Goal: Information Seeking & Learning: Understand process/instructions

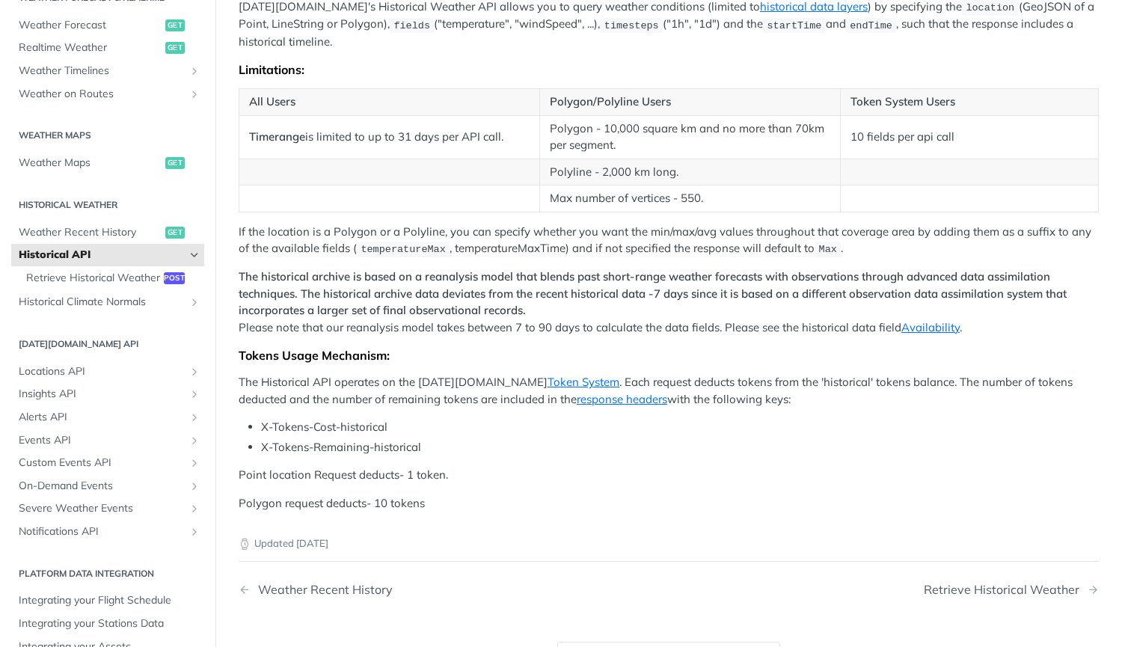
scroll to position [554, 0]
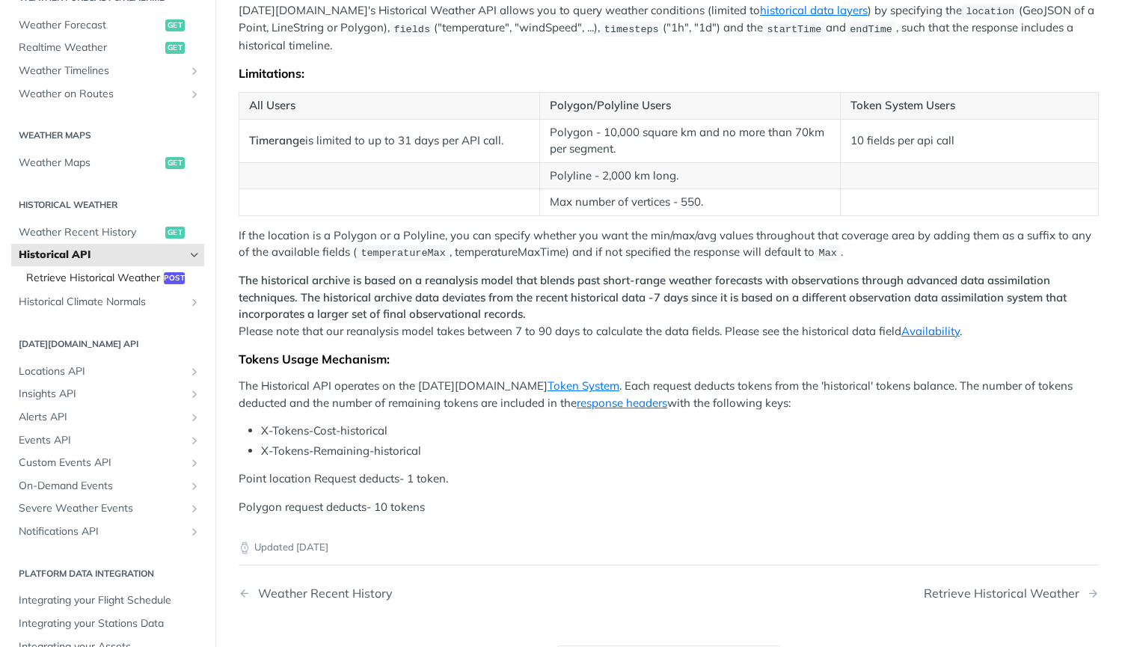
click at [69, 278] on span "Retrieve Historical Weather" at bounding box center [93, 278] width 134 height 15
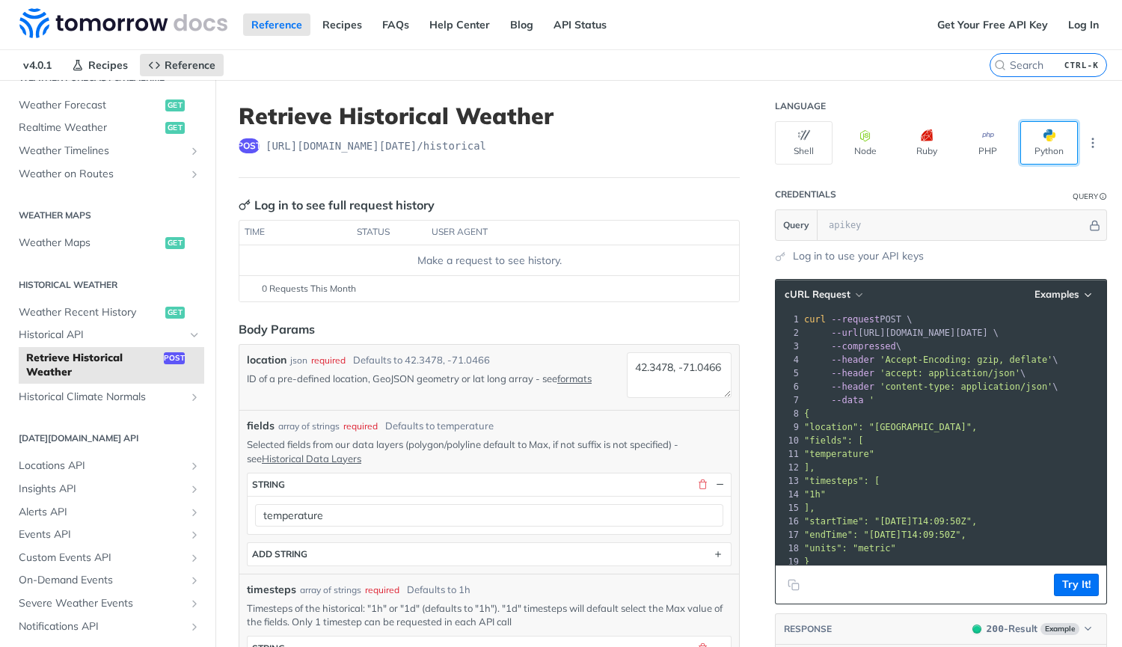
click at [1027, 140] on button "Python" at bounding box center [1049, 142] width 58 height 43
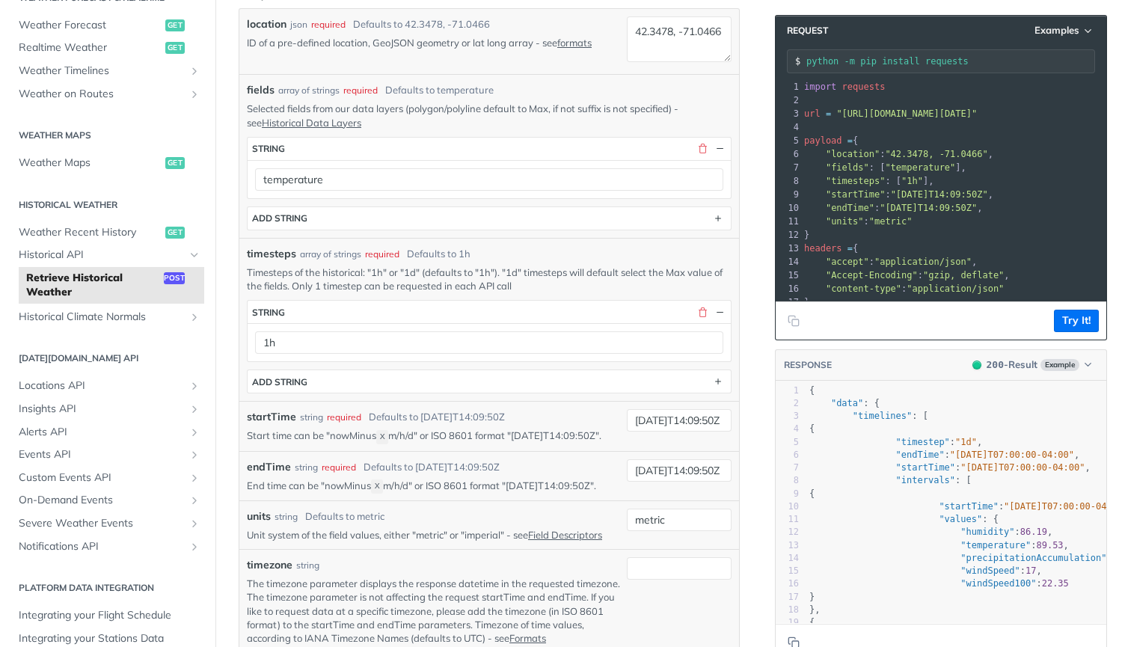
scroll to position [342, 0]
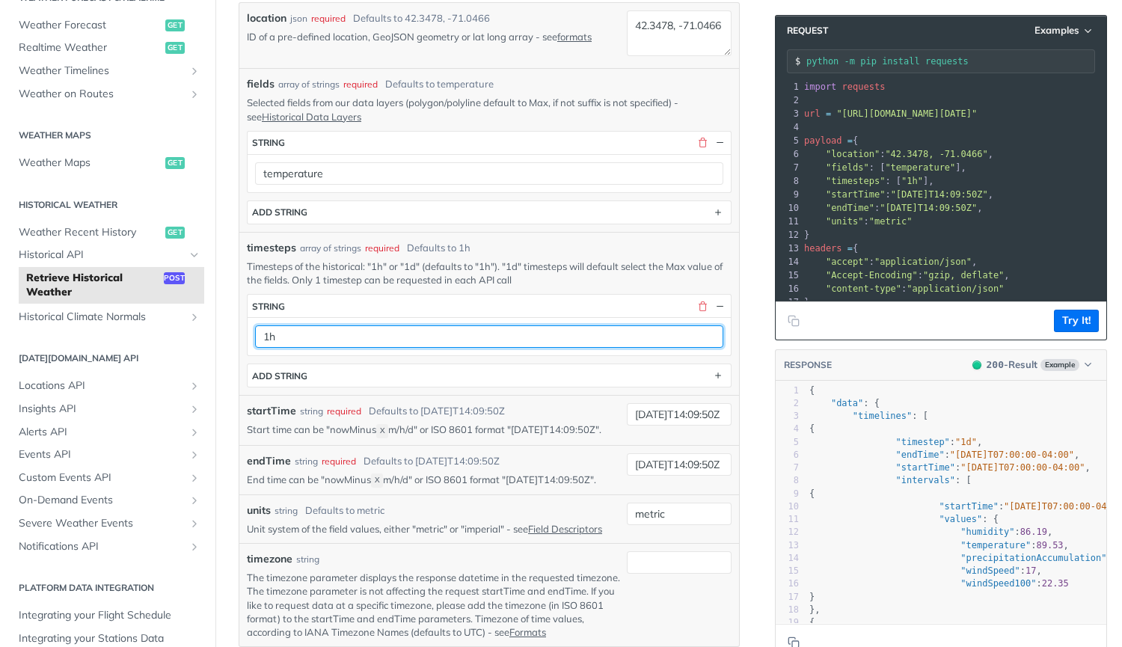
click at [446, 331] on input "1h" at bounding box center [489, 336] width 468 height 22
type input "1d"
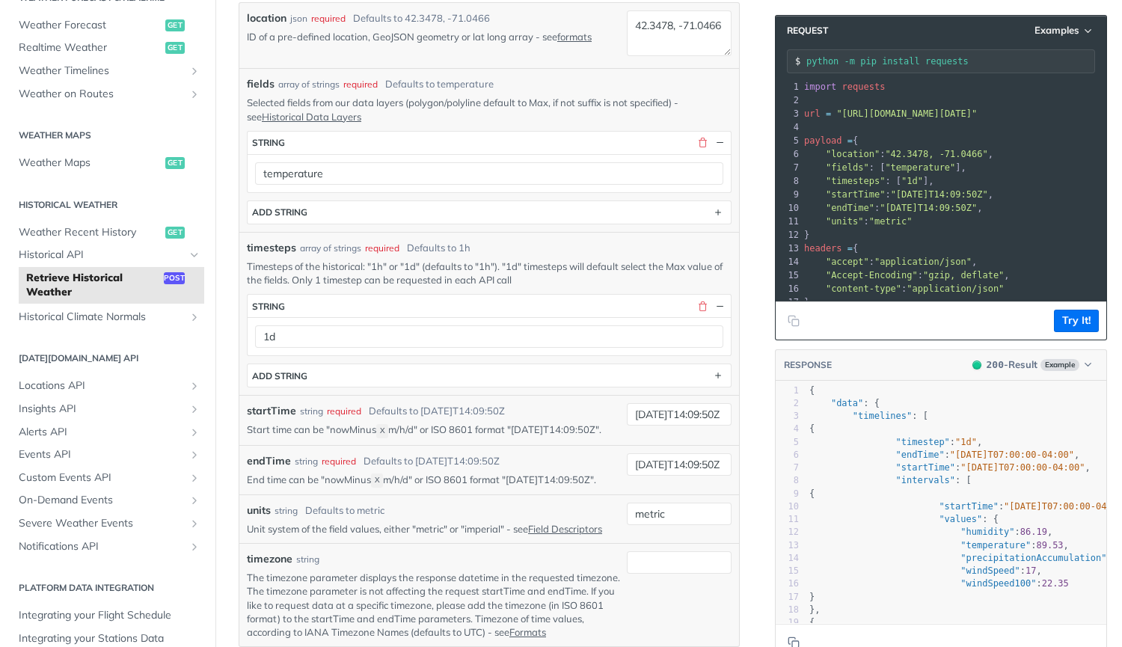
click at [461, 437] on p "Start time can be "nowMinus X m/h/d" or ISO 8601 format "2019-03-20T14:09:50Z"." at bounding box center [434, 429] width 374 height 14
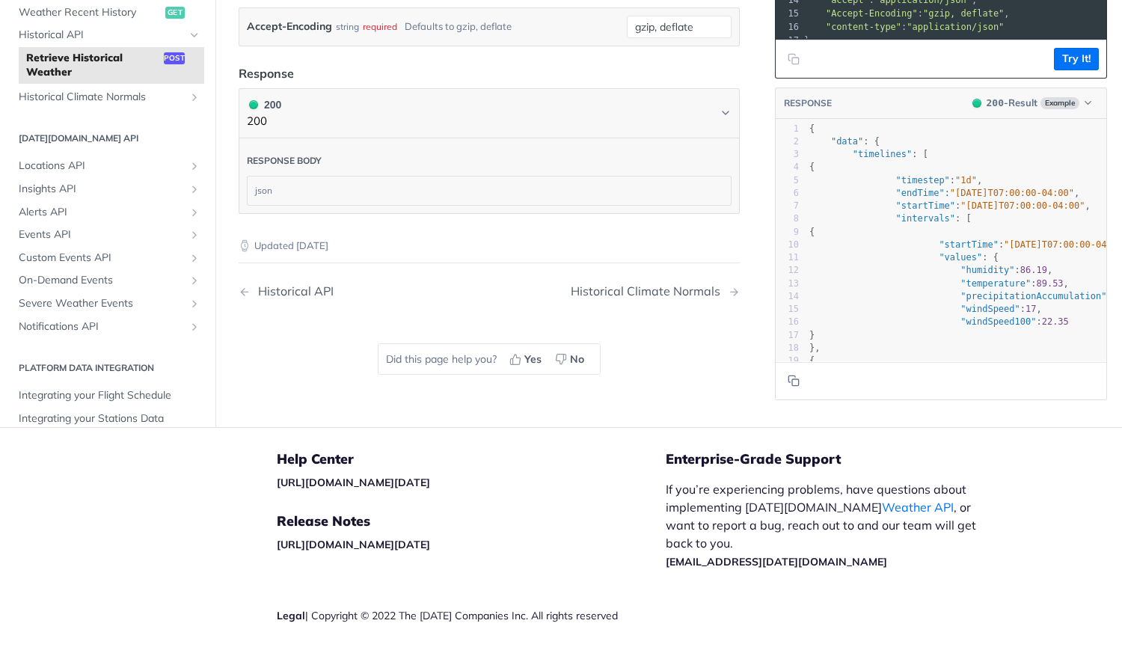
scroll to position [1026, 0]
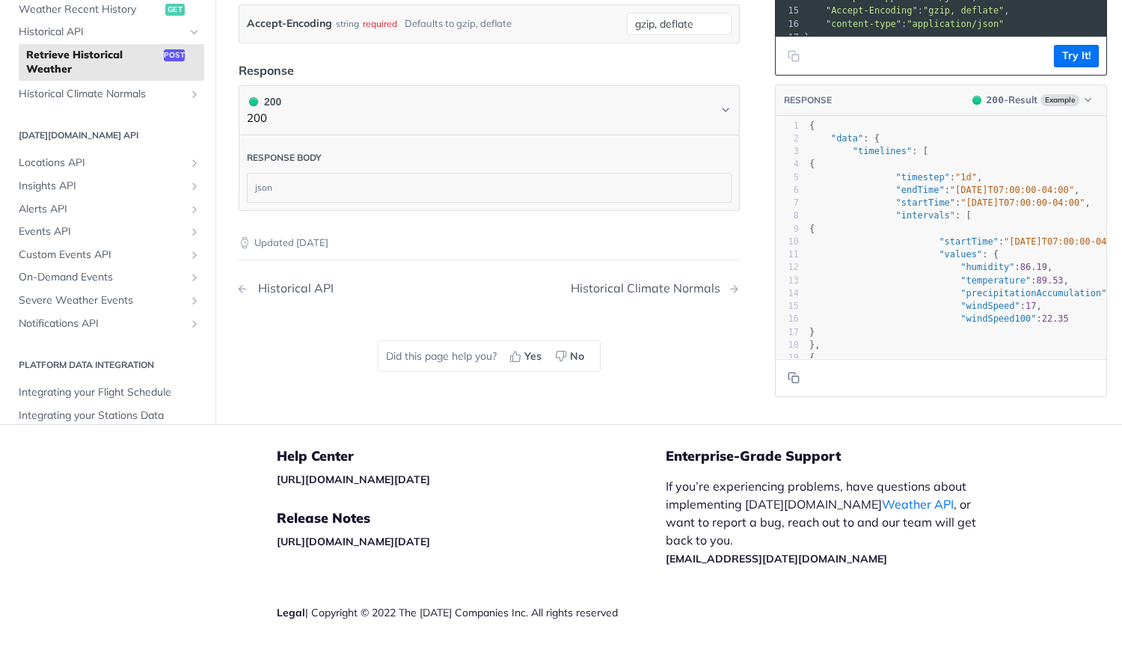
click at [283, 295] on div "Historical API" at bounding box center [291, 288] width 83 height 14
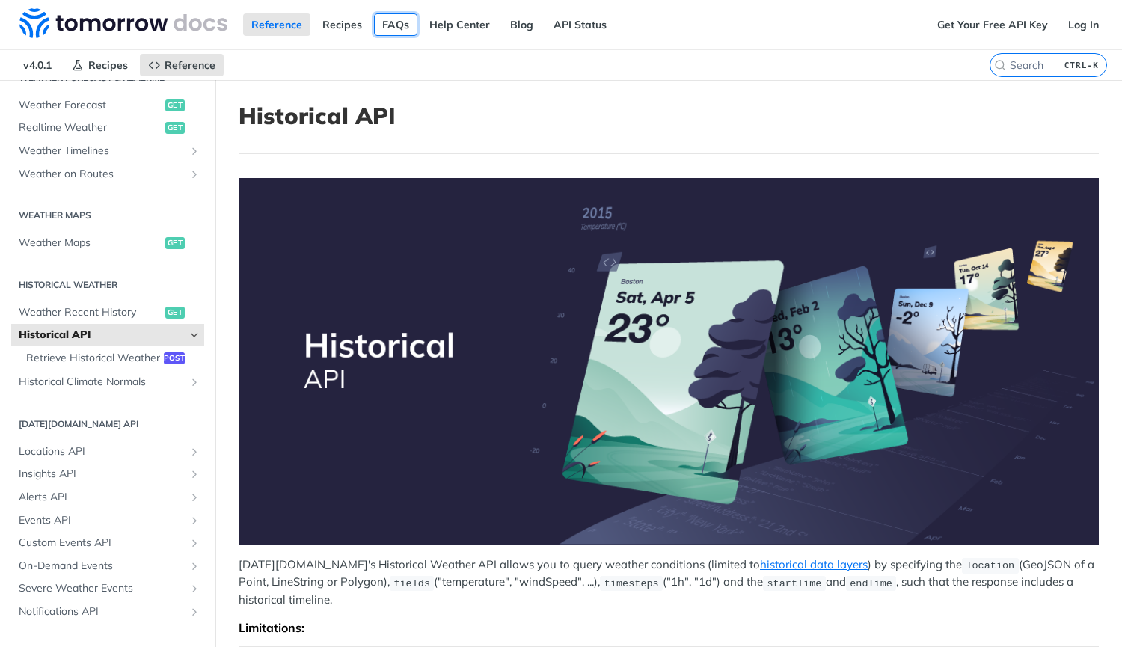
click at [393, 17] on link "FAQs" at bounding box center [395, 24] width 43 height 22
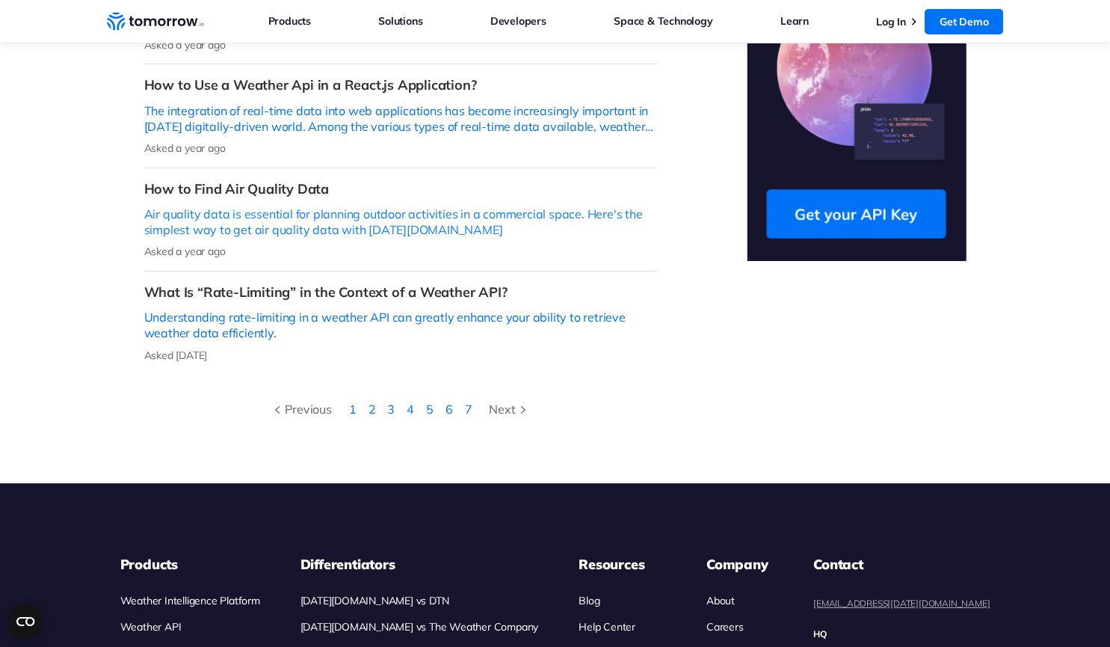
scroll to position [622, 0]
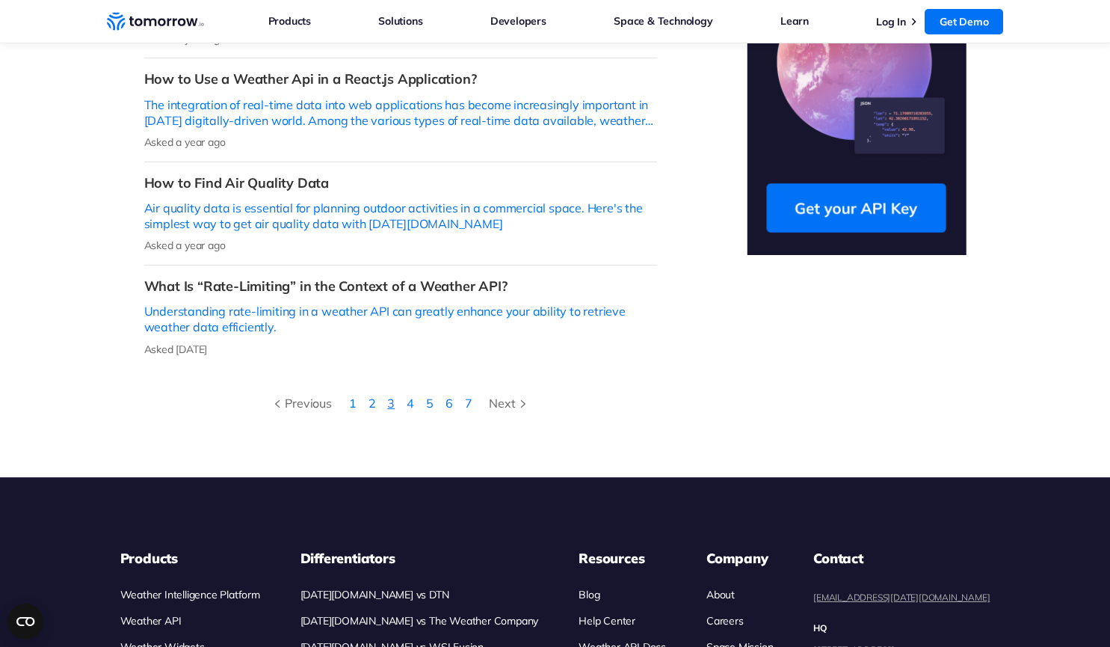
click at [390, 396] on link "3" at bounding box center [390, 403] width 7 height 15
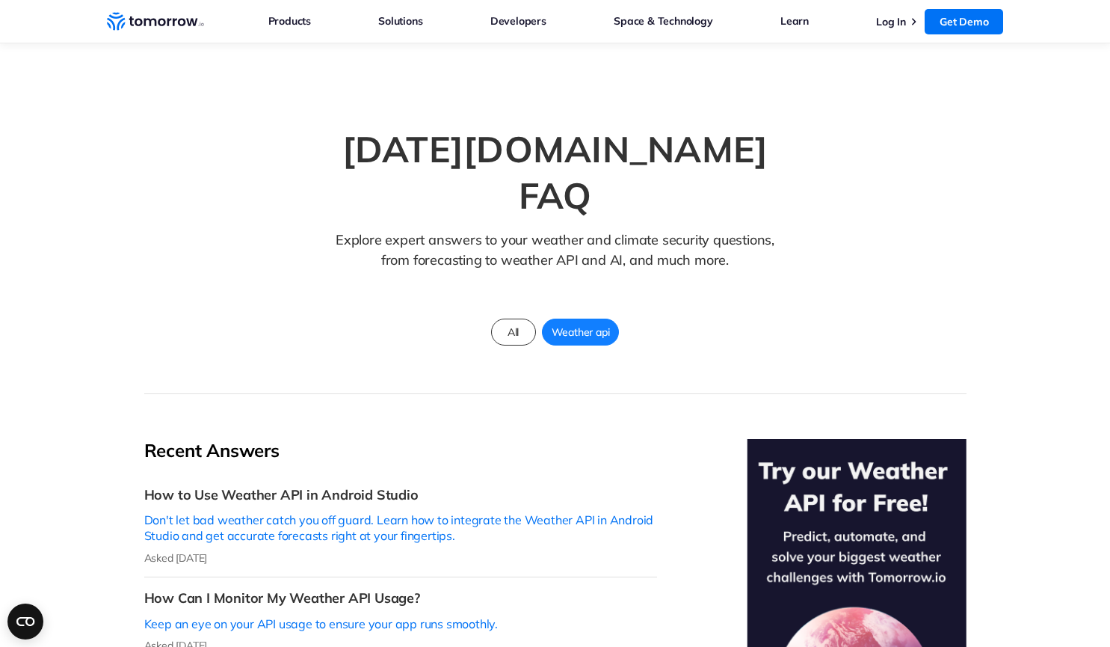
click at [585, 322] on span "Weather api" at bounding box center [581, 331] width 76 height 19
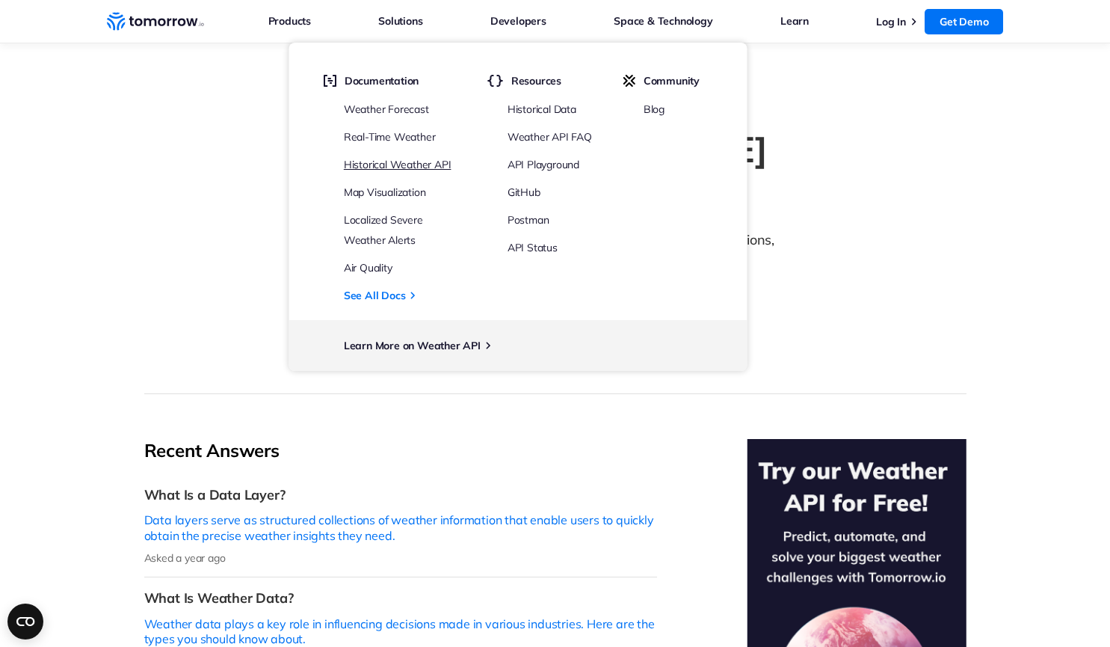
click at [399, 164] on link "Historical Weather API" at bounding box center [398, 164] width 108 height 13
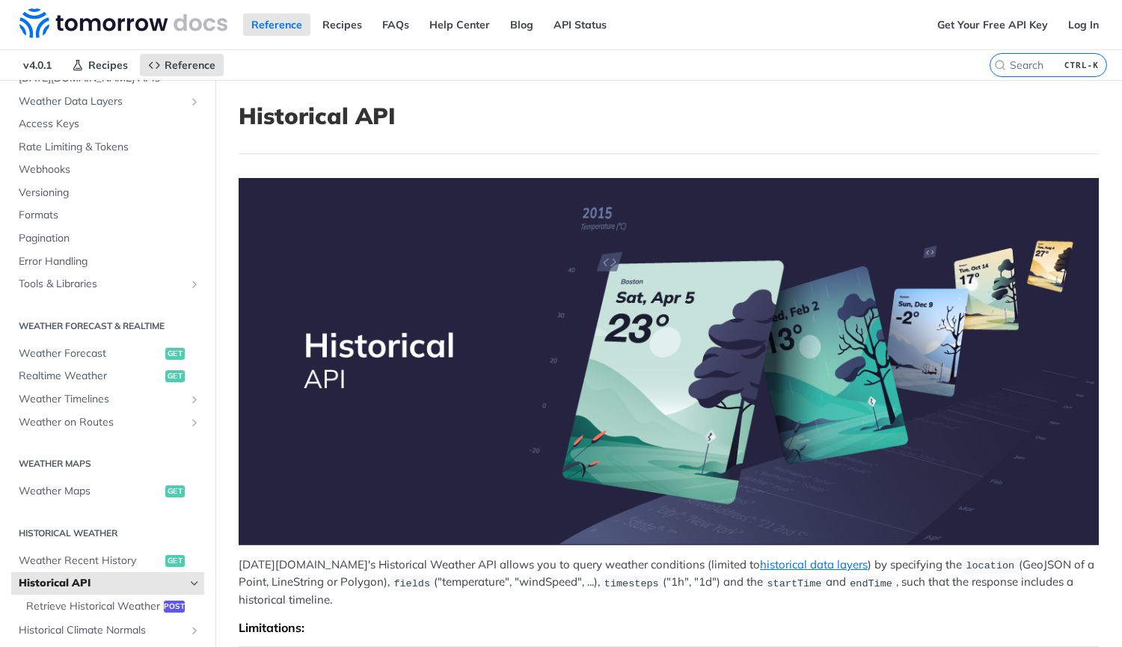
scroll to position [56, 0]
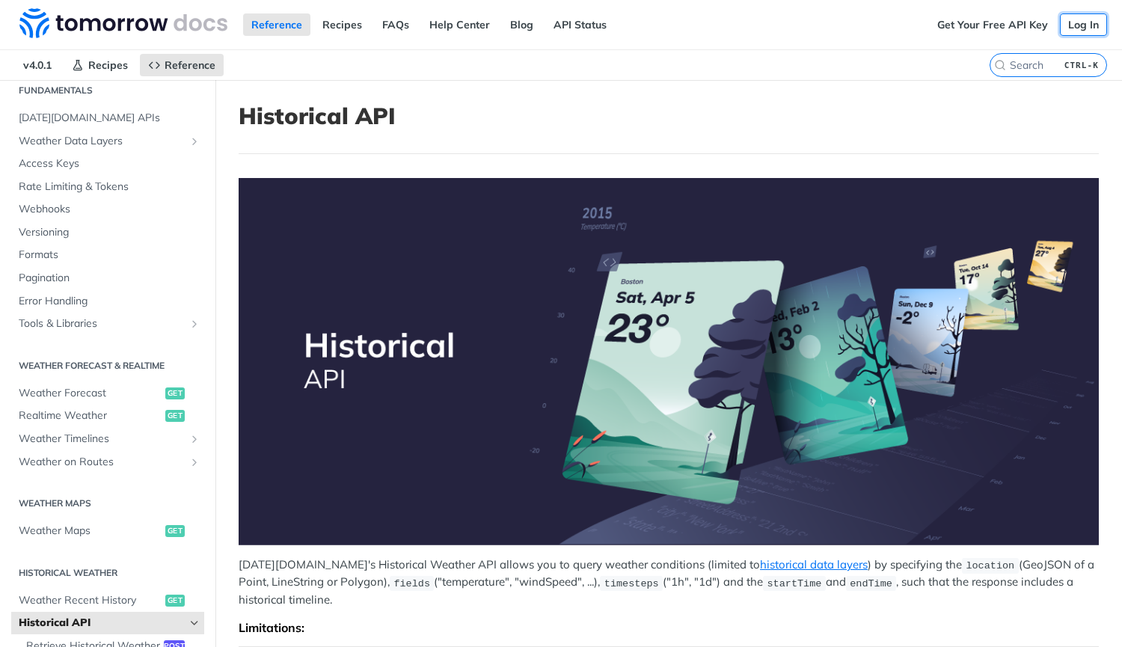
click at [1077, 21] on link "Log In" at bounding box center [1082, 24] width 47 height 22
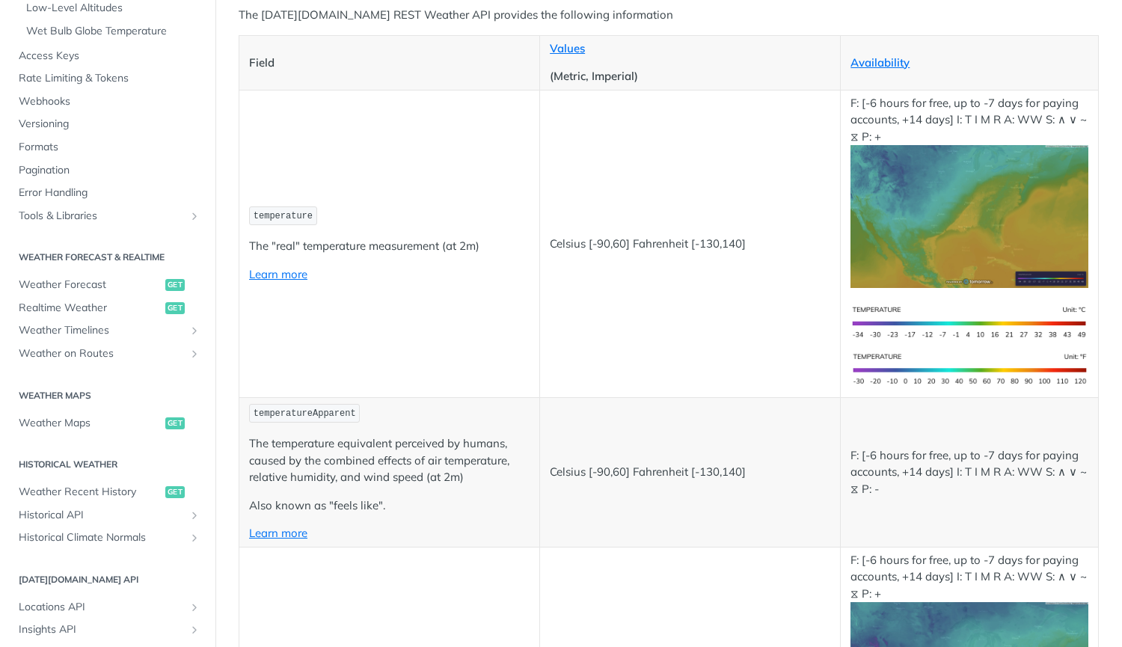
scroll to position [453, 0]
click at [67, 279] on span "Weather Forecast" at bounding box center [90, 283] width 143 height 15
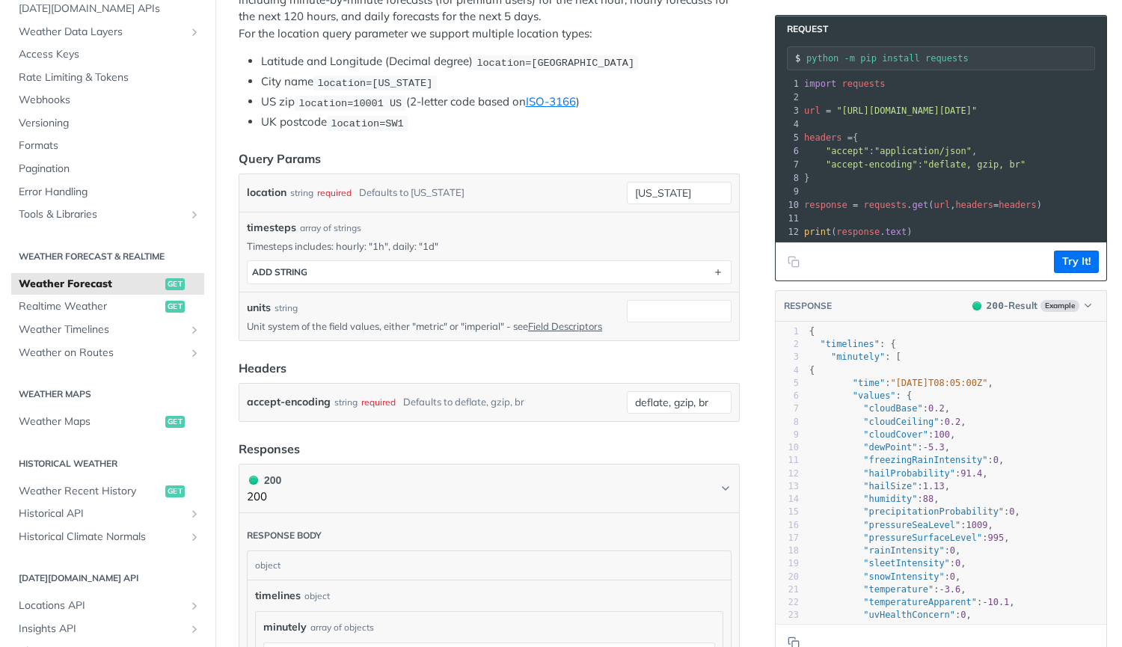
scroll to position [341, 0]
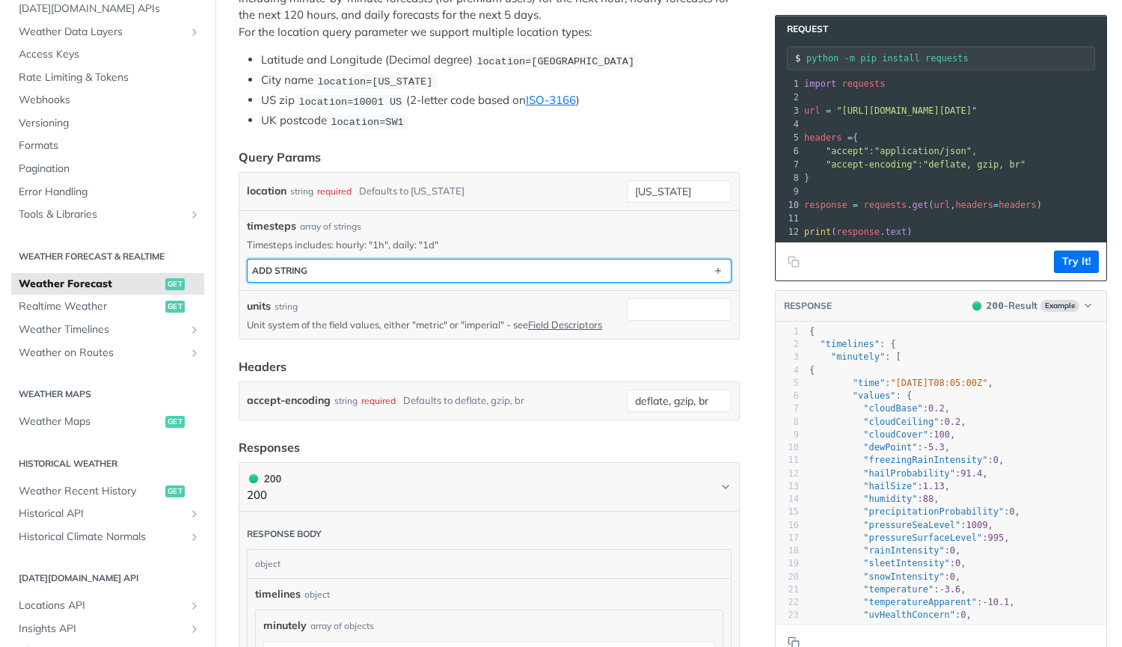
click at [559, 272] on button "ADD string" at bounding box center [488, 270] width 483 height 22
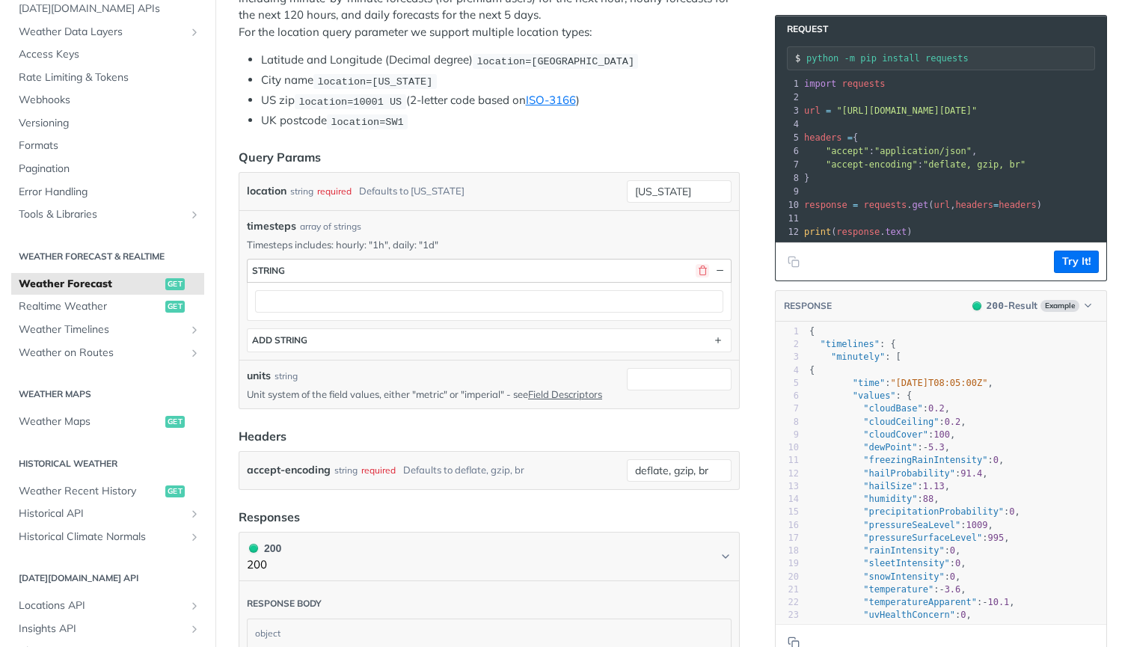
click at [559, 264] on button "button" at bounding box center [701, 270] width 13 height 13
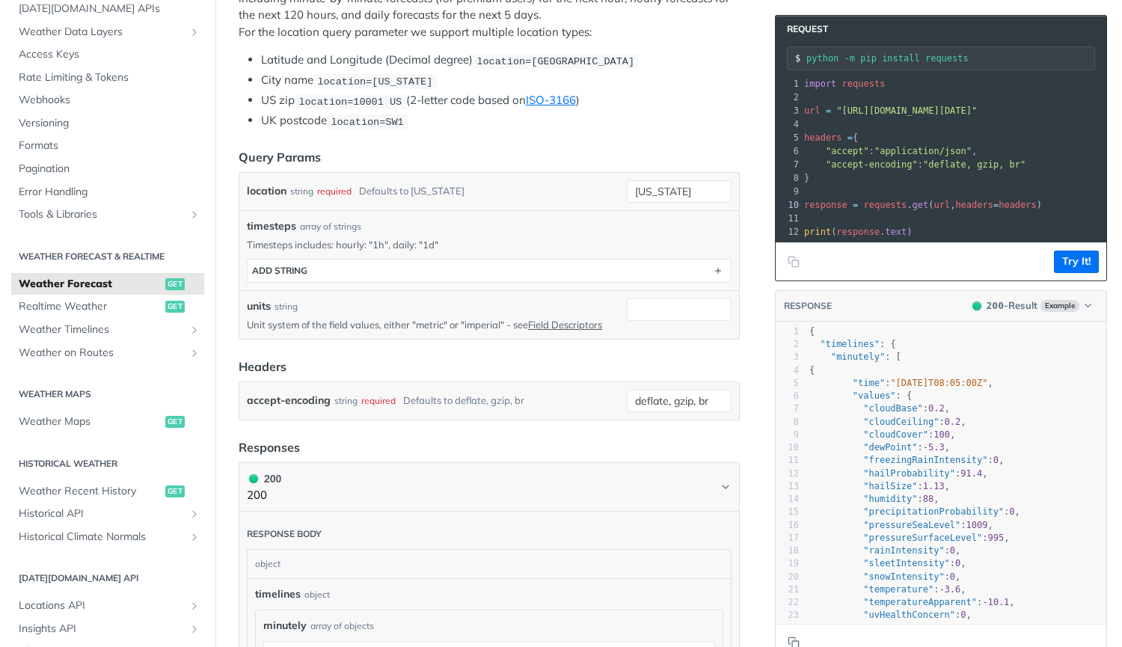
click at [559, 210] on div "timesteps array of strings Timesteps includes: hourly: "1h", daily: "1d" timest…" at bounding box center [488, 250] width 499 height 80
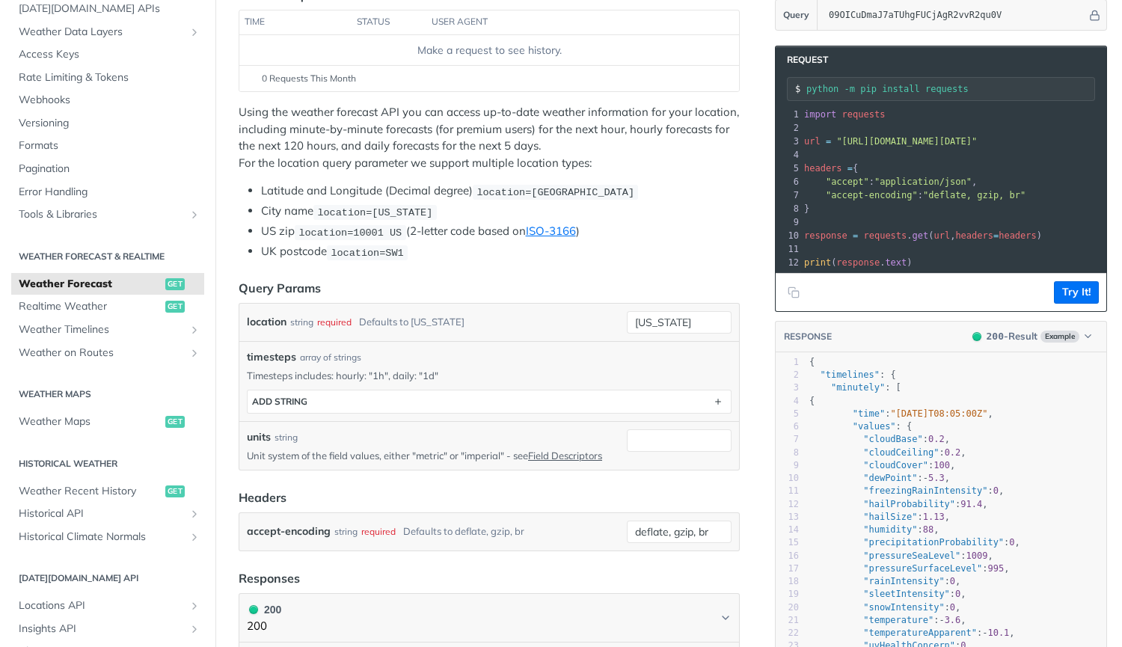
scroll to position [209, 0]
click at [559, 313] on input "new york" at bounding box center [679, 323] width 105 height 22
click at [559, 326] on input "central park" at bounding box center [679, 323] width 105 height 22
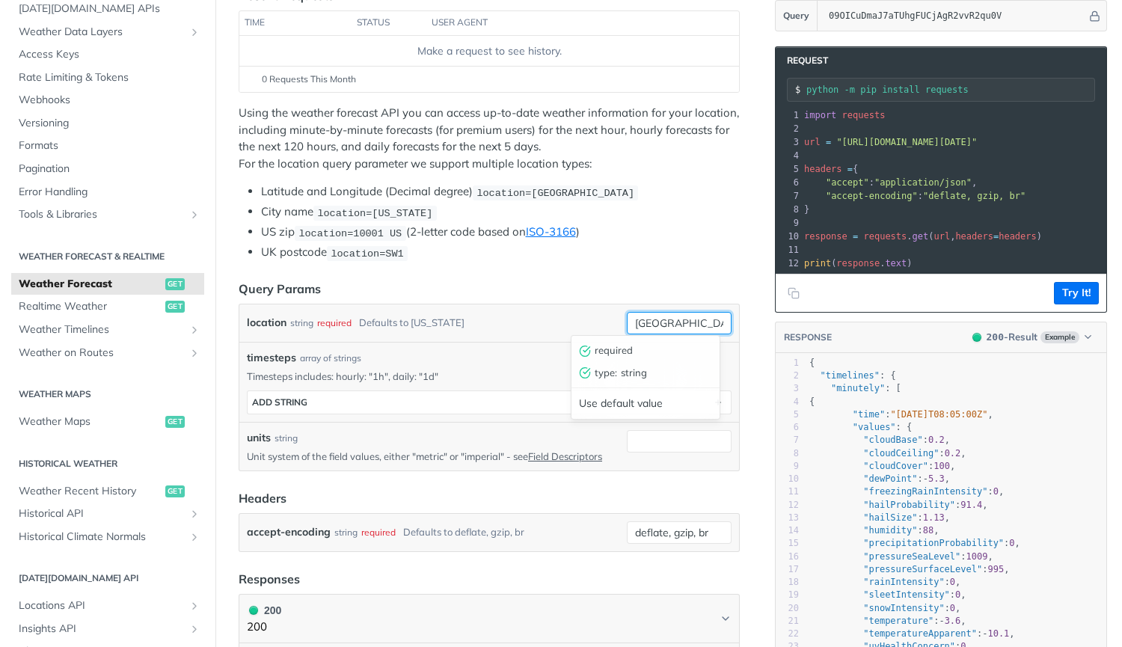
click at [559, 326] on input "central park" at bounding box center [679, 323] width 105 height 22
paste input "40.782555 -73.965583"
click at [559, 322] on input "location= 40.782555 -73.965583" at bounding box center [679, 323] width 105 height 22
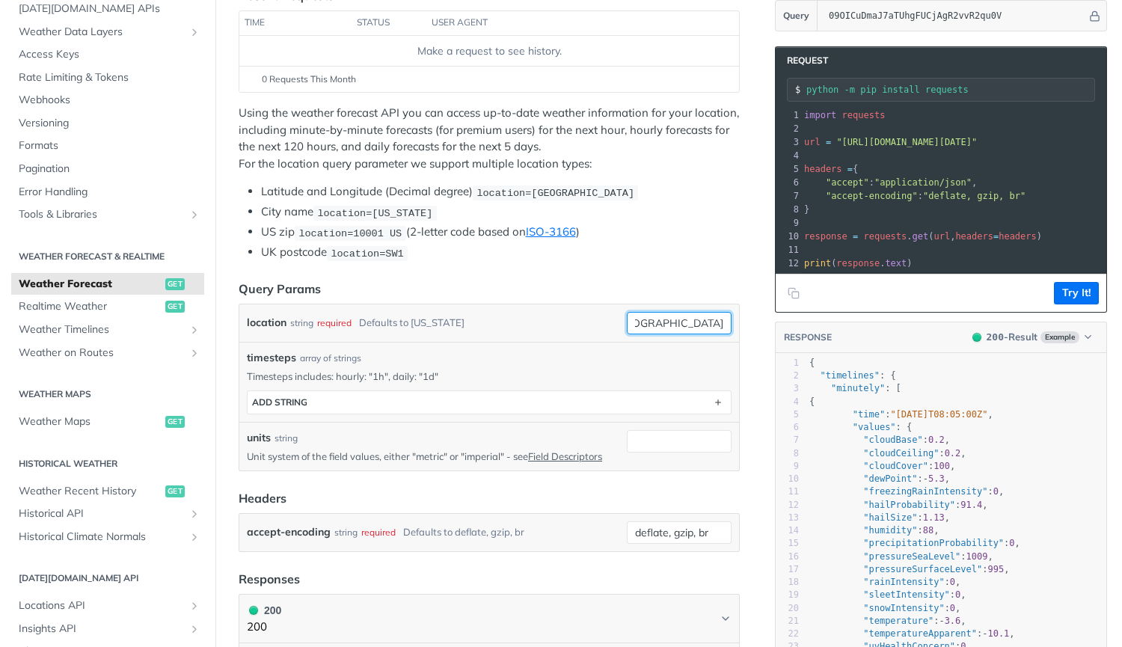
scroll to position [0, 0]
click at [559, 320] on input "location= 40.782555, -73.965583" at bounding box center [679, 323] width 105 height 22
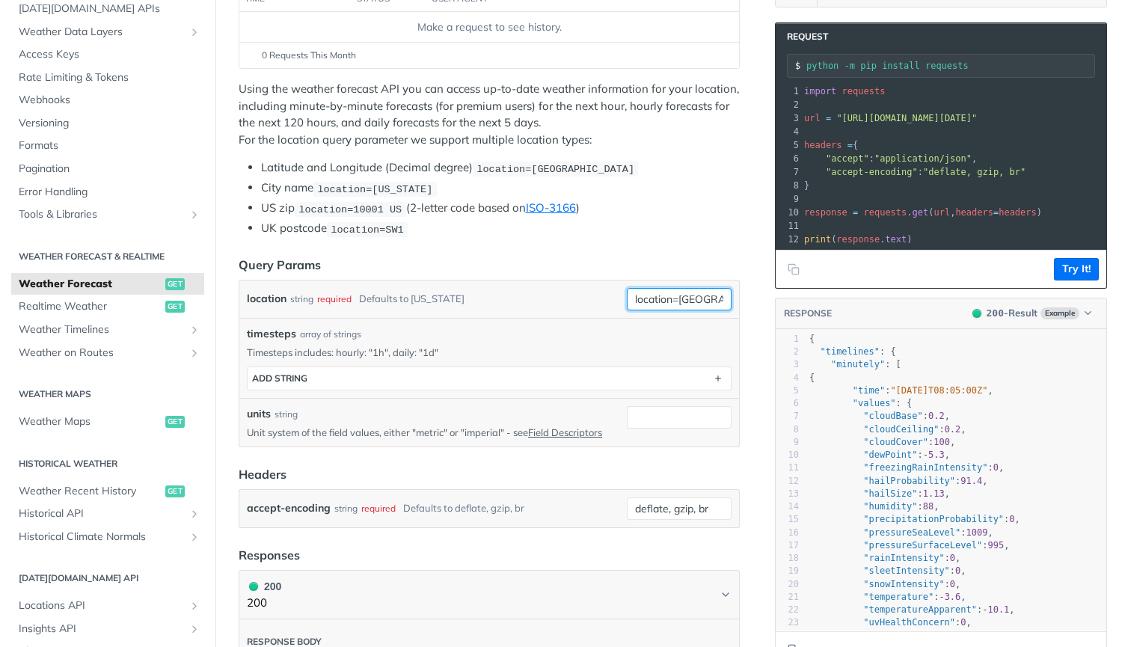
type input "location=40.782555, -73.965583"
click at [559, 268] on header "Query Params" at bounding box center [489, 265] width 501 height 18
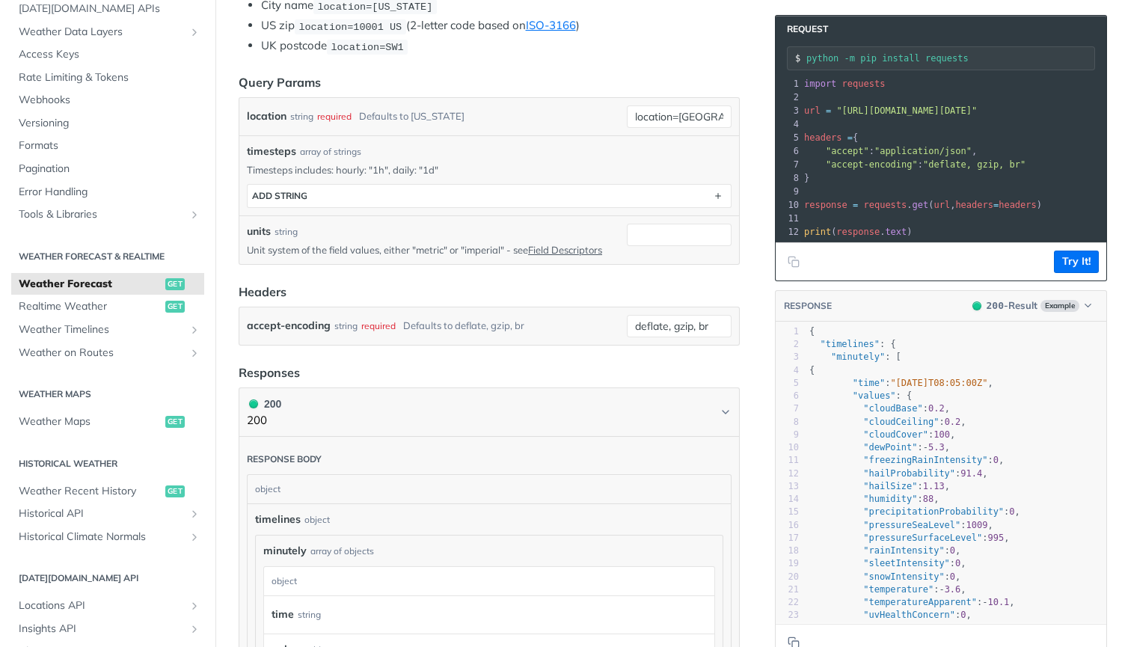
scroll to position [416, 0]
click at [559, 233] on input "units" at bounding box center [679, 235] width 105 height 22
type input "imperial"
click at [486, 245] on p "Unit system of the field values, either "metric" or "imperial" - see Field Desc…" at bounding box center [434, 249] width 374 height 13
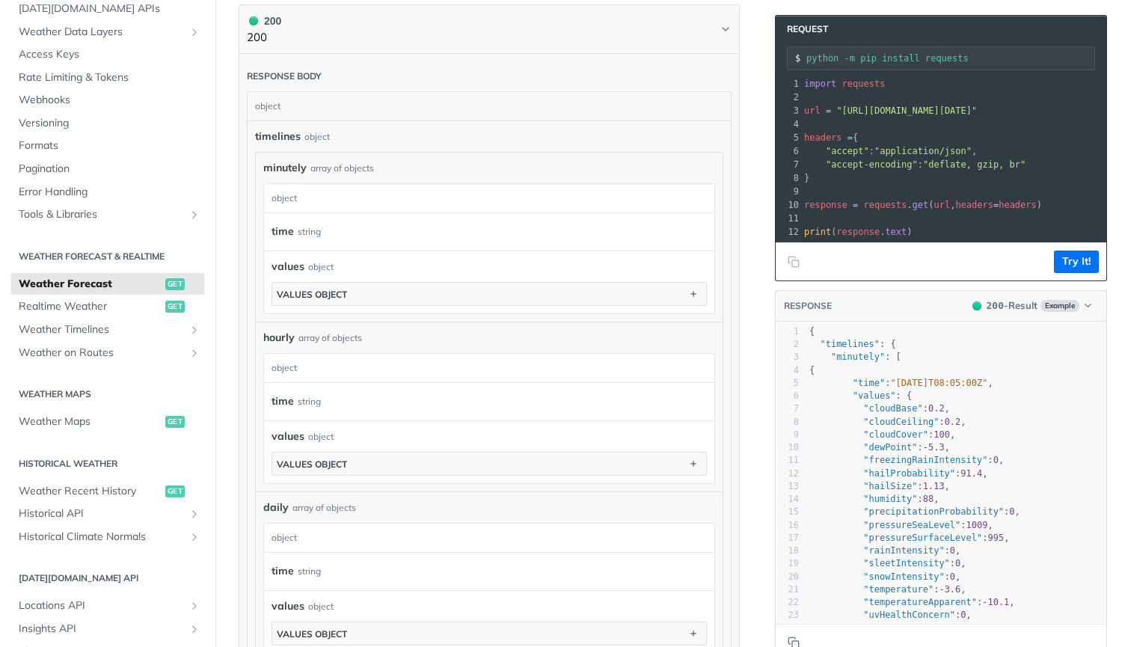
scroll to position [811, 0]
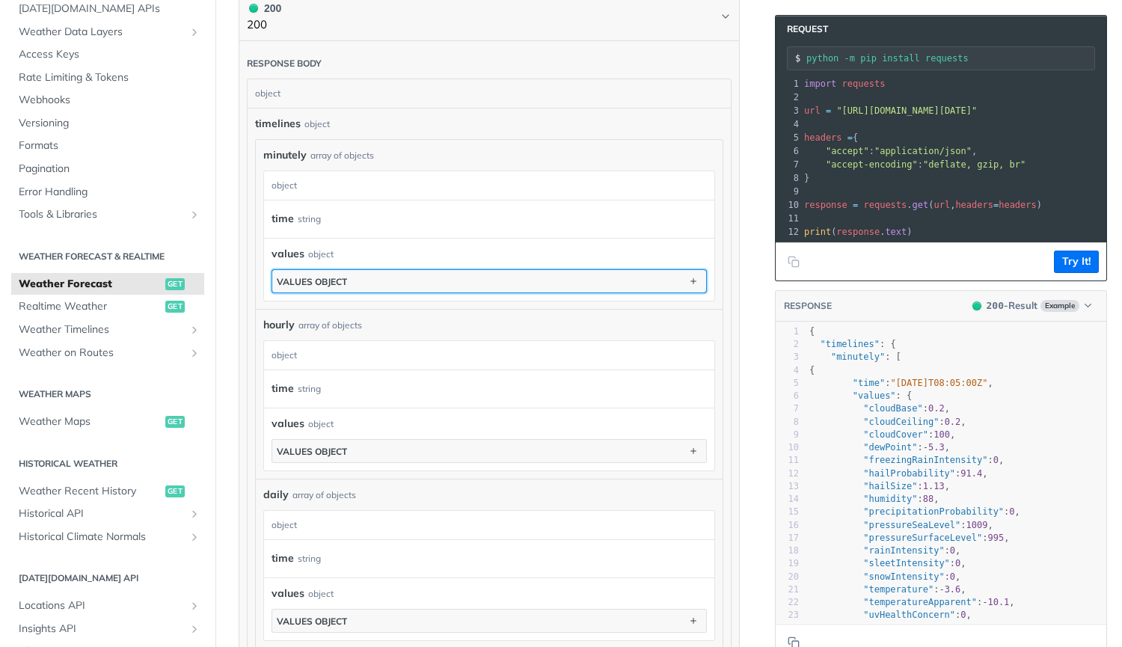
click at [361, 275] on button "values object" at bounding box center [489, 281] width 434 height 22
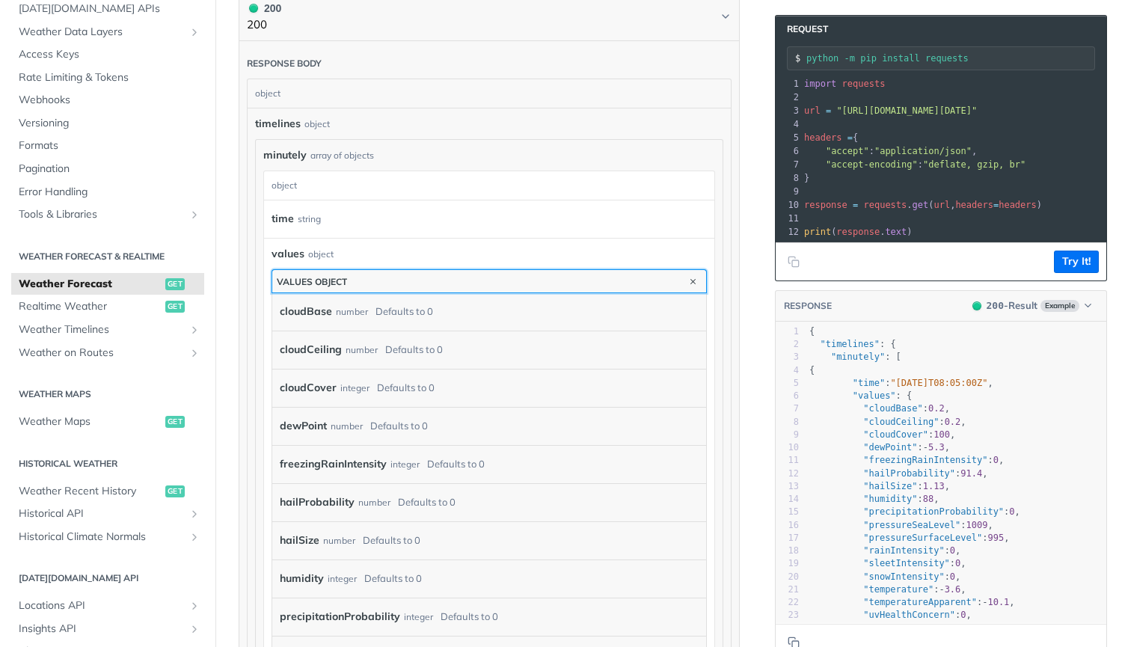
click at [361, 275] on button "values object" at bounding box center [489, 281] width 434 height 22
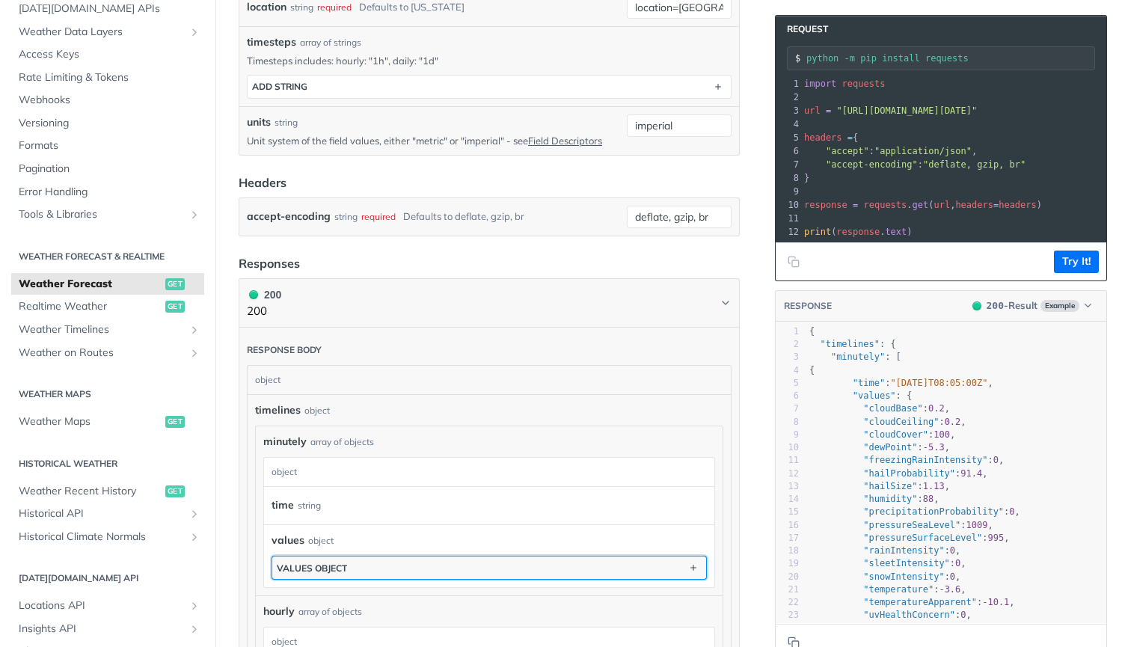
scroll to position [153, 0]
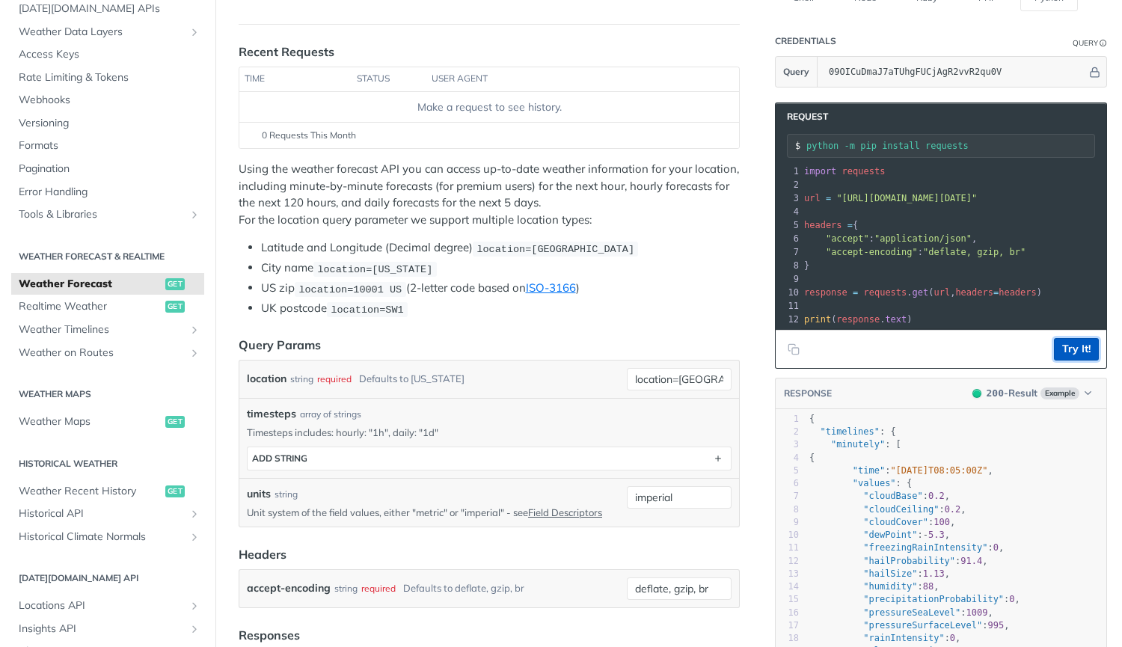
click at [559, 350] on button "Try It!" at bounding box center [1075, 349] width 45 height 22
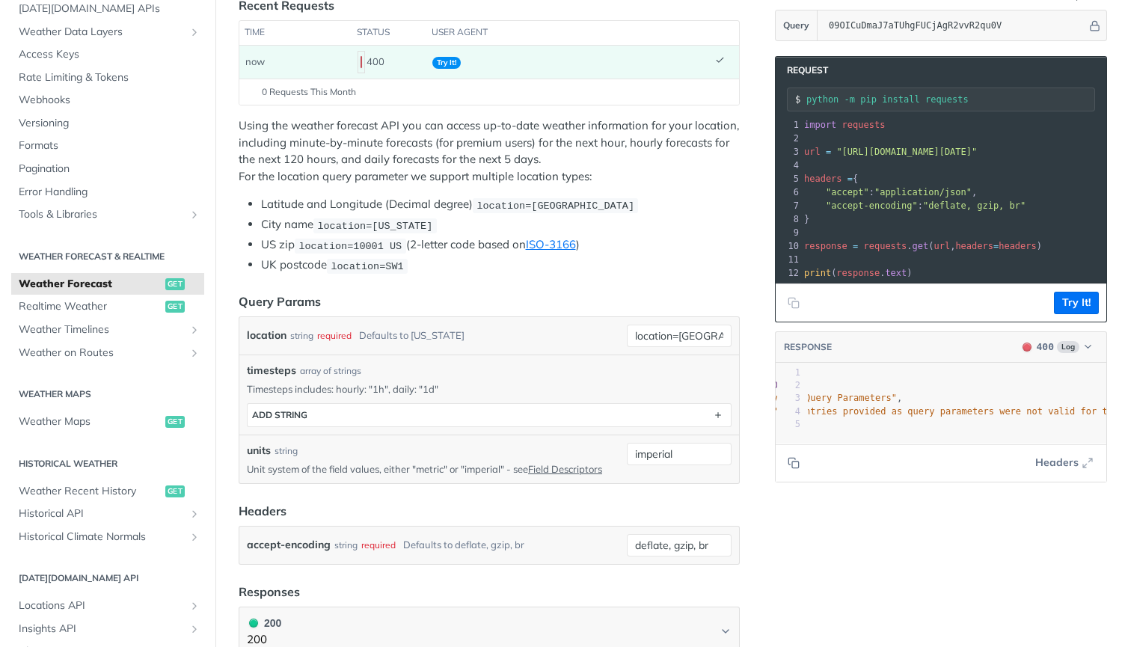
scroll to position [0, 0]
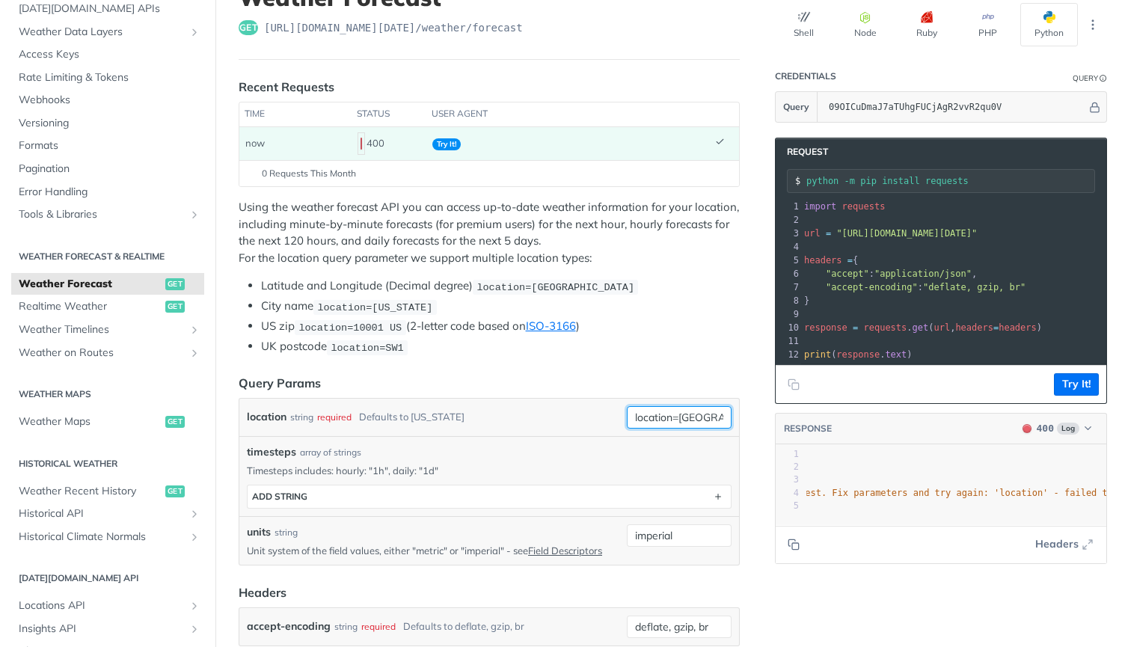
drag, startPoint x: 669, startPoint y: 418, endPoint x: 529, endPoint y: 399, distance: 141.1
click at [529, 399] on div "location string required Defaults to new york location=40.782555, -73.965583" at bounding box center [488, 417] width 499 height 37
type input "40.782555, -73.965583"
click at [559, 394] on button "Try It!" at bounding box center [1075, 384] width 45 height 22
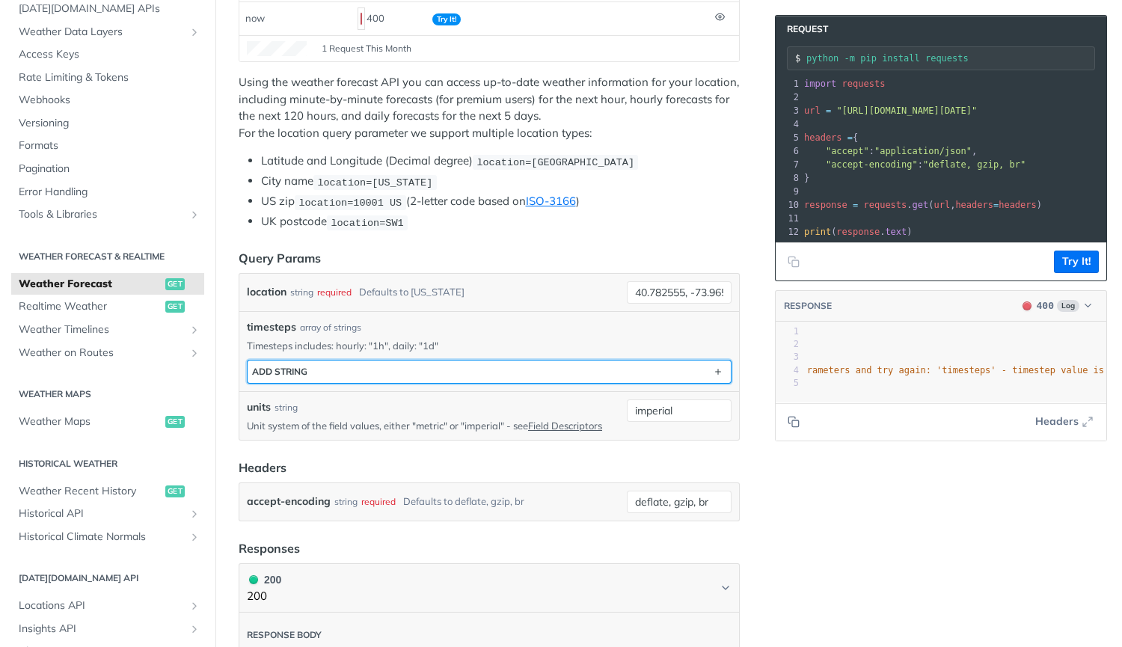
click at [541, 372] on button "ADD string" at bounding box center [488, 371] width 483 height 22
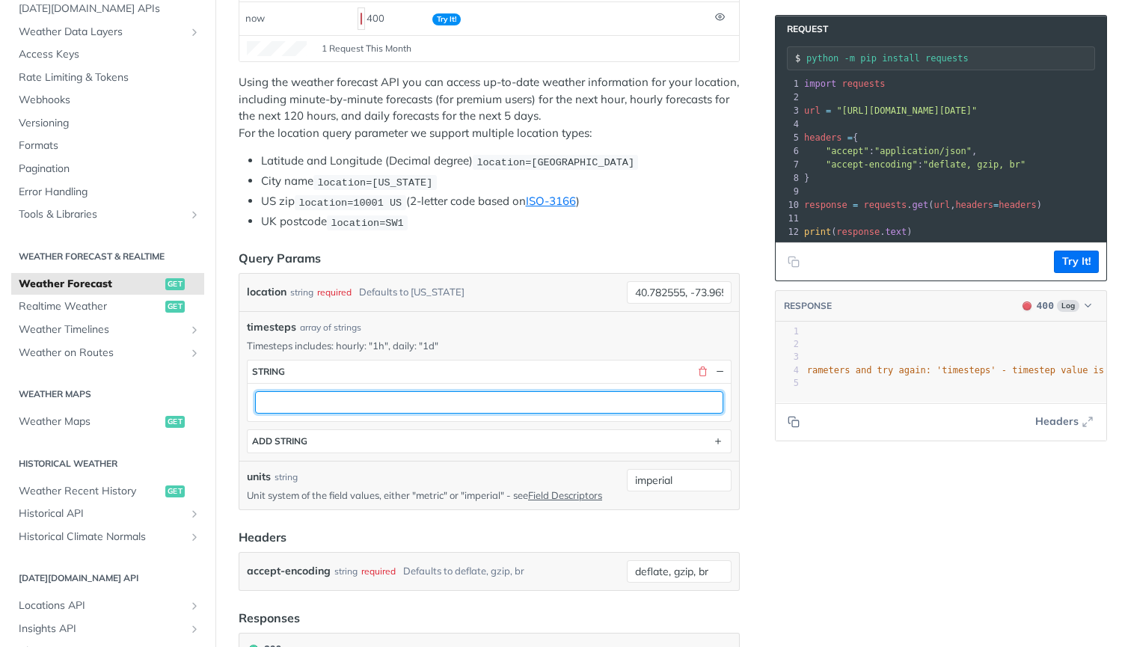
click at [484, 399] on input "text" at bounding box center [489, 402] width 468 height 22
type input "1d"
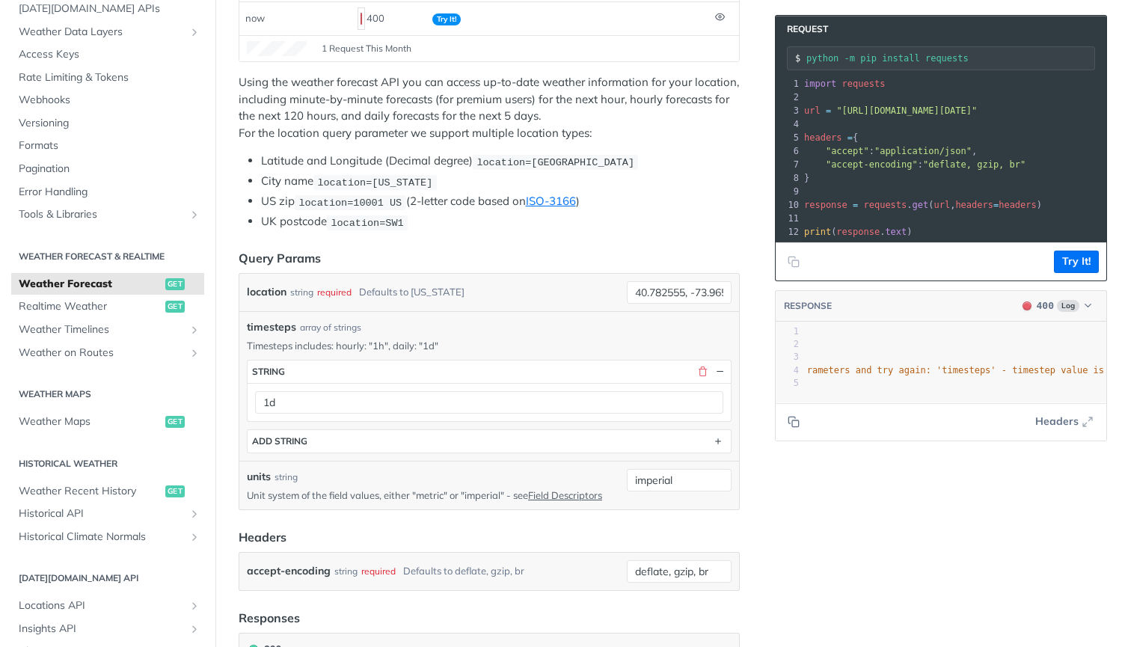
click at [559, 262] on button "Try It!" at bounding box center [1075, 261] width 45 height 22
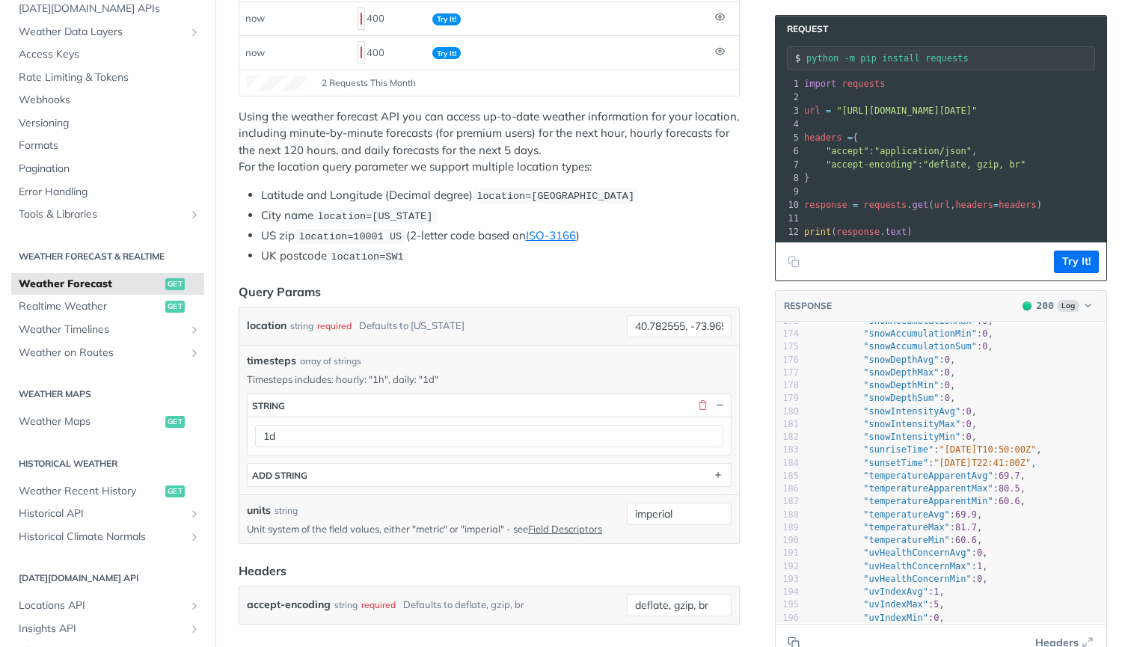
click at [559, 532] on span ""temperatureMax"" at bounding box center [906, 527] width 87 height 10
type textarea "temperatureMax"
click at [559, 532] on span ""temperatureMax"" at bounding box center [906, 527] width 87 height 10
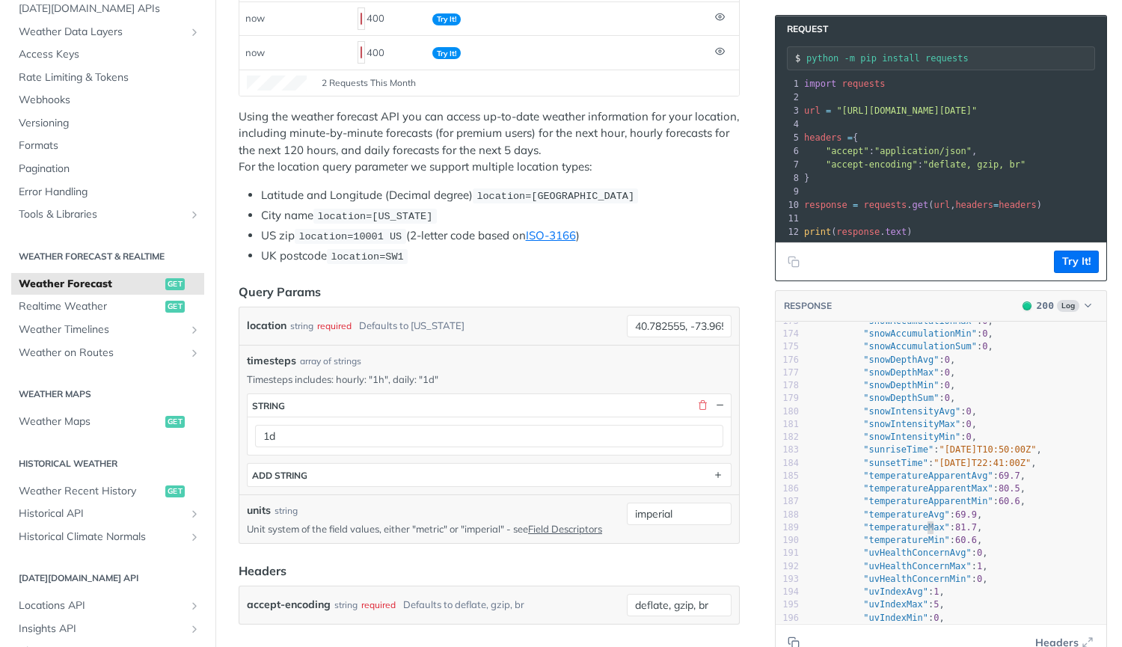
click at [559, 532] on span ""temperatureMax"" at bounding box center [906, 527] width 87 height 10
type textarea ""temperatureMax": 81.7,"
click at [559, 532] on span ""temperatureMax"" at bounding box center [906, 527] width 87 height 10
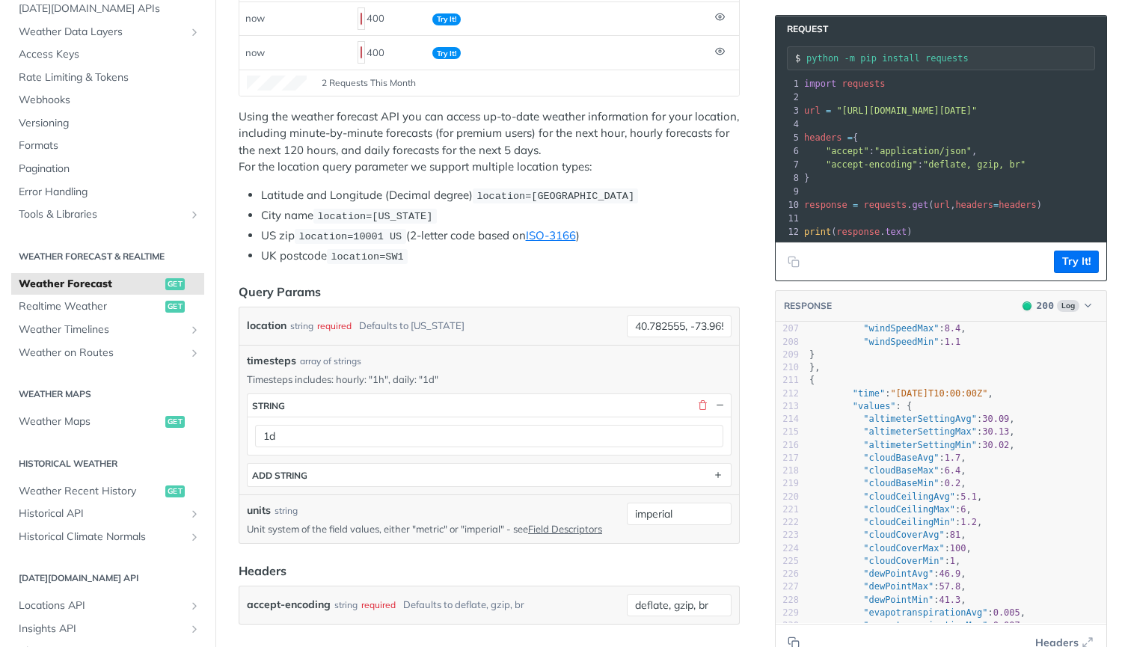
scroll to position [2660, 0]
click at [559, 307] on icon "button" at bounding box center [1088, 305] width 6 height 3
click at [559, 346] on span ""windSpeedMin" : 1.1" at bounding box center [884, 341] width 151 height 10
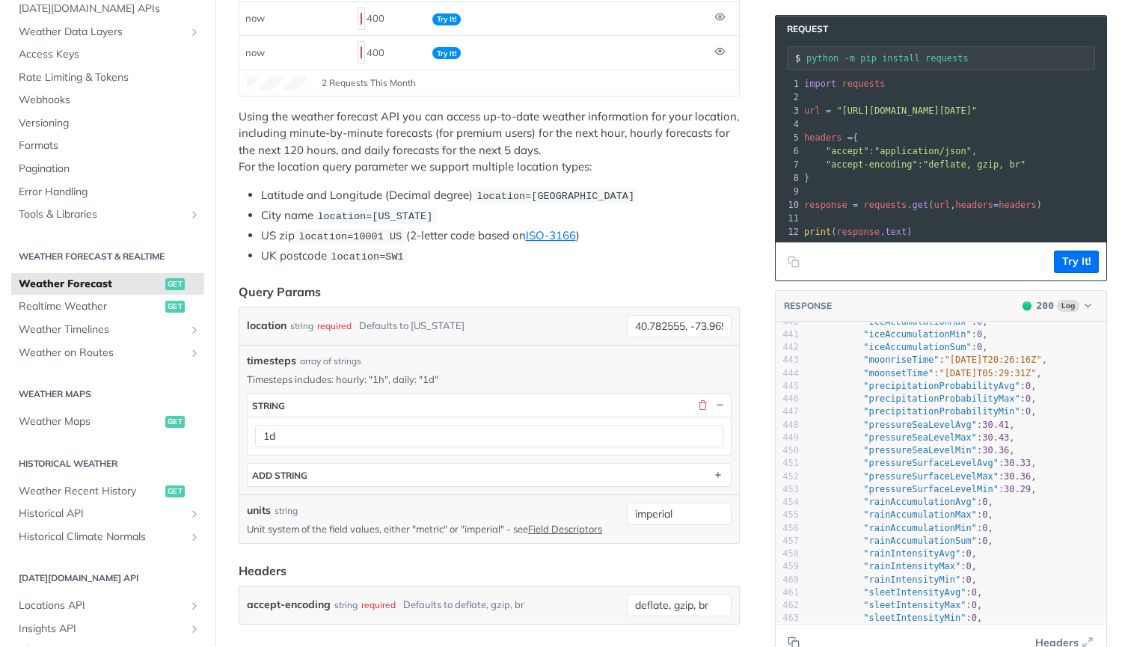
scroll to position [5687, 0]
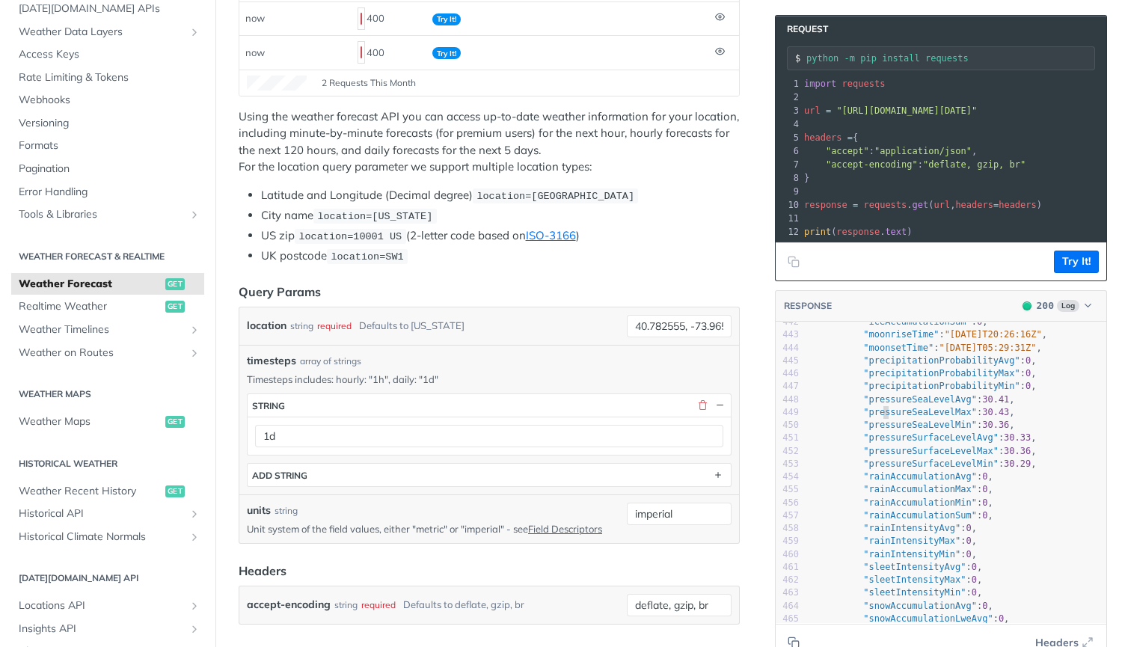
click at [559, 419] on pre ""pressureSeaLevelMax" : 30.43 ," at bounding box center [956, 412] width 300 height 13
type textarea ""pressureSeaLevelMax": 30.43,"
click at [559, 419] on pre ""pressureSeaLevelMax" : 30.43 ," at bounding box center [956, 412] width 300 height 13
click at [559, 482] on pre ""rainAccumulationAvg" : 0 ," at bounding box center [956, 476] width 300 height 13
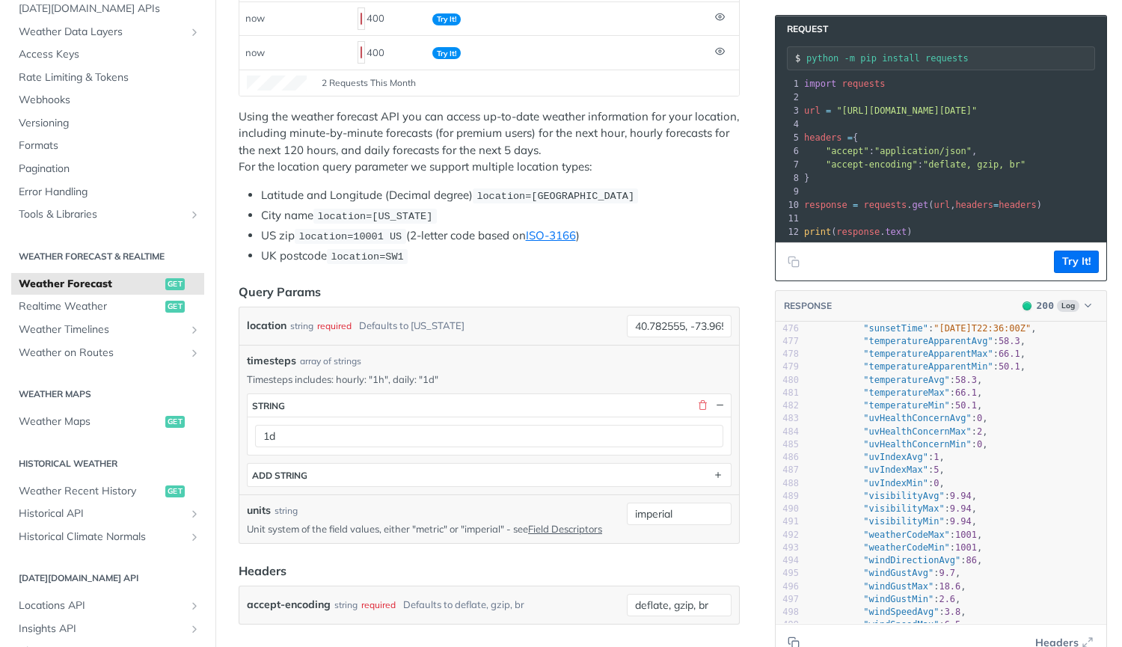
scroll to position [6141, 0]
click at [559, 634] on button "Copy to clipboard" at bounding box center [793, 642] width 21 height 22
click at [559, 157] on p "Using the weather forecast API you can access up-to-date weather information fo…" at bounding box center [489, 141] width 501 height 67
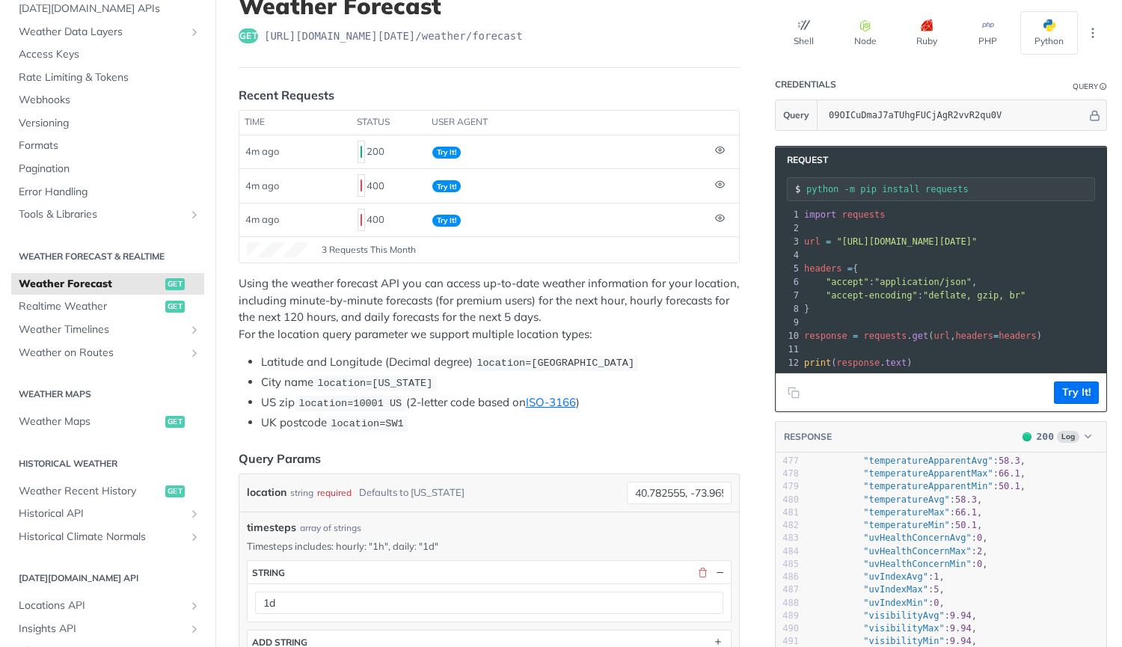
scroll to position [111, 0]
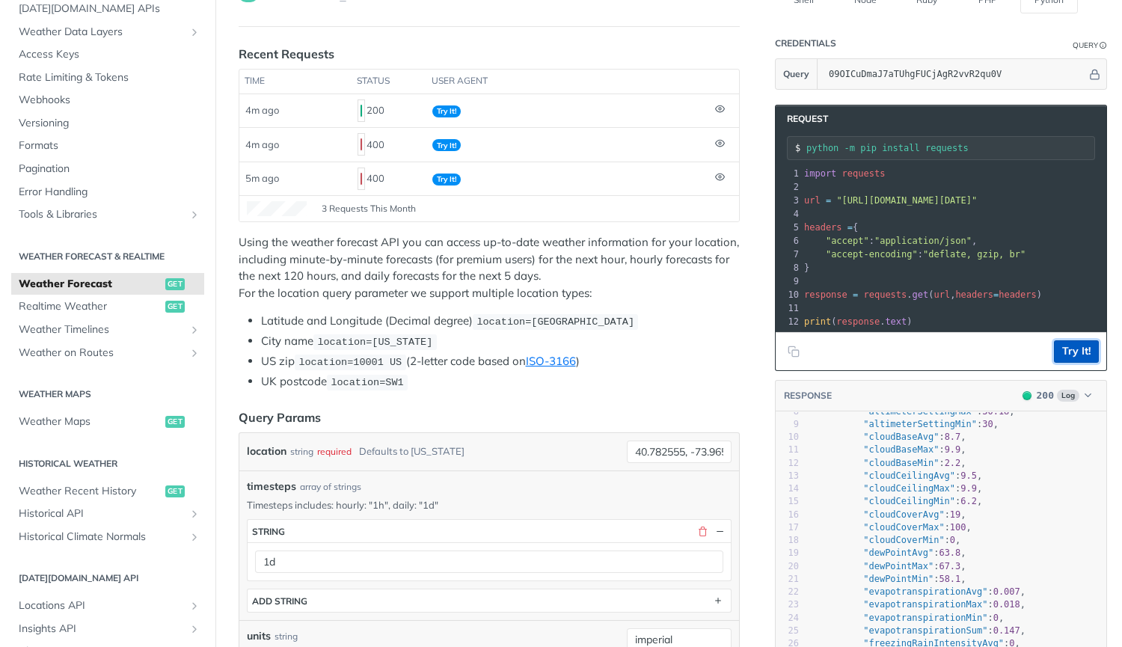
click at [559, 362] on button "Try It!" at bounding box center [1075, 351] width 45 height 22
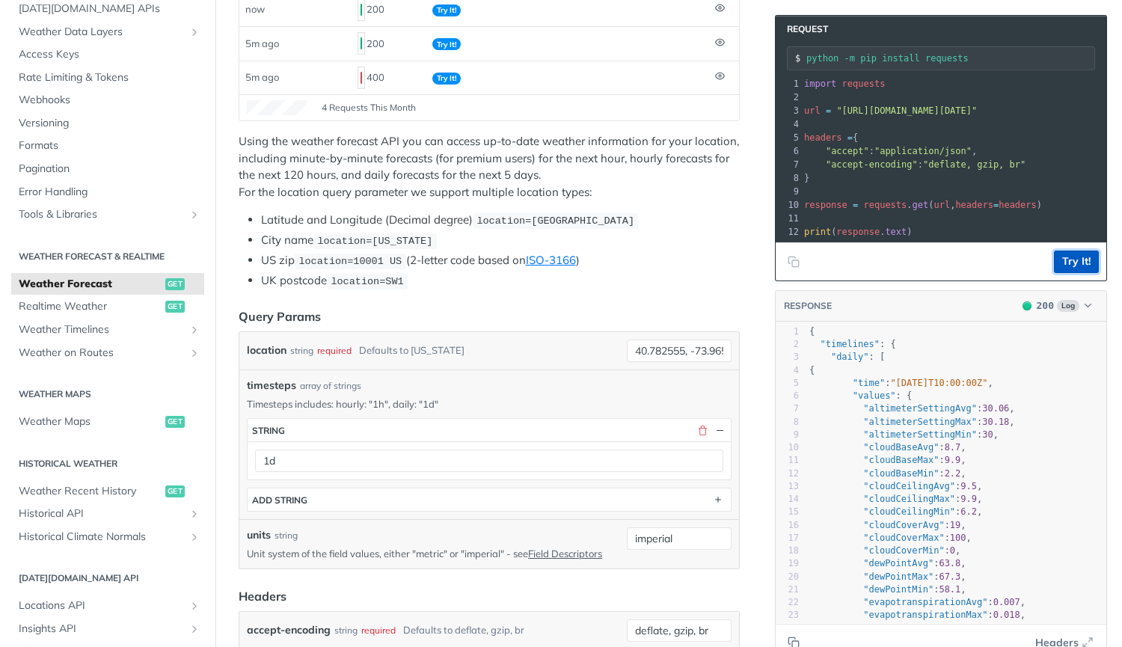
click at [559, 268] on button "Try It!" at bounding box center [1075, 261] width 45 height 22
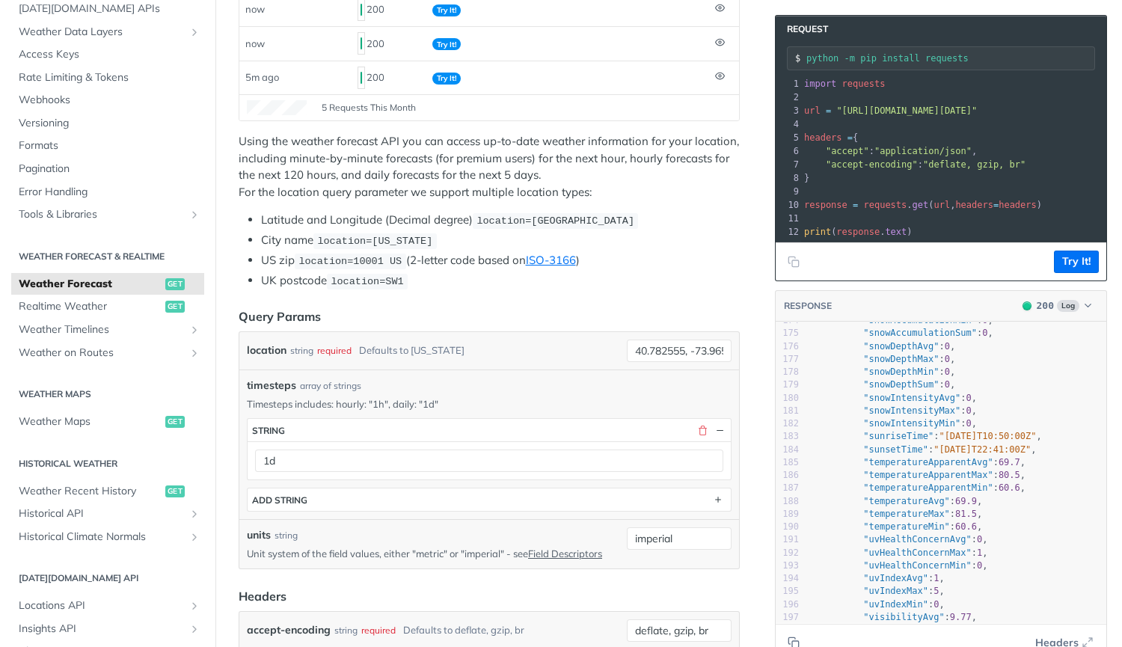
click at [559, 480] on span ""temperatureApparentMax"" at bounding box center [927, 475] width 129 height 10
type textarea "temperatureApparentMax"
click at [559, 480] on span ""temperatureApparentMax"" at bounding box center [927, 475] width 129 height 10
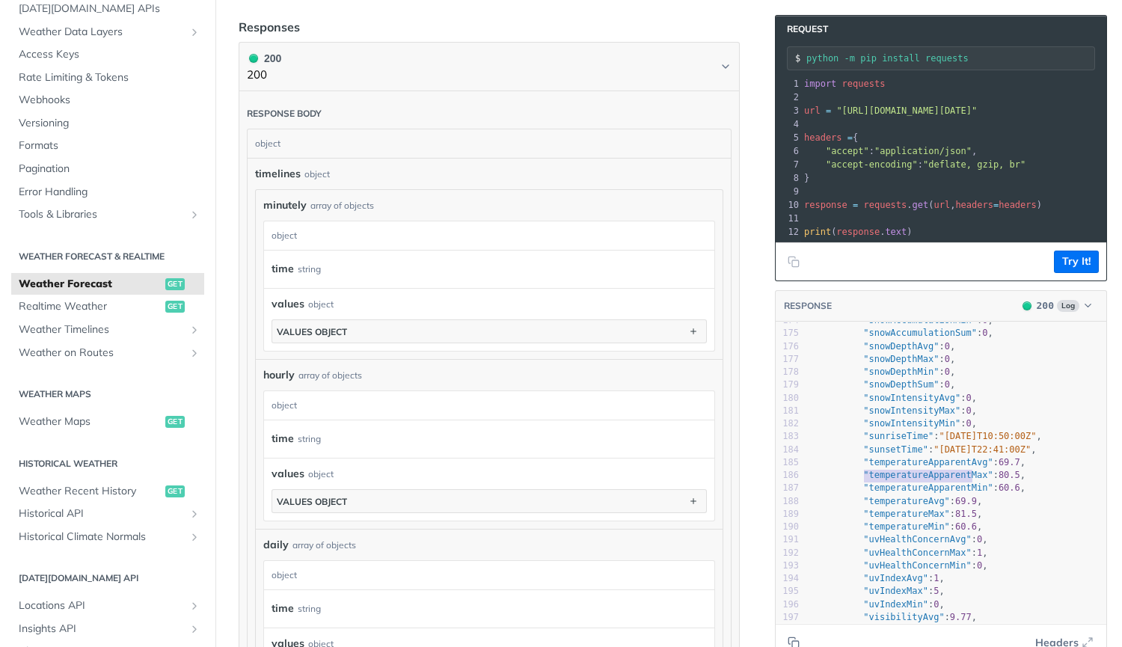
scroll to position [903, 0]
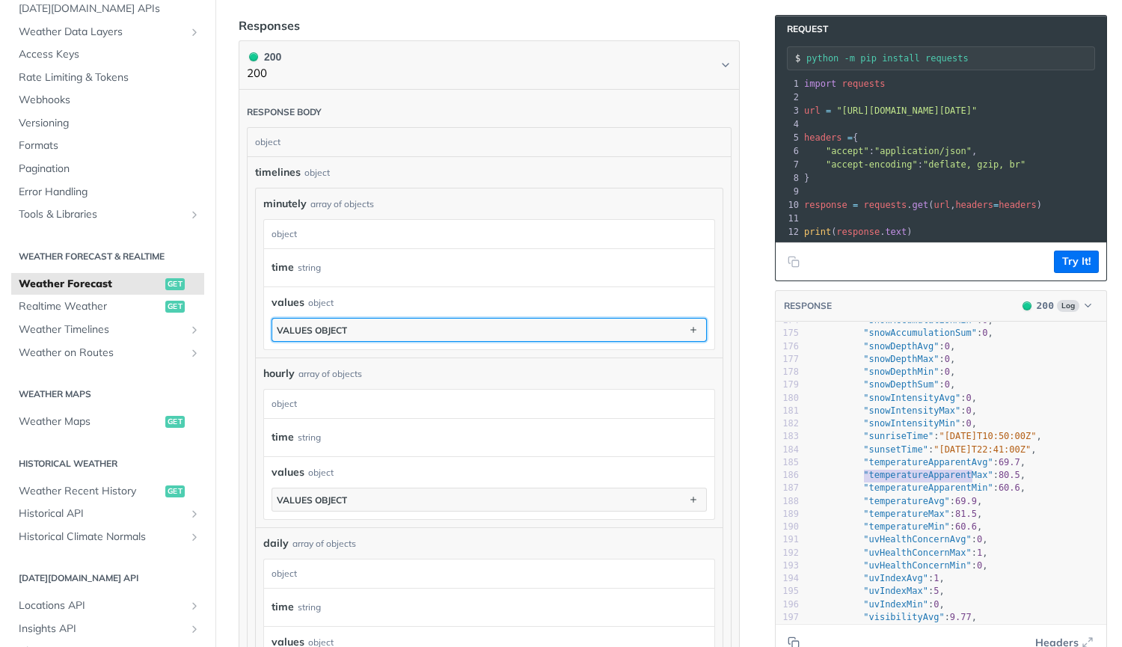
click at [431, 322] on button "values object" at bounding box center [489, 330] width 434 height 22
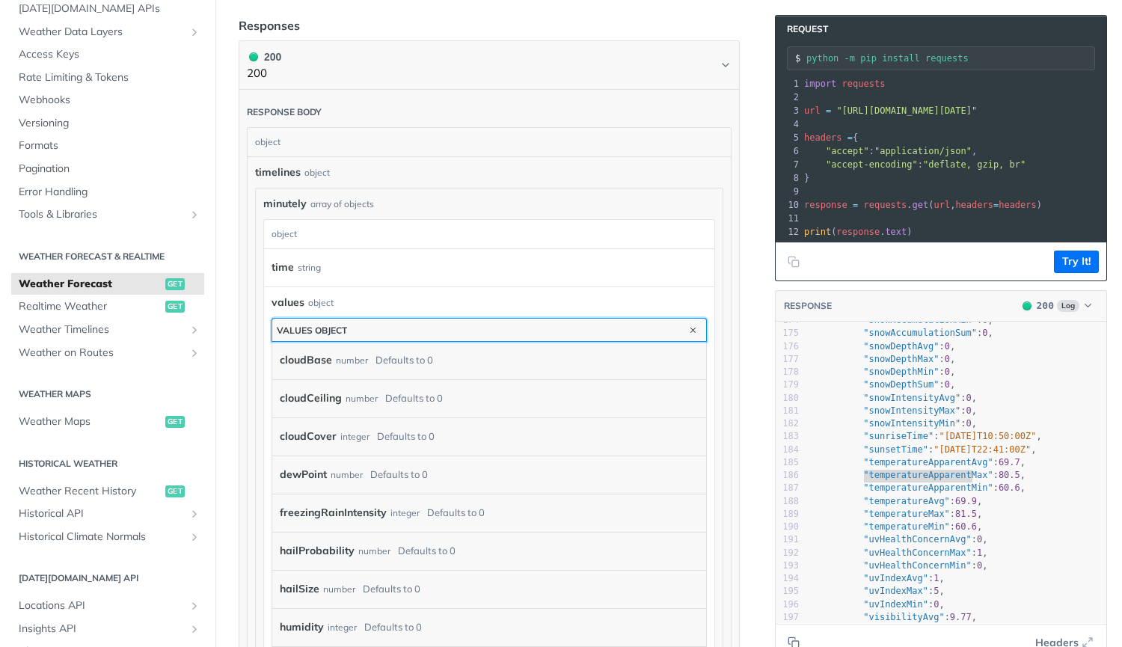
click at [431, 322] on button "values object" at bounding box center [489, 330] width 434 height 22
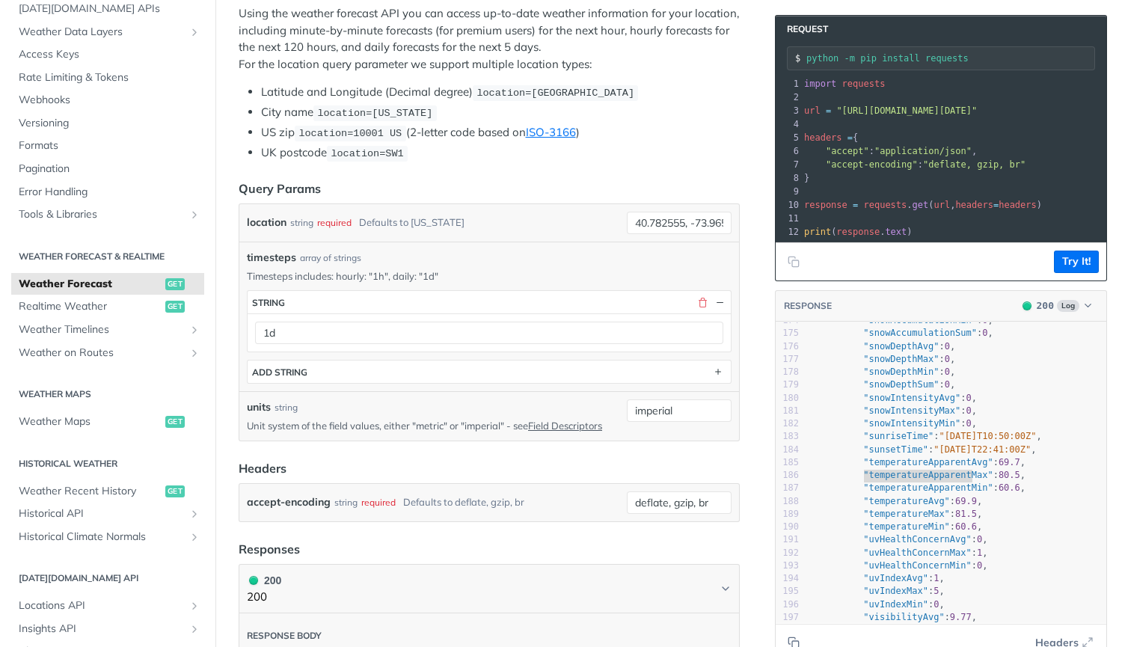
scroll to position [379, 0]
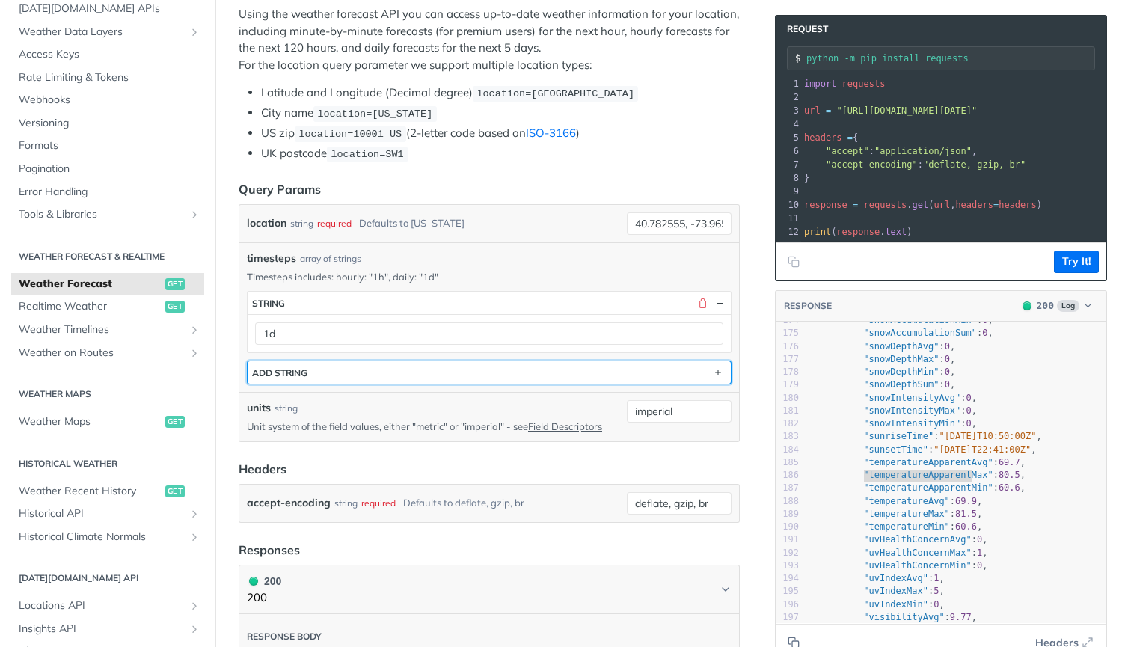
click at [359, 368] on button "ADD string" at bounding box center [488, 372] width 483 height 22
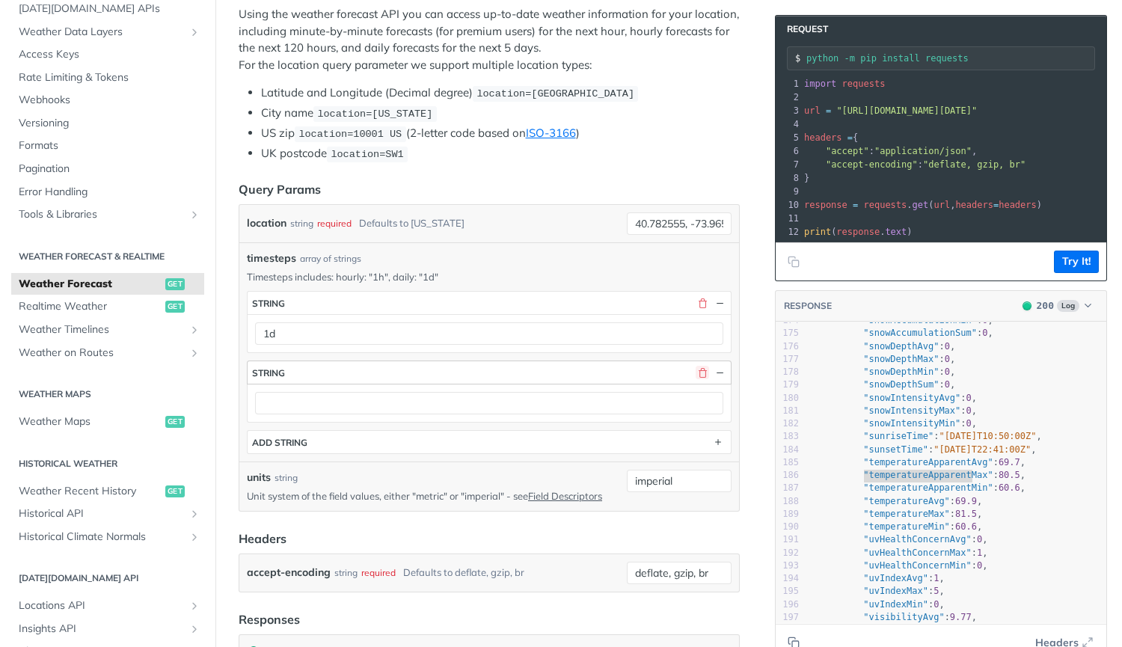
click at [559, 372] on button "button" at bounding box center [701, 372] width 13 height 13
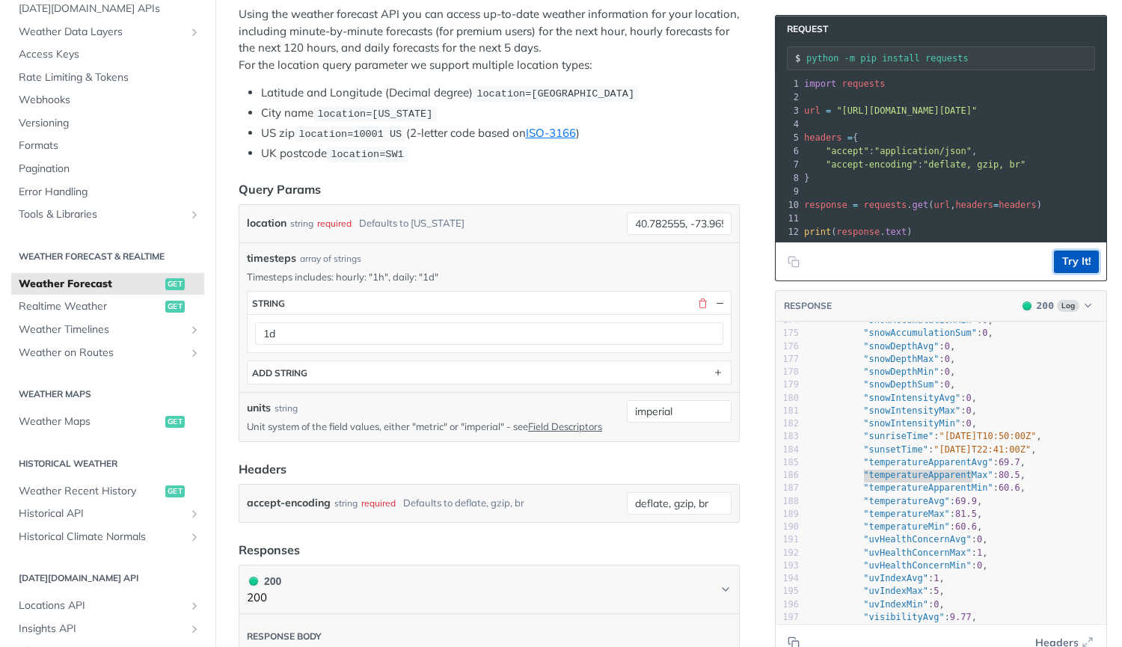
click at [559, 269] on button "Try It!" at bounding box center [1075, 261] width 45 height 22
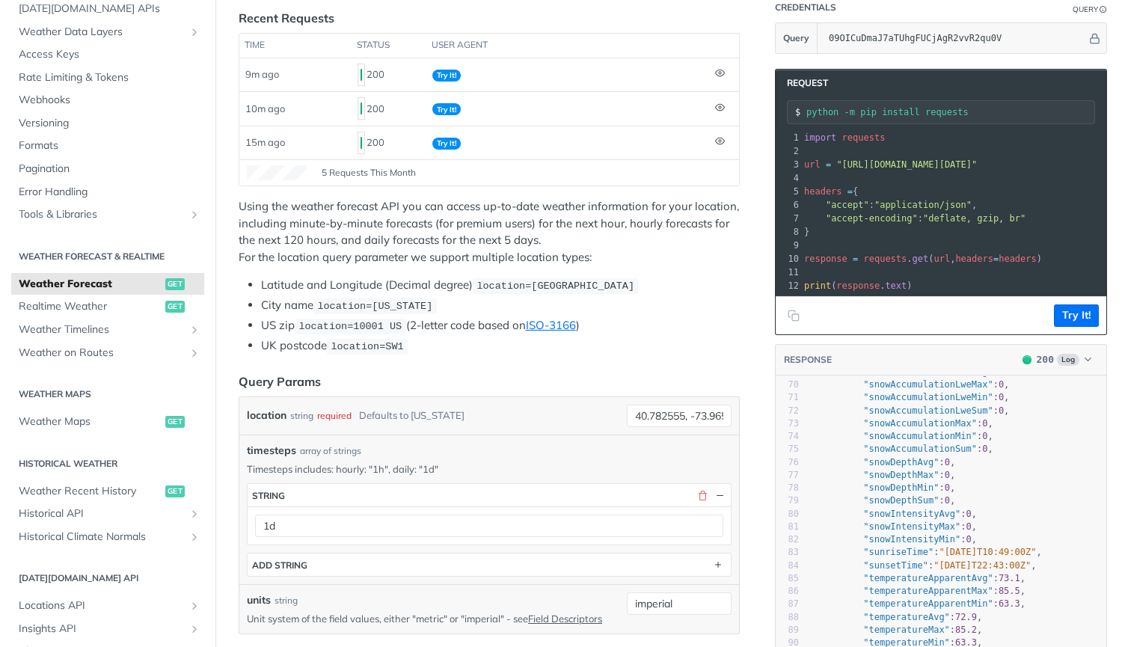
scroll to position [941, 0]
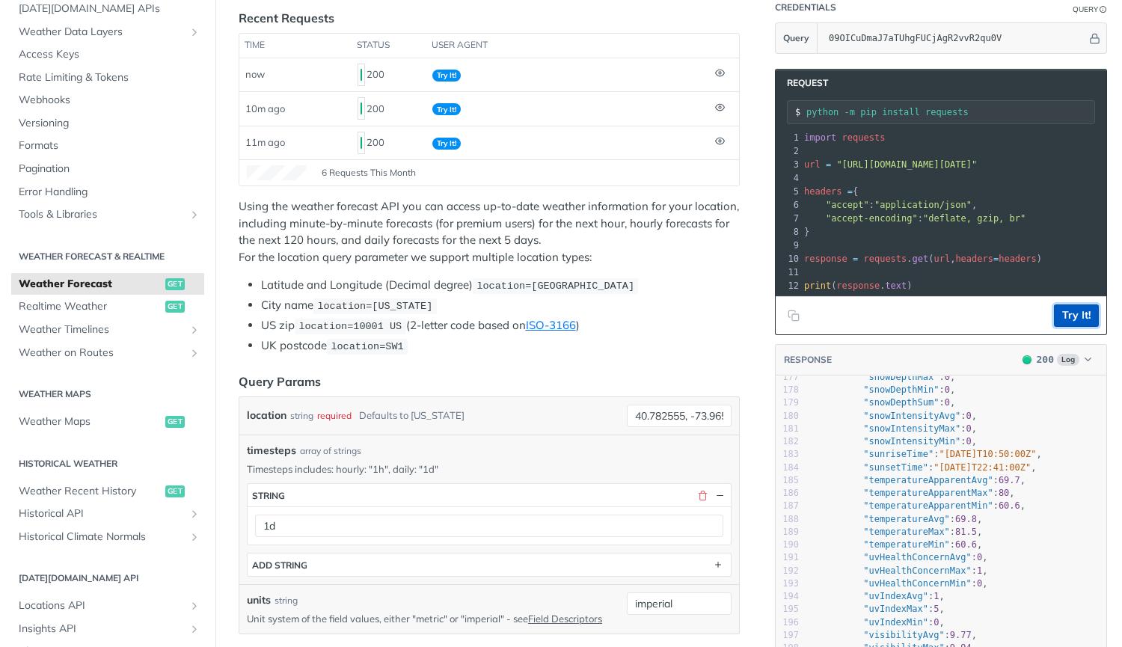
click at [559, 327] on button "Try It!" at bounding box center [1075, 315] width 45 height 22
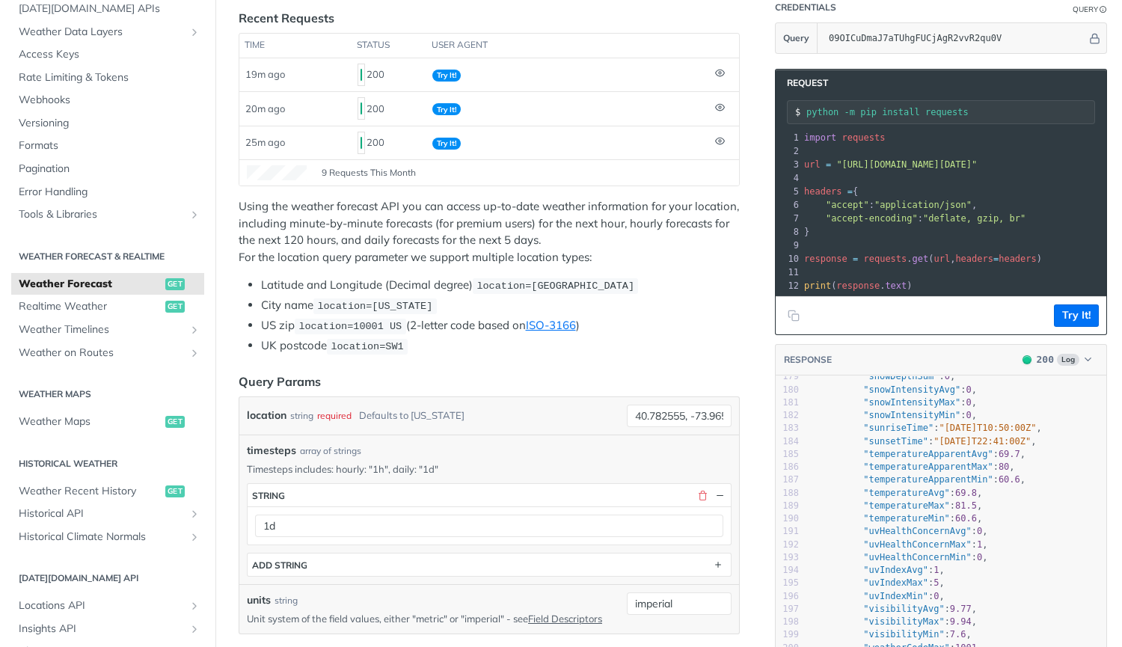
scroll to position [0, 0]
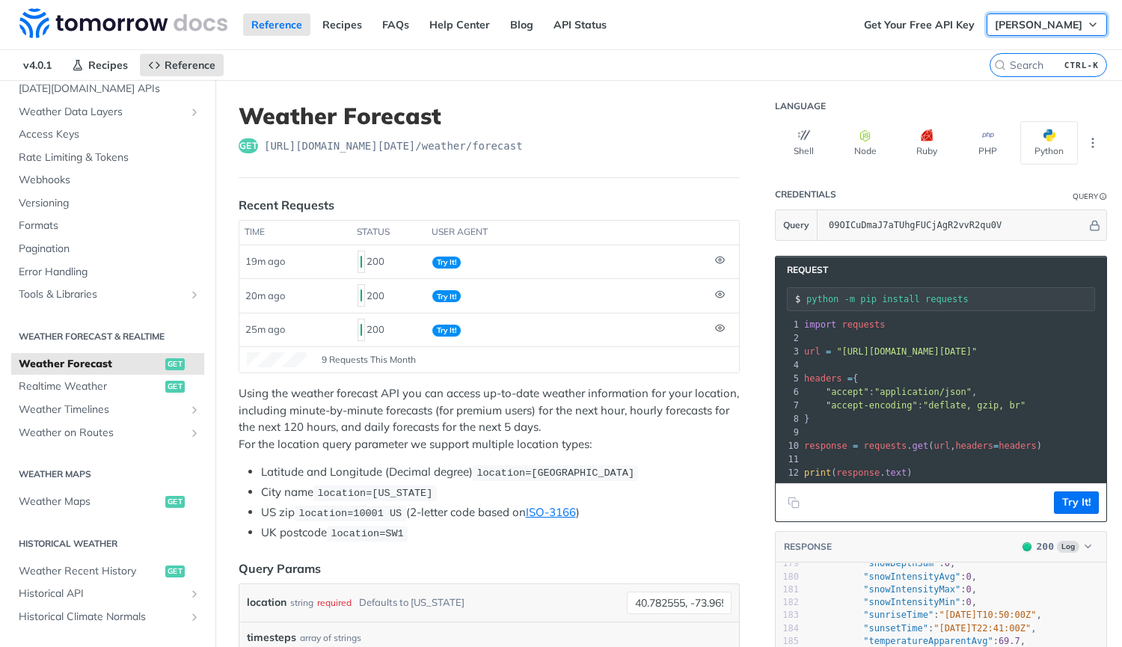
click at [559, 32] on button "[PERSON_NAME]" at bounding box center [1046, 24] width 120 height 22
click at [102, 61] on span "Recipes" at bounding box center [108, 64] width 40 height 13
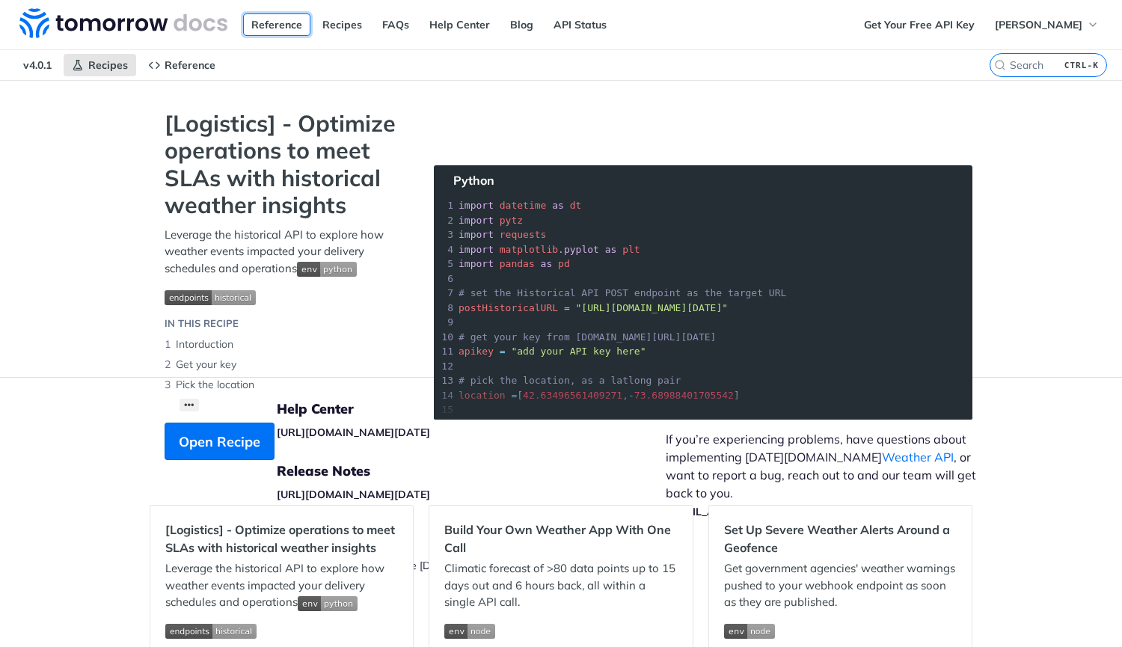
click at [275, 28] on link "Reference" at bounding box center [276, 24] width 67 height 22
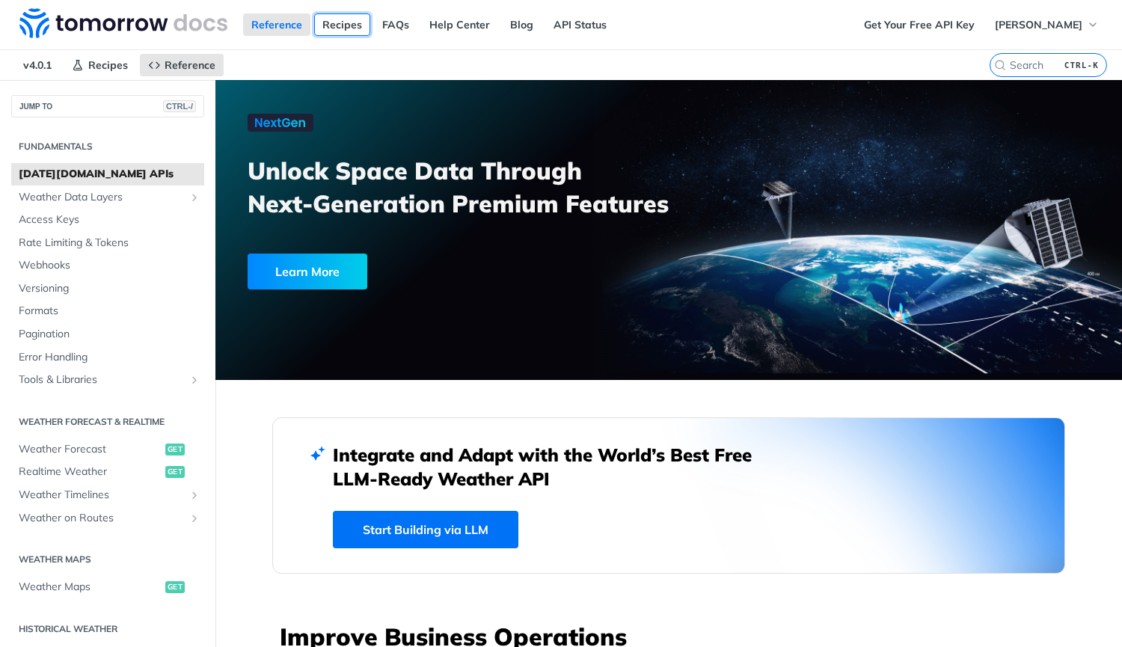
click at [350, 23] on link "Recipes" at bounding box center [342, 24] width 56 height 22
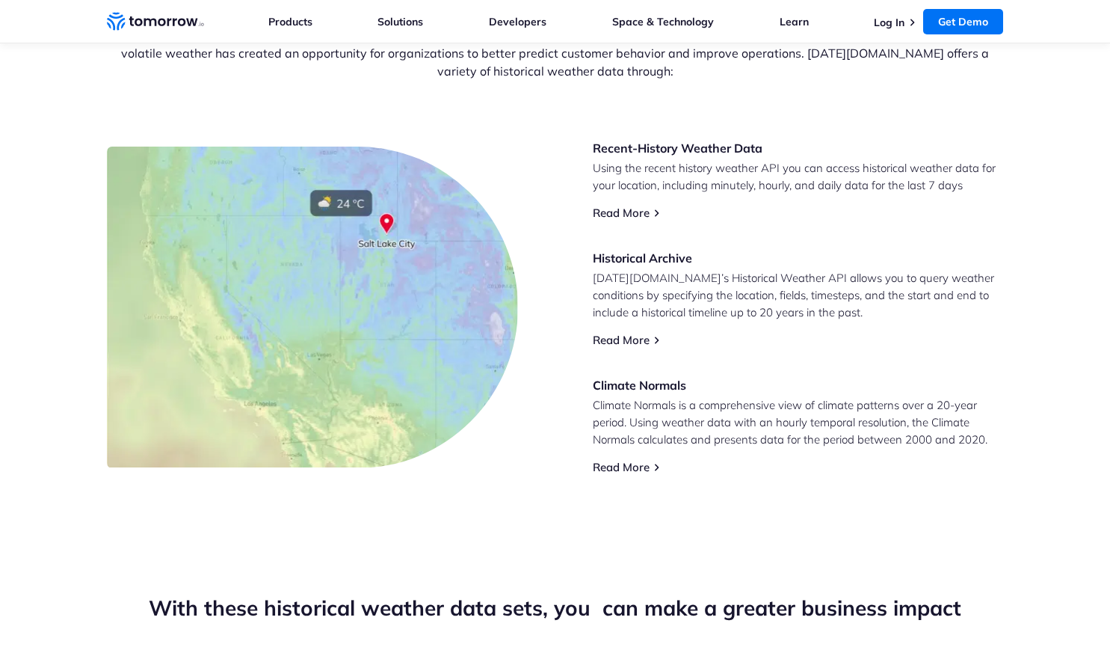
scroll to position [611, 0]
click at [618, 336] on link "Read More" at bounding box center [621, 339] width 57 height 14
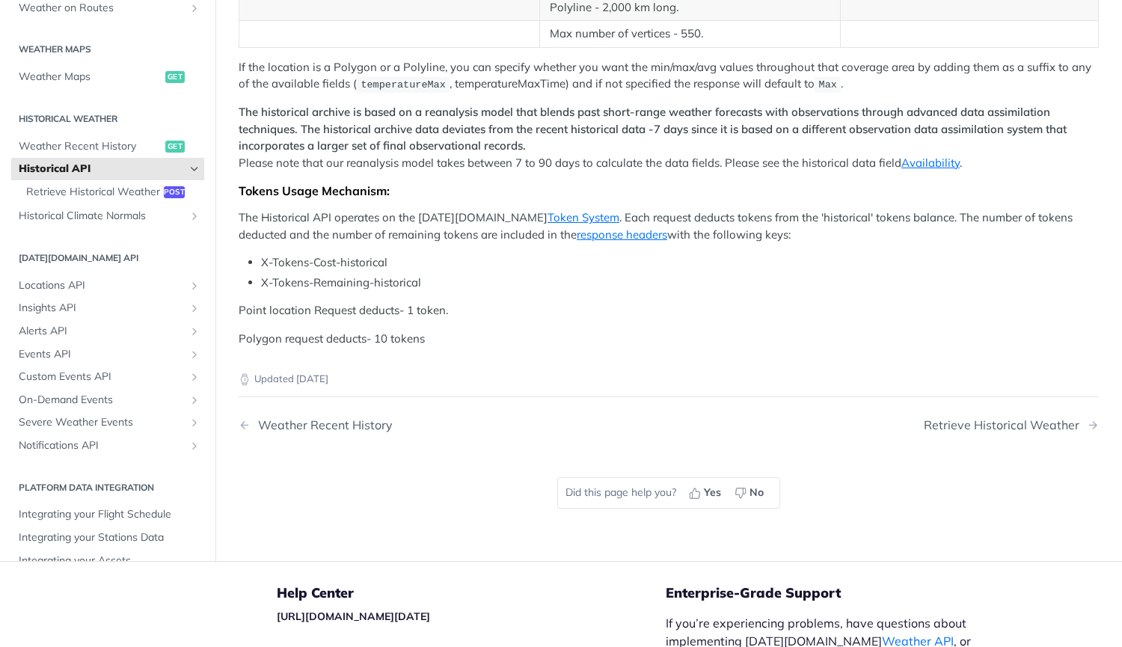
scroll to position [722, 0]
click at [93, 197] on span "Retrieve Historical Weather" at bounding box center [93, 192] width 134 height 15
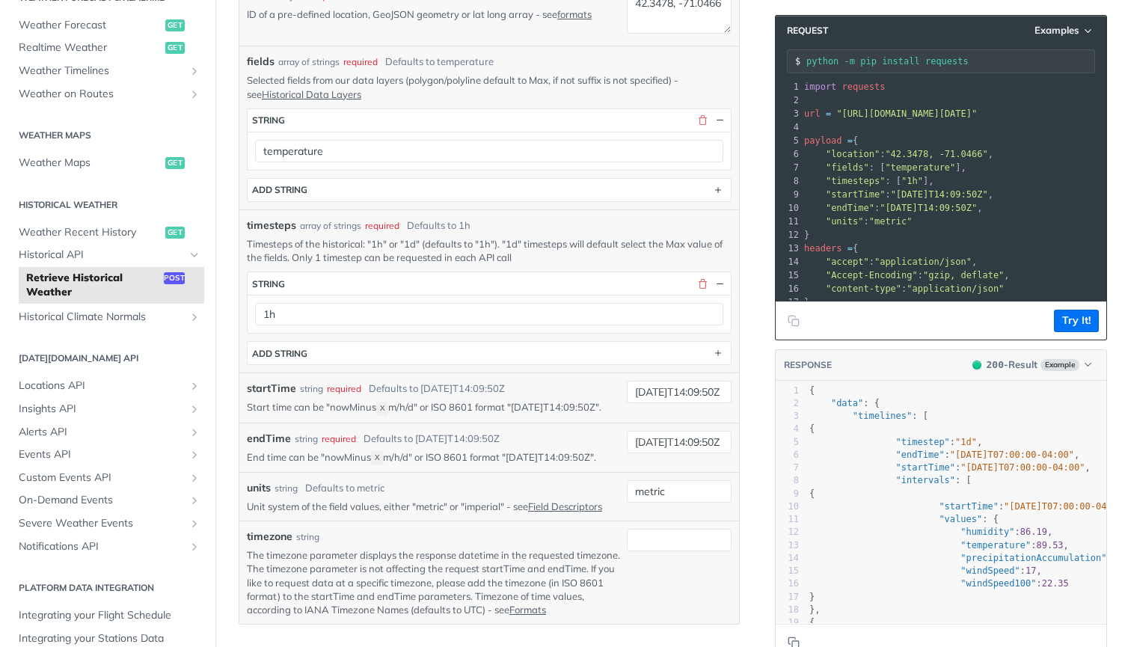
scroll to position [365, 0]
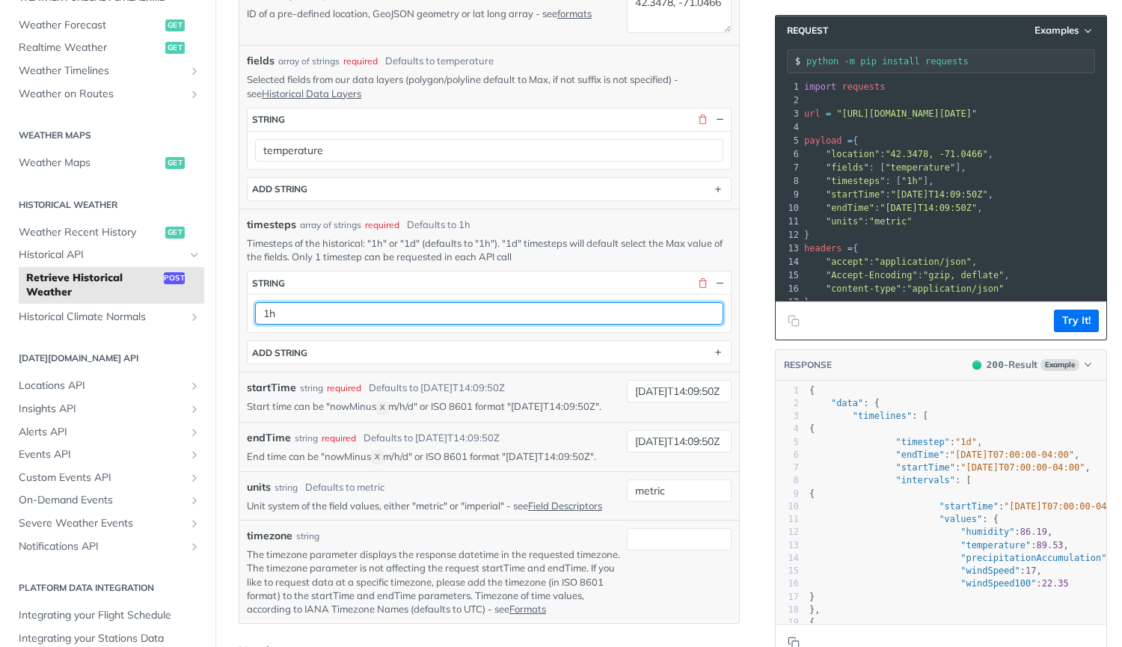
click at [497, 307] on input "1h" at bounding box center [489, 313] width 468 height 22
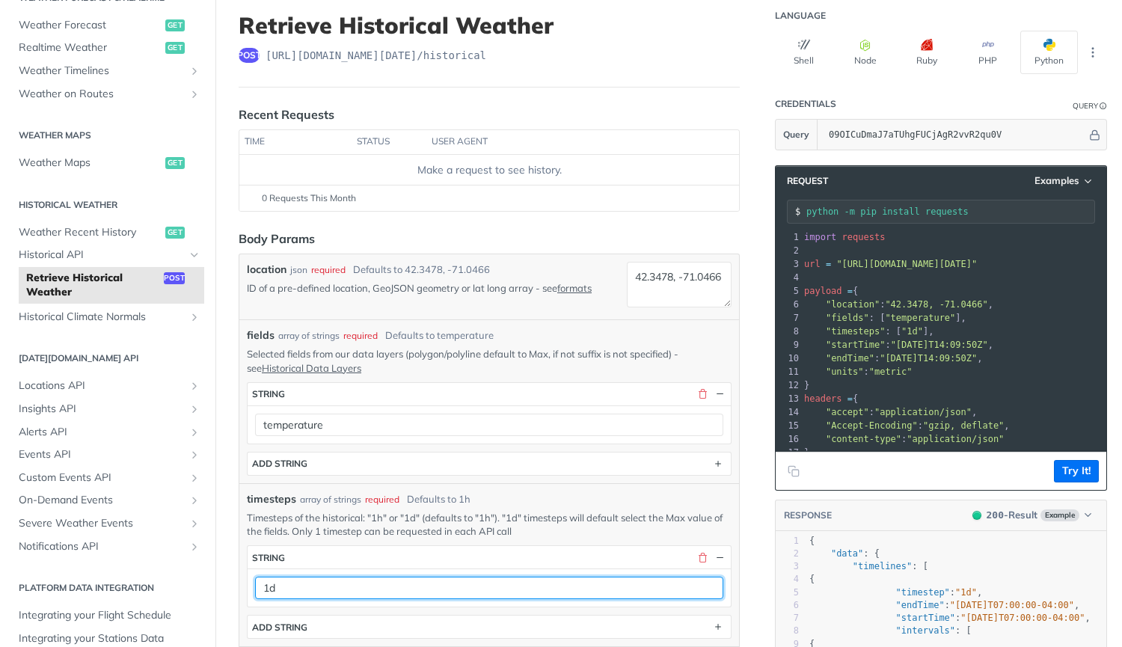
scroll to position [0, 0]
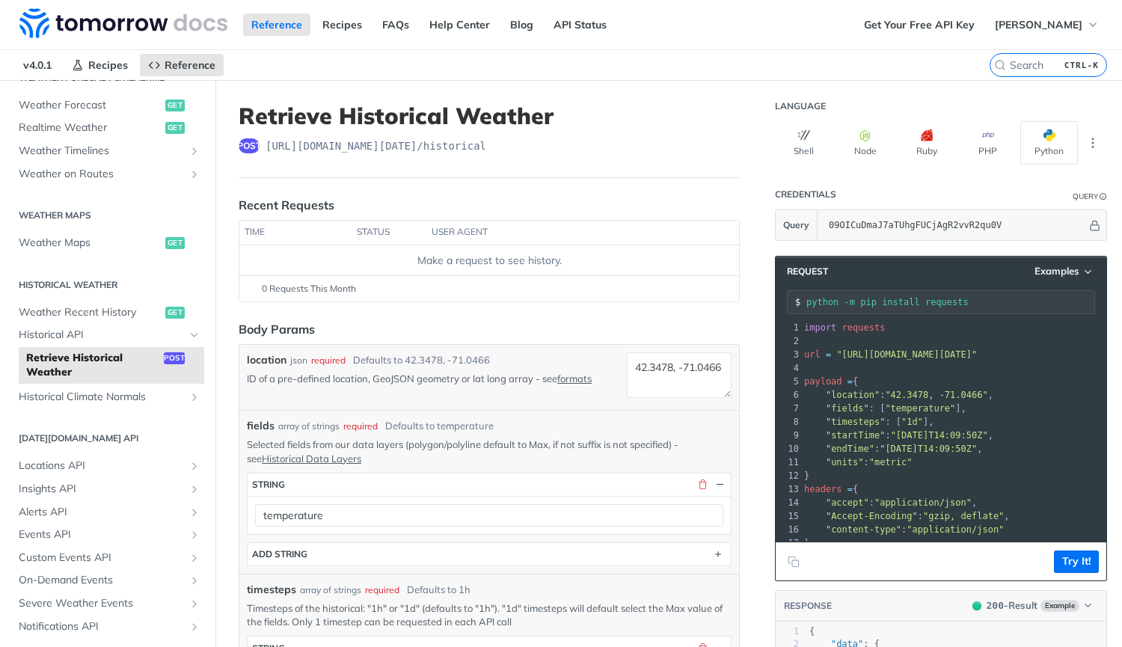
type input "1d"
click at [868, 297] on input "python -m pip install requests" at bounding box center [950, 302] width 288 height 10
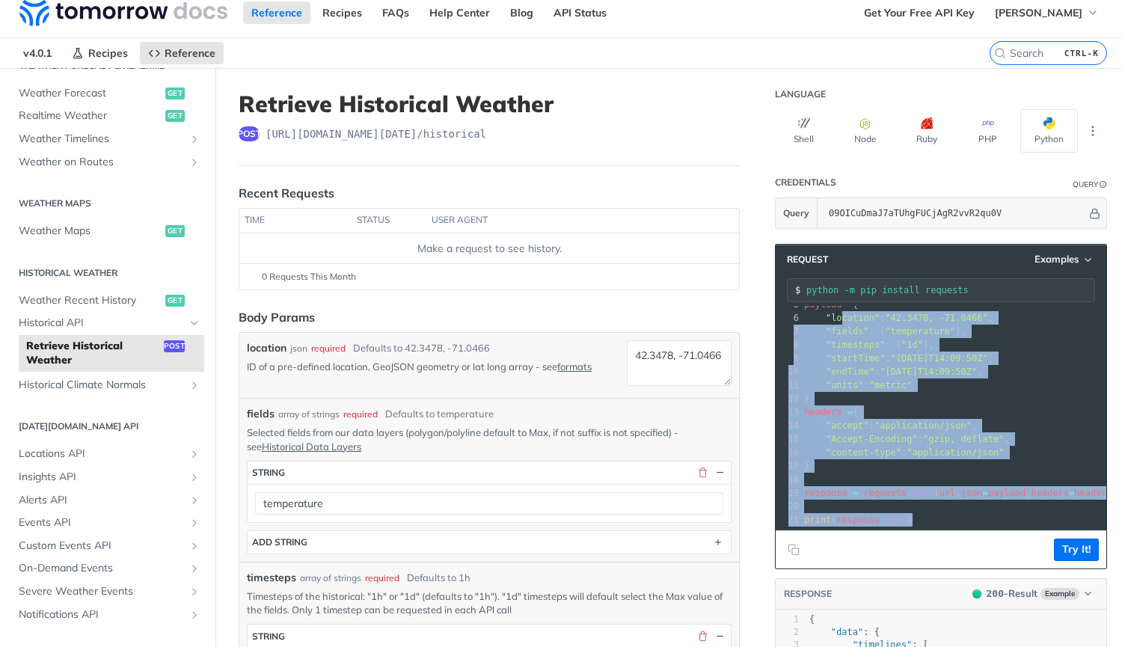
scroll to position [70, 0]
drag, startPoint x: 913, startPoint y: 514, endPoint x: 825, endPoint y: 303, distance: 229.3
click at [825, 303] on div "Request Examples python -m pip install requests xxxxxxxxxx 21 1 import requests…" at bounding box center [941, 406] width 332 height 325
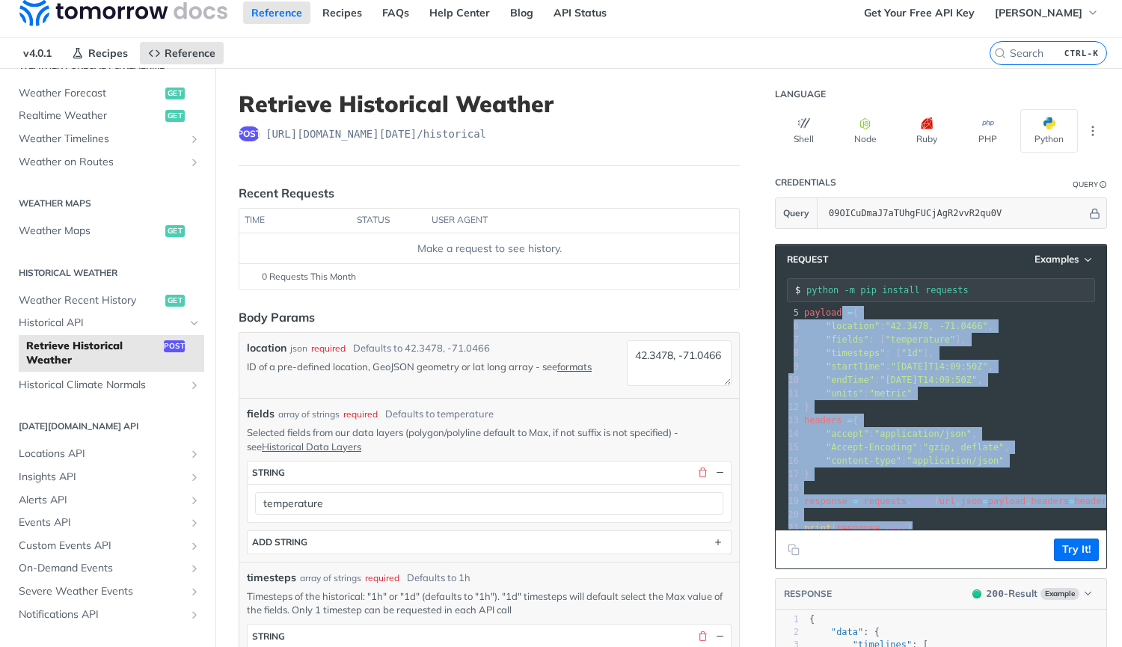
scroll to position [0, 0]
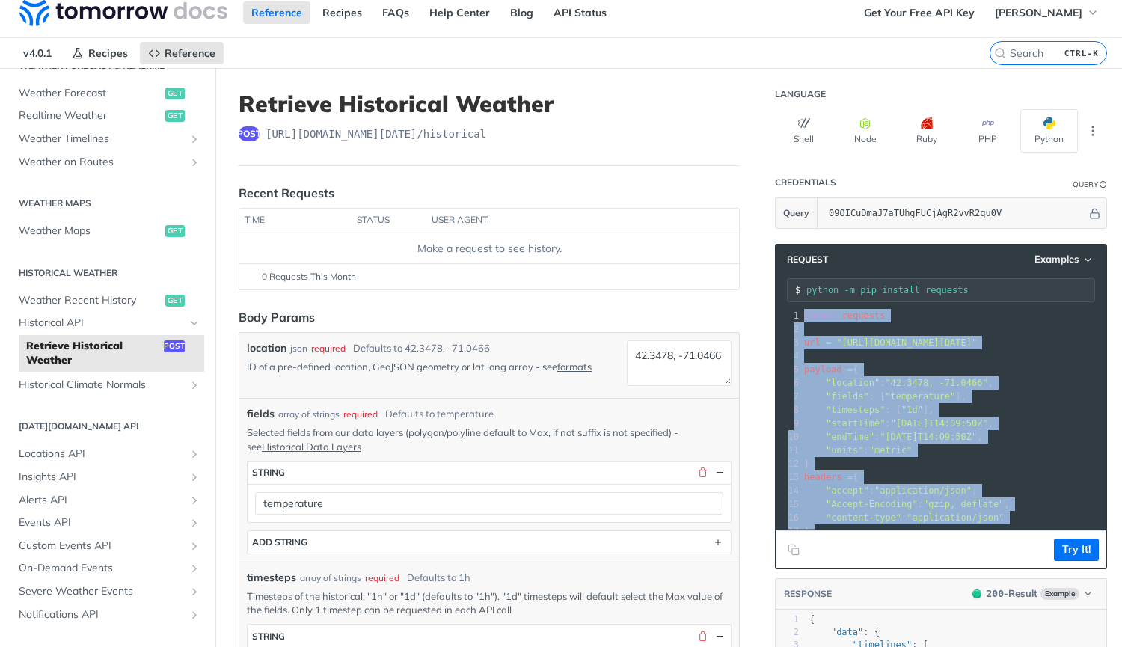
copy div "import requests 2 ​ 3 url = "[URL][DOMAIN_NAME][DATE]" 4 ​ 5 payload = { 6 "loc…"
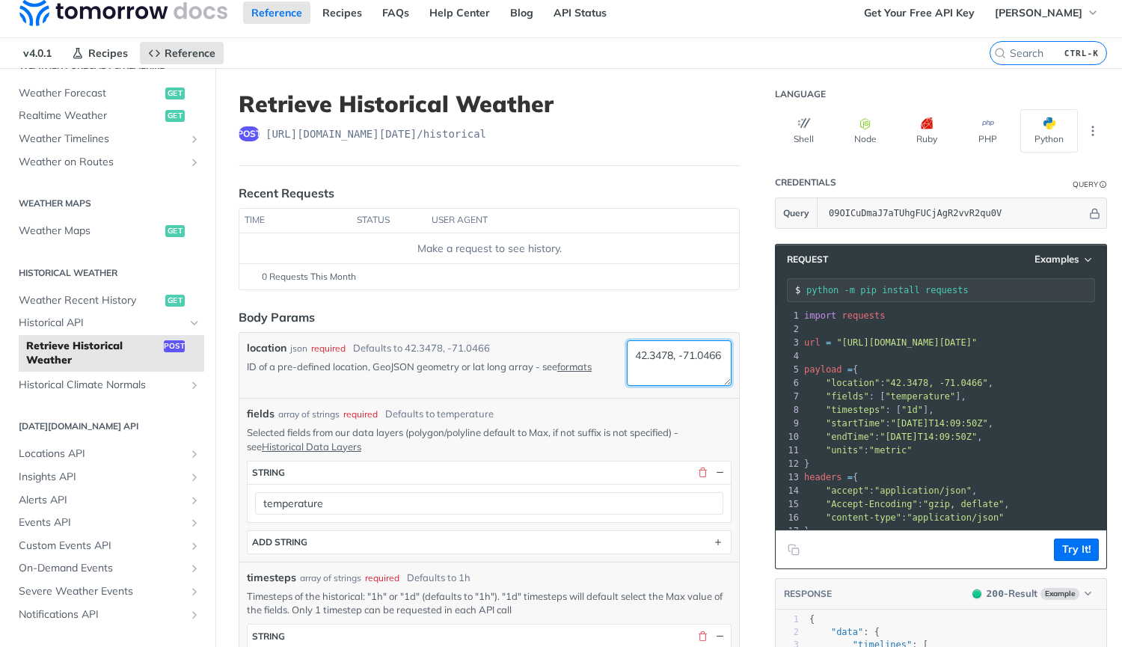
drag, startPoint x: 623, startPoint y: 354, endPoint x: 668, endPoint y: 356, distance: 45.6
click at [668, 356] on textarea "42.3478, -71.0466" at bounding box center [679, 363] width 105 height 46
paste textarea "33.942153"
drag, startPoint x: 666, startPoint y: 373, endPoint x: 618, endPoint y: 378, distance: 48.1
click at [627, 378] on textarea "33.942153, -71.0466" at bounding box center [679, 363] width 105 height 46
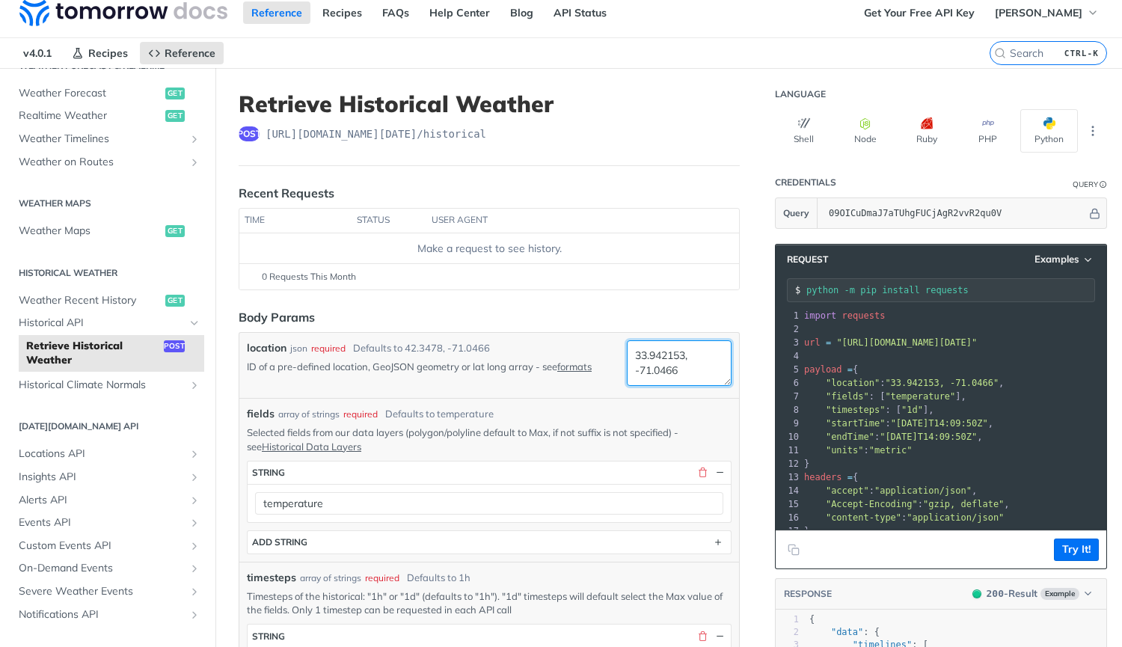
paste textarea "118.403605"
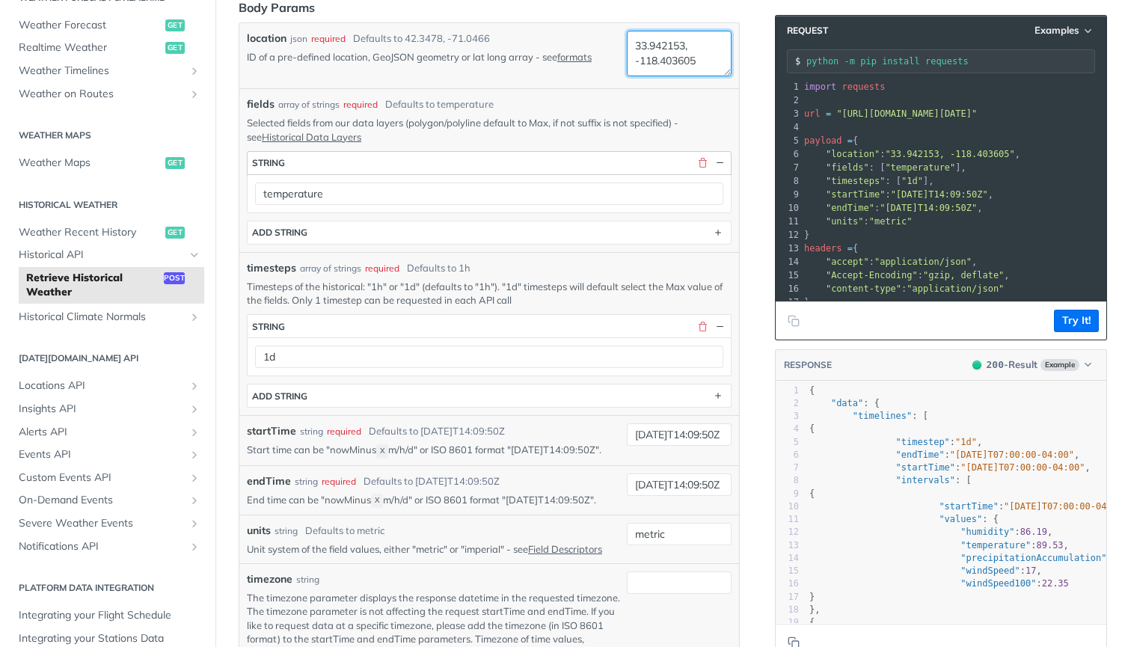
scroll to position [322, 0]
type textarea "33.942153, -118.403605"
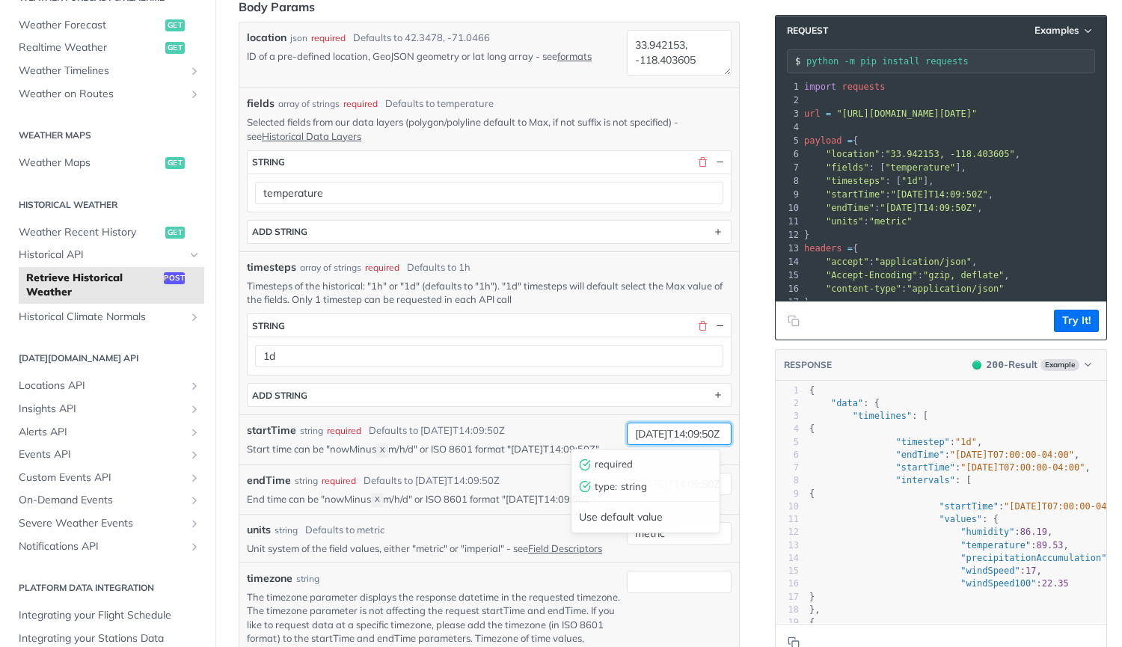
click at [640, 431] on input "2019-03-20T14:09:50Z" at bounding box center [679, 433] width 105 height 22
click at [665, 434] on input "2025-03-20T14:09:50Z" at bounding box center [679, 433] width 105 height 22
type input "2025-09-20T14:09:50Z"
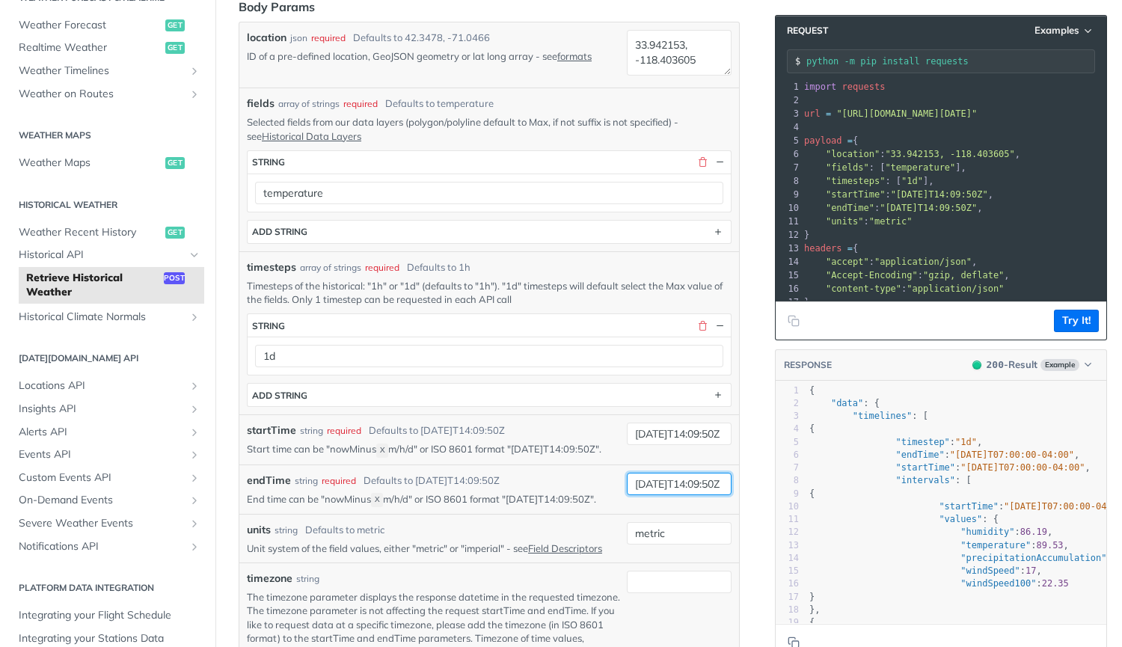
click at [645, 495] on input "2019-03-28T14:09:50Z" at bounding box center [679, 484] width 105 height 22
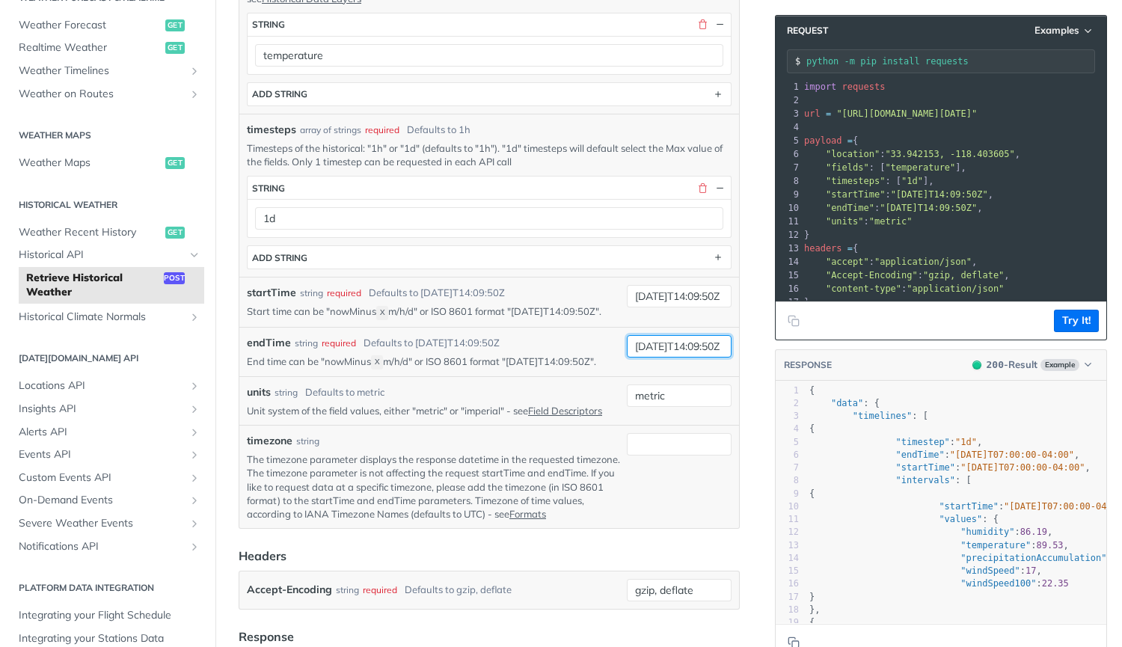
scroll to position [461, 0]
type input "2025-09-30T14:09:50Z"
click at [657, 406] on input "metric" at bounding box center [679, 395] width 105 height 22
type input "imperial"
click at [489, 399] on div "units string Defaults to metric" at bounding box center [434, 392] width 374 height 16
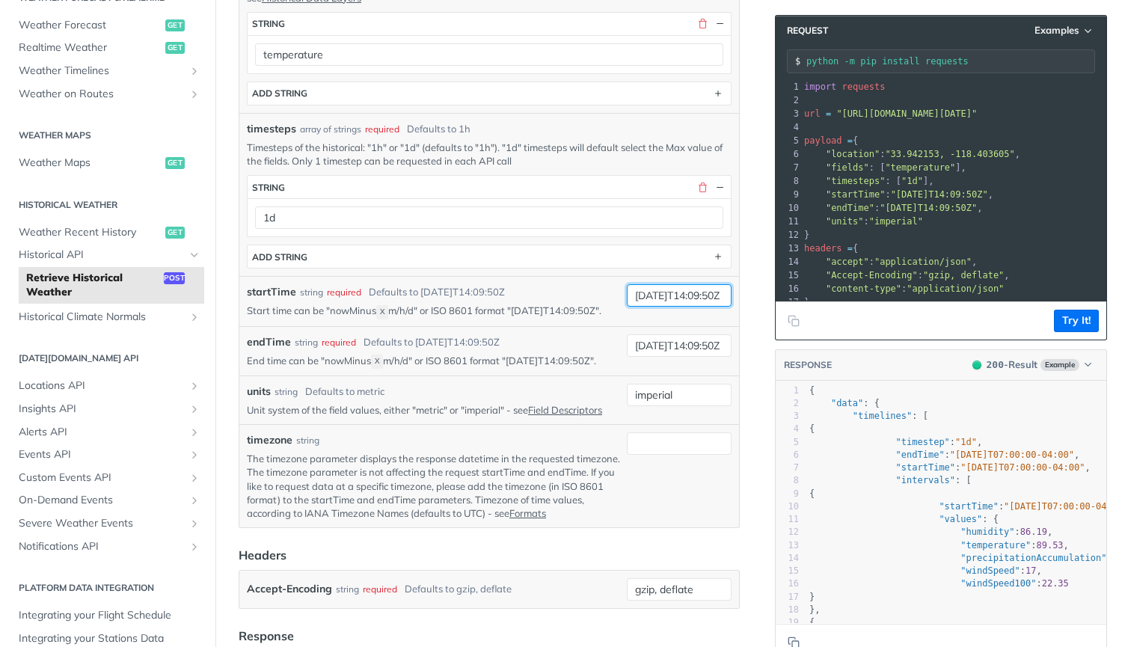
click at [680, 294] on input "2025-09-20T14:09:50Z" at bounding box center [679, 295] width 105 height 22
click at [674, 295] on input "2025-09-29T14:09:50Z" at bounding box center [679, 295] width 105 height 22
click at [701, 295] on input "2025-09-29T00:00:50Z" at bounding box center [679, 295] width 105 height 22
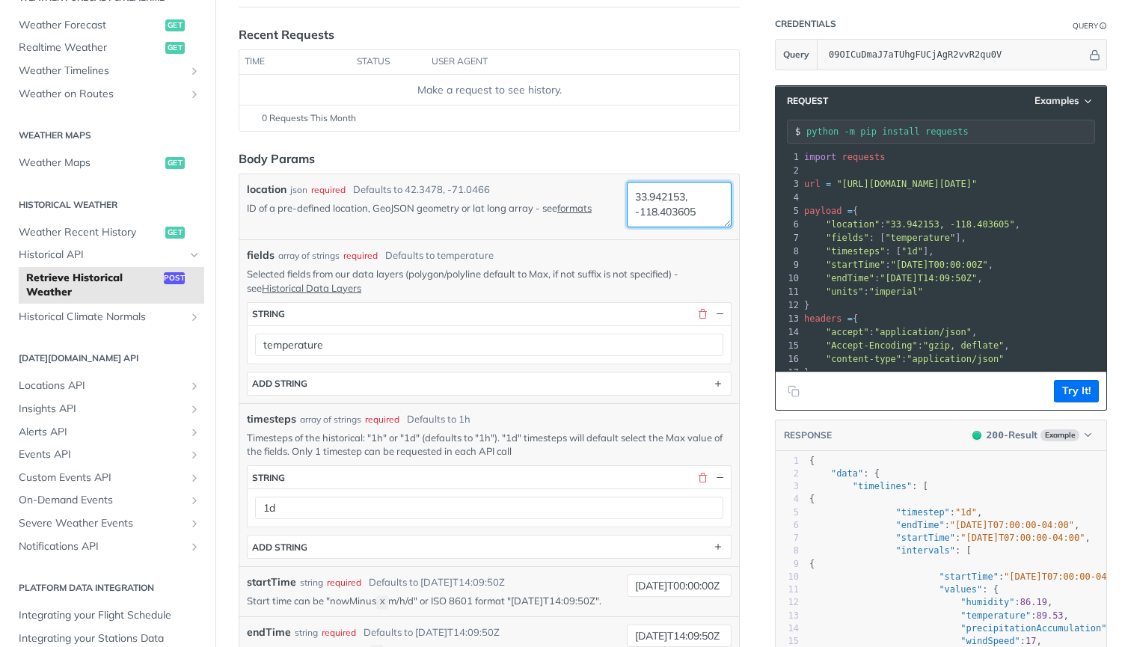
scroll to position [0, 0]
click at [656, 218] on textarea "33.942153, -118.403605" at bounding box center [679, 205] width 105 height 46
type input "2025-09-29T00:00:00Z"
click at [645, 206] on textarea "33.942153, -118.403605" at bounding box center [679, 205] width 105 height 46
paste textarea "40.782555 -73.965583"
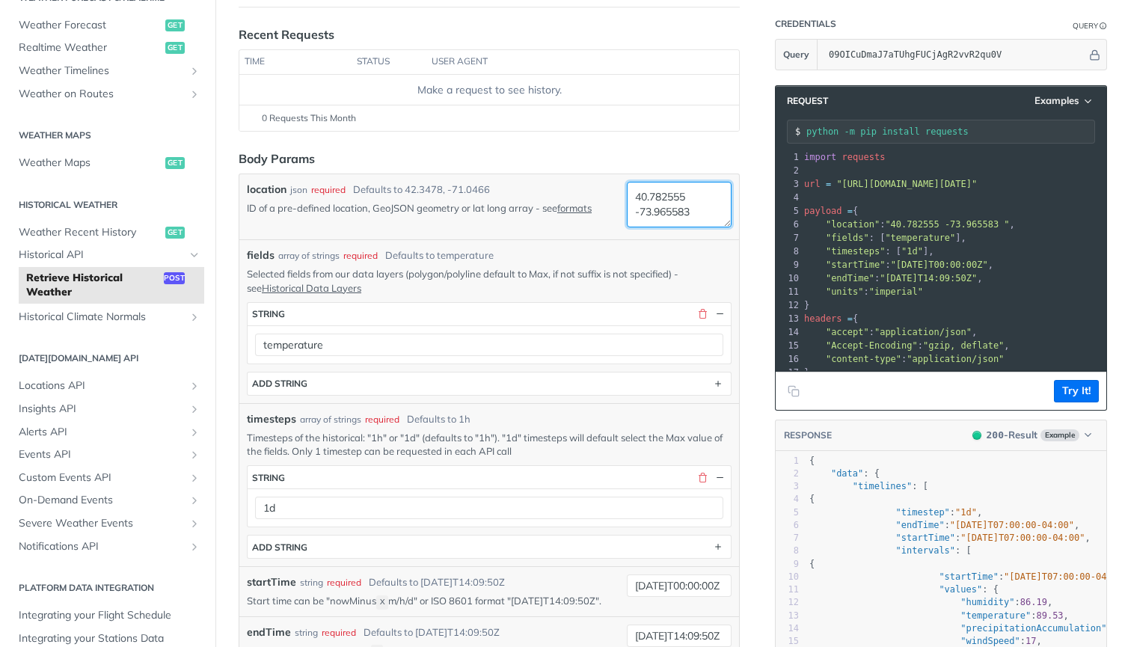
click at [682, 196] on textarea "40.782555 -73.965583" at bounding box center [679, 205] width 105 height 46
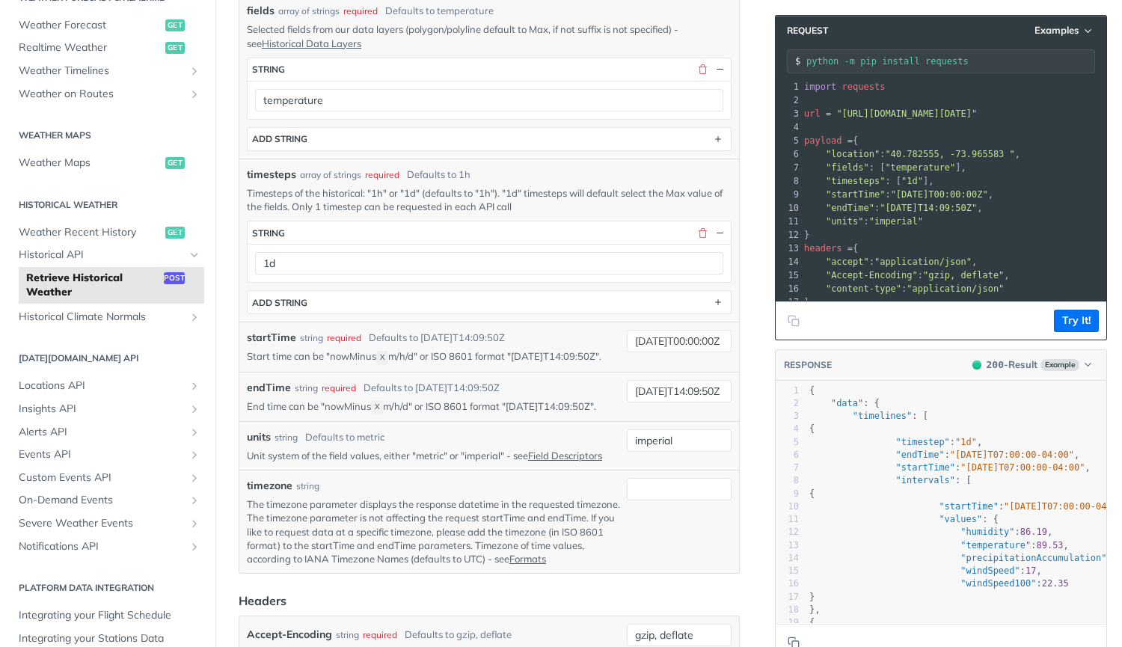
scroll to position [416, 0]
type textarea "40.782555, -73.965583"
click at [1065, 321] on button "Try It!" at bounding box center [1075, 321] width 45 height 22
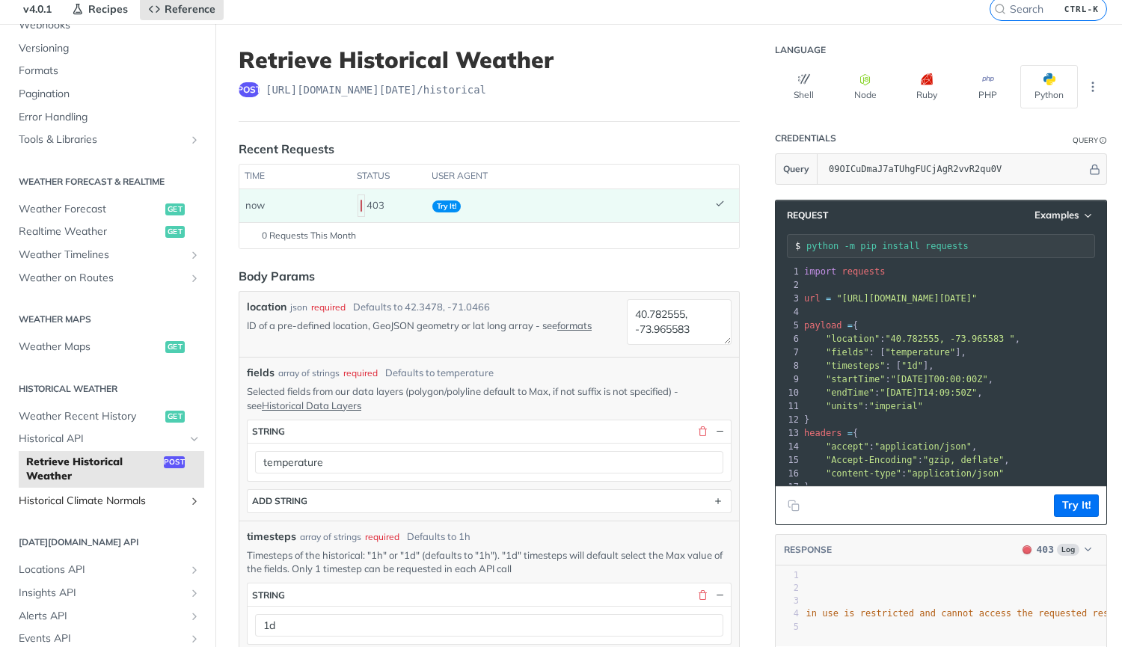
scroll to position [183, 0]
click at [70, 205] on span "Weather Forecast" at bounding box center [90, 210] width 143 height 15
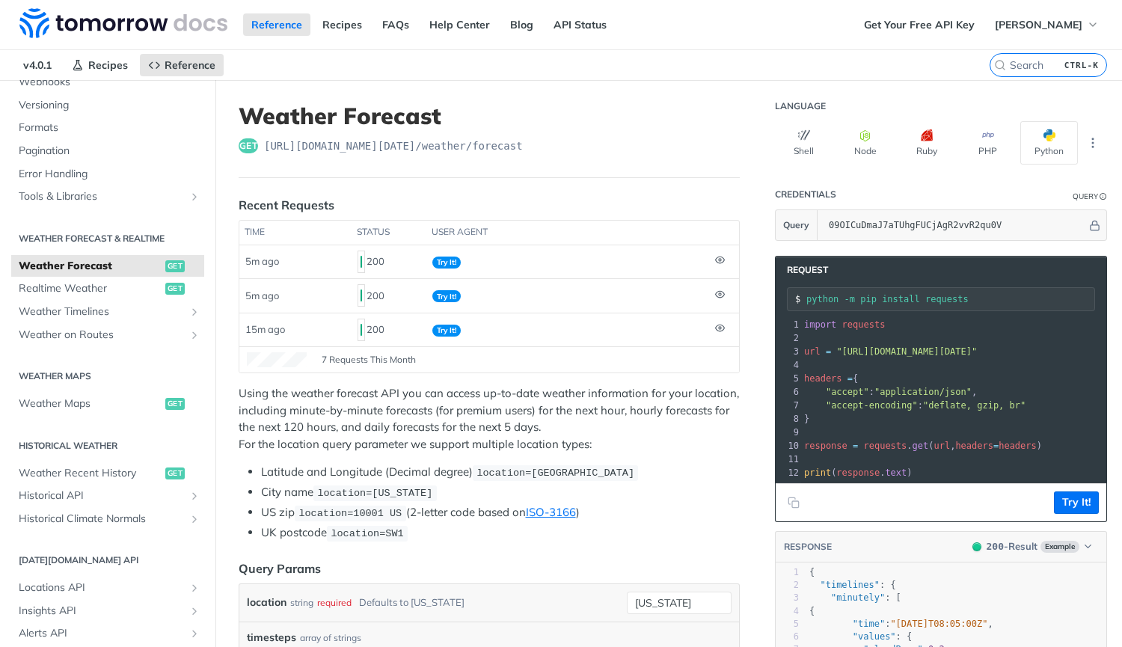
scroll to position [302, 0]
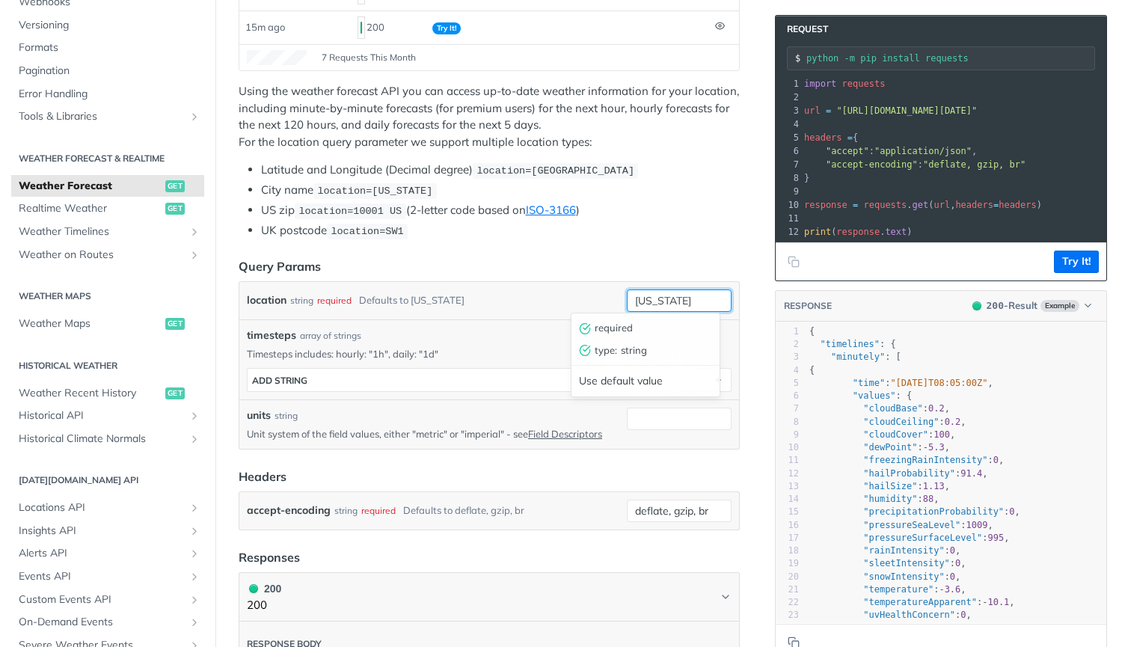
click at [665, 298] on input "new york" at bounding box center [679, 300] width 105 height 22
paste input "40.782555 -73.965583"
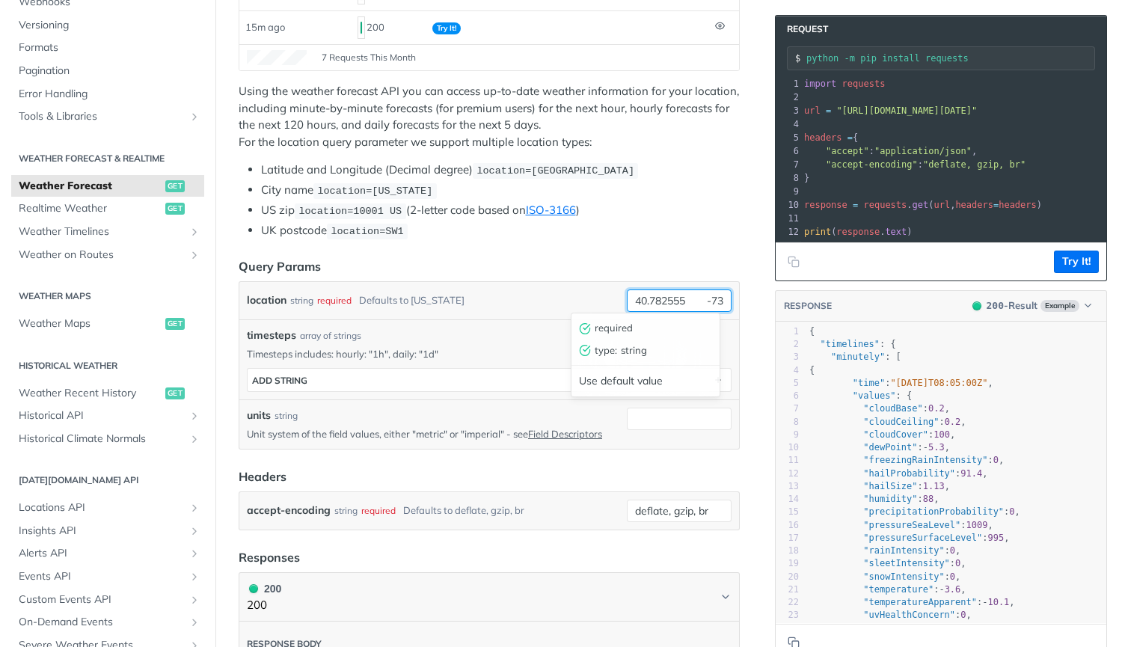
click at [689, 299] on input "40.782555 -73.965583" at bounding box center [679, 300] width 105 height 22
type input "40.782555, -73.965583"
click at [658, 411] on input "units" at bounding box center [679, 418] width 105 height 22
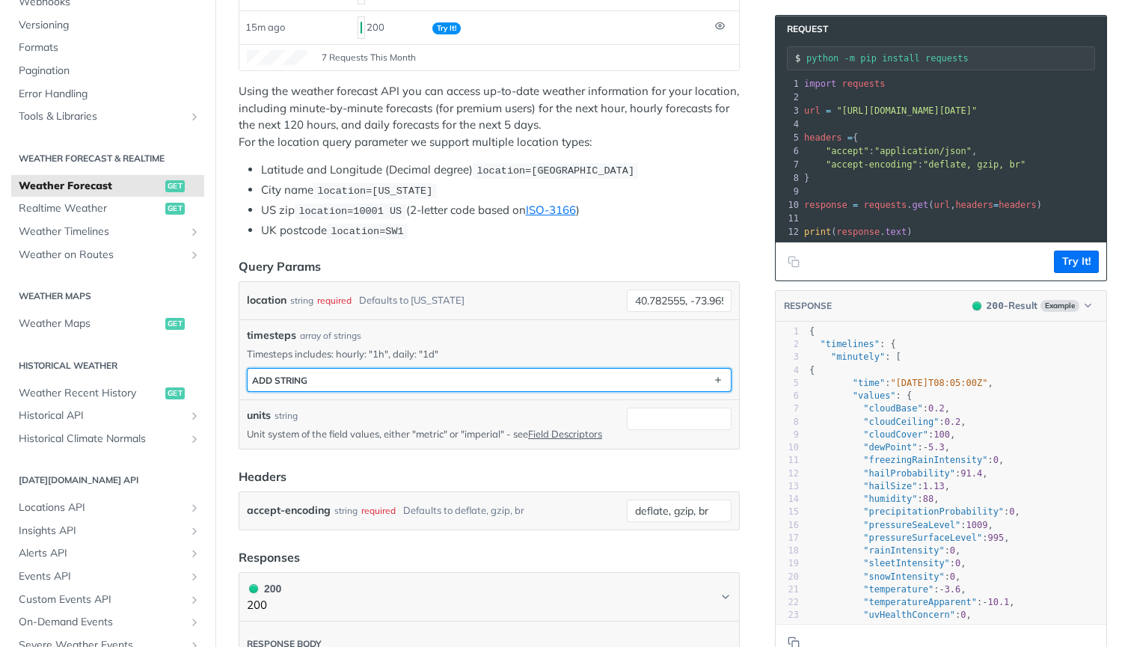
click at [630, 377] on button "ADD string" at bounding box center [488, 380] width 483 height 22
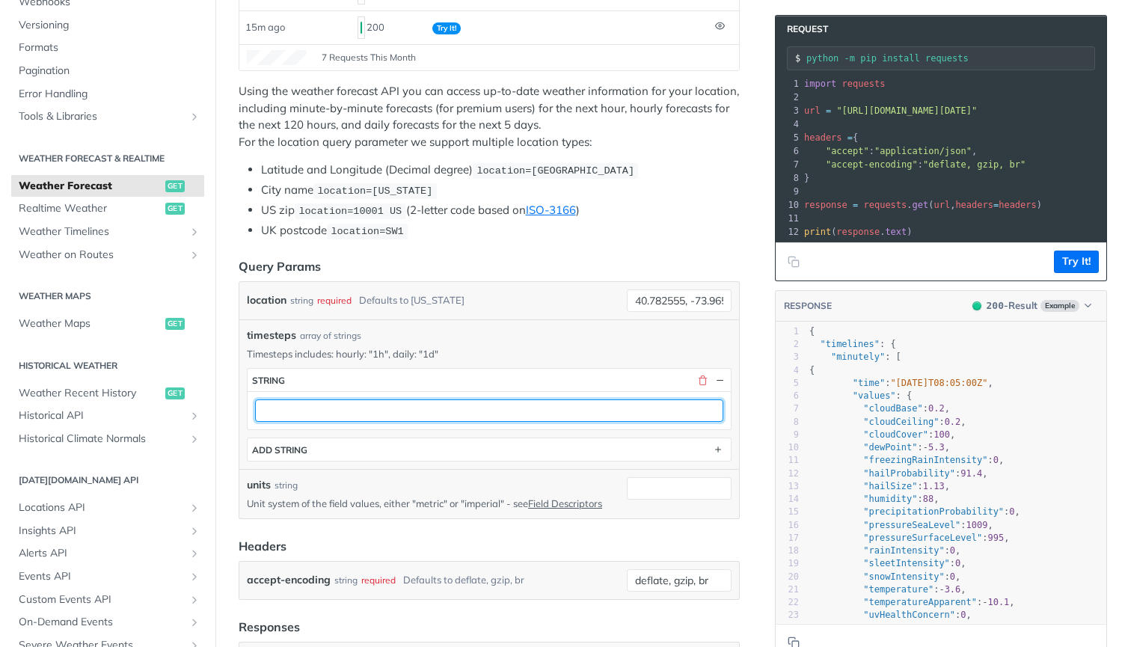
click at [311, 416] on input "text" at bounding box center [489, 410] width 468 height 22
type input "1d"
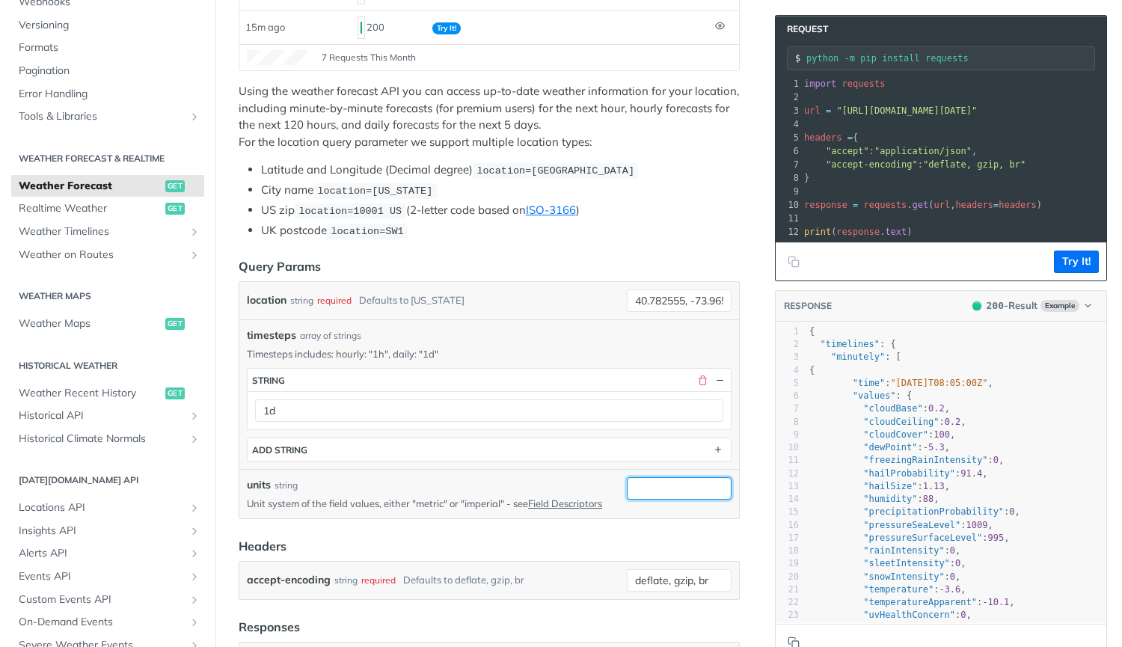
click at [649, 489] on input "units" at bounding box center [679, 488] width 105 height 22
type input "imperial"
click at [645, 233] on li "UK postcode location=SW1" at bounding box center [500, 230] width 479 height 17
click at [1075, 273] on button "Try It!" at bounding box center [1075, 261] width 45 height 22
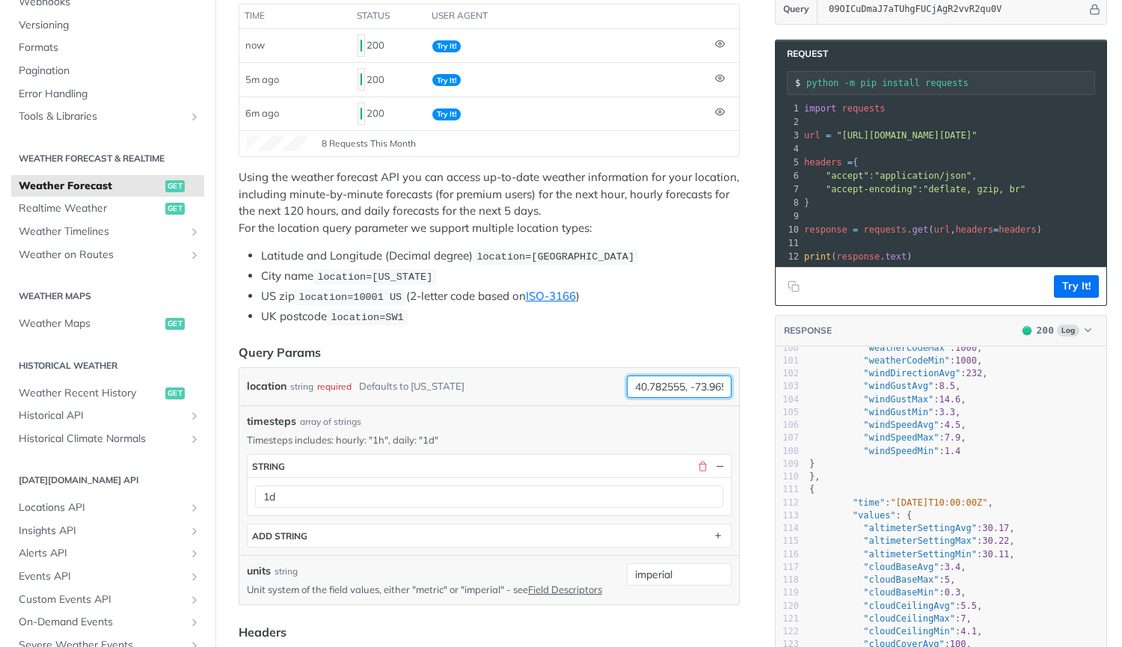
click at [637, 381] on input "40.782555, -73.965583" at bounding box center [679, 386] width 105 height 22
paste input "33.942153 -118.403605"
click at [645, 382] on input "33.942153 -118.403605" at bounding box center [679, 386] width 105 height 22
type input "33.942153, -118.403605"
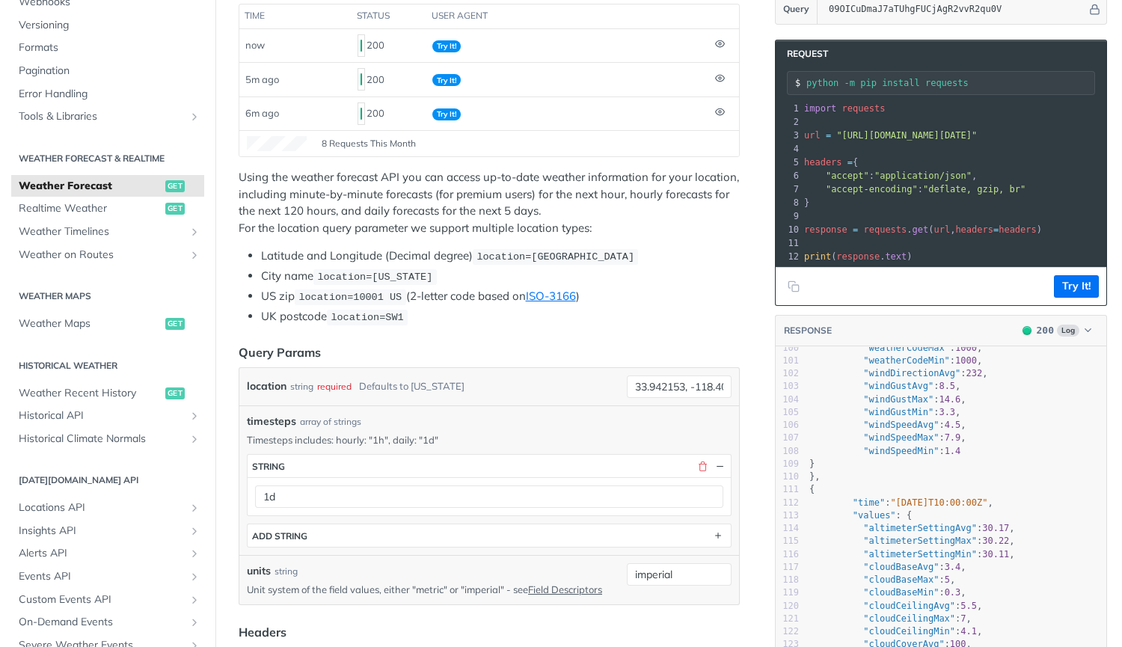
drag, startPoint x: 654, startPoint y: 385, endPoint x: 597, endPoint y: 386, distance: 57.6
click at [597, 386] on div "location string required Defaults to new york 33.942153, -118.403605 required t…" at bounding box center [489, 386] width 485 height 22
click at [677, 301] on li "US zip location=10001 US (2-letter code based on ISO-3166 )" at bounding box center [500, 296] width 479 height 17
click at [1071, 297] on button "Try It!" at bounding box center [1075, 286] width 45 height 22
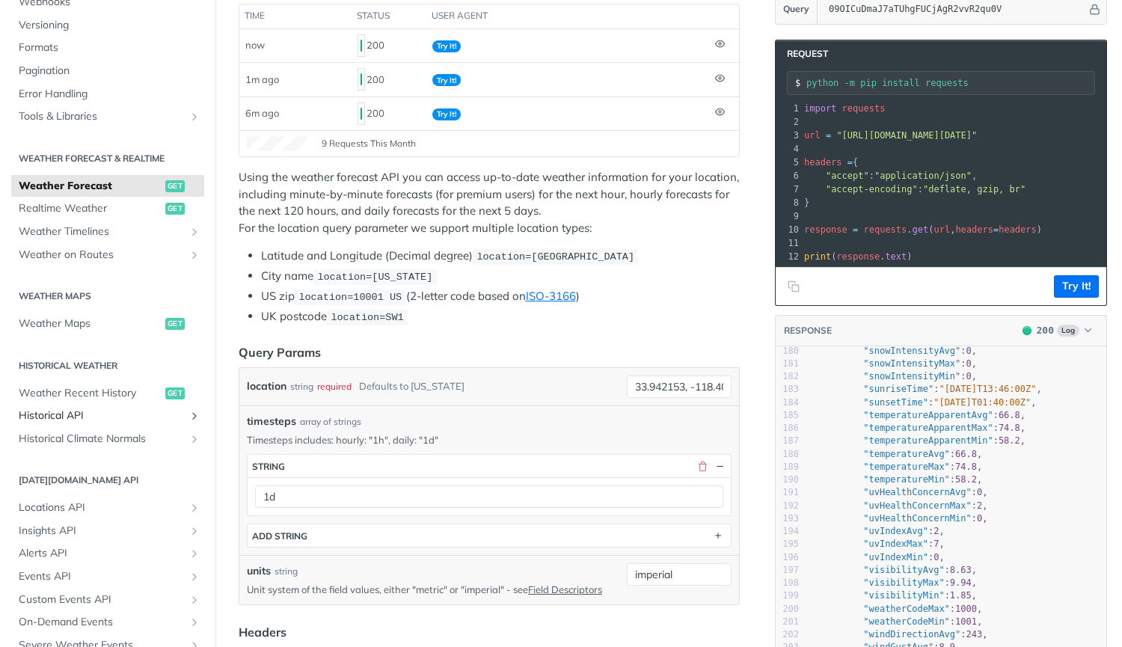
click at [62, 411] on span "Historical API" at bounding box center [102, 415] width 166 height 15
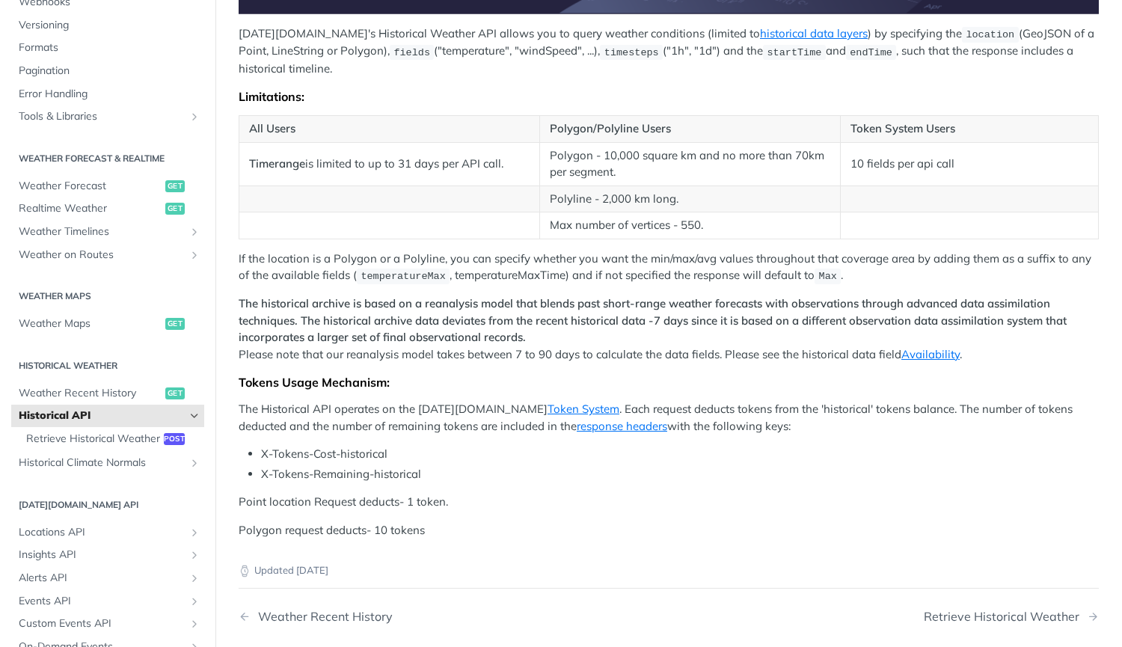
scroll to position [526, 0]
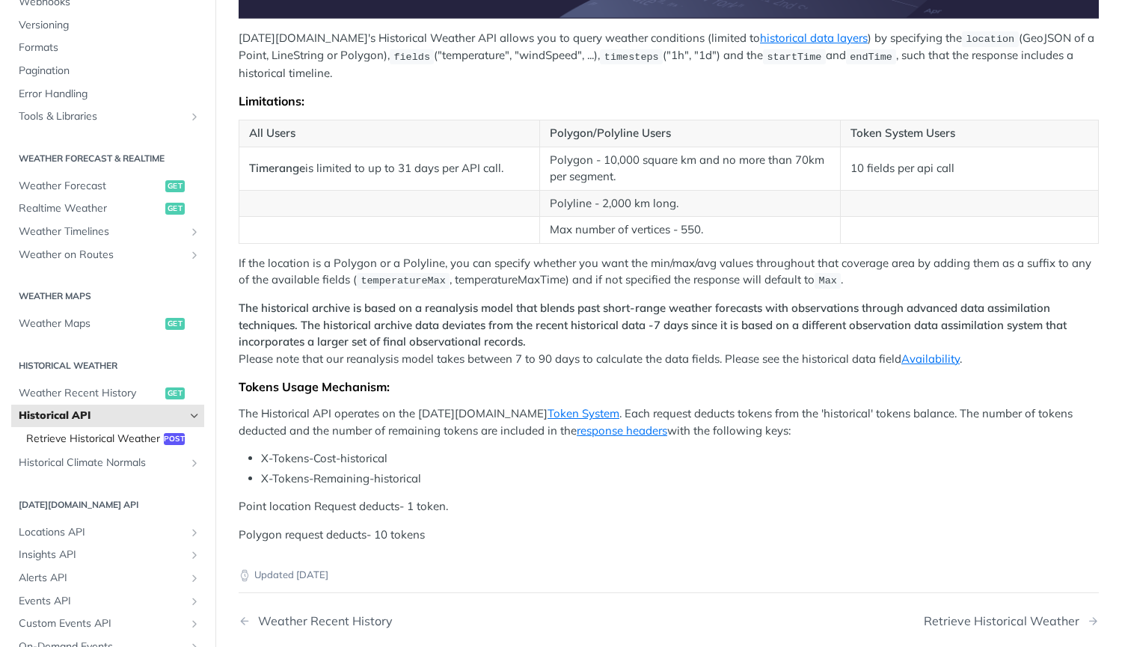
click at [64, 443] on span "Retrieve Historical Weather" at bounding box center [93, 438] width 134 height 15
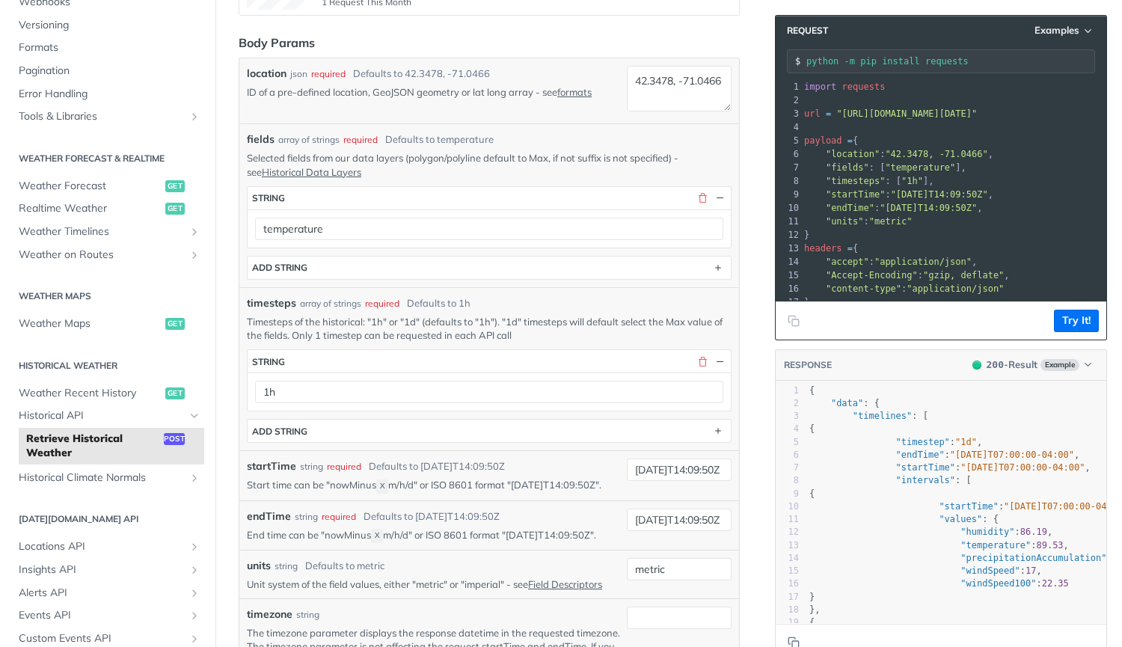
scroll to position [290, 0]
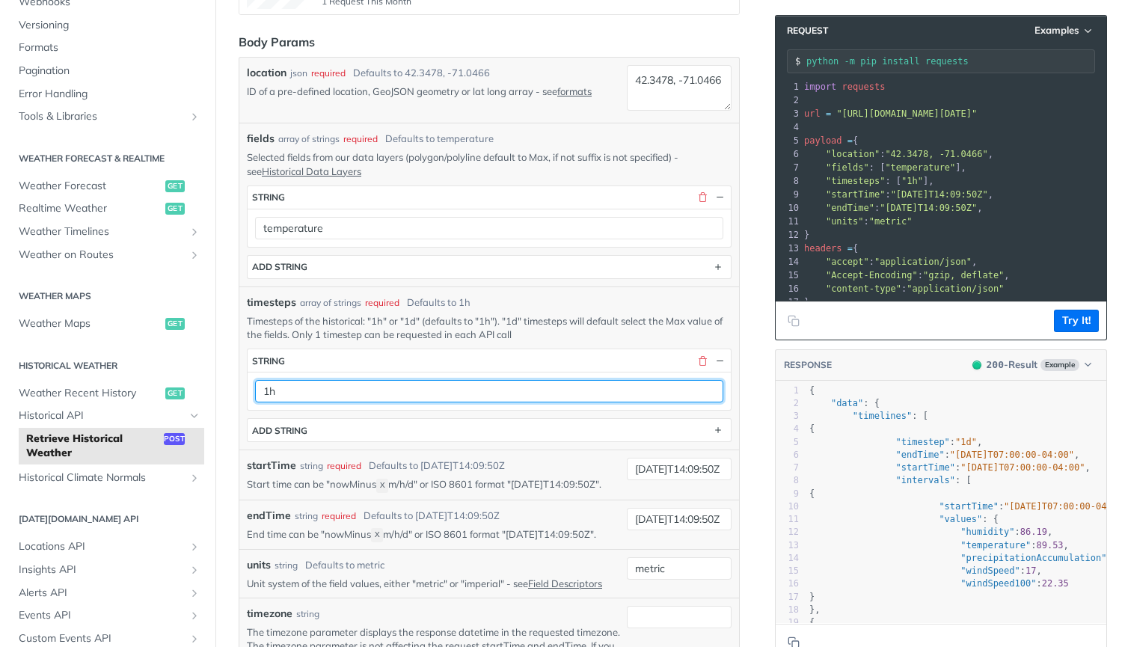
click at [419, 387] on input "1h" at bounding box center [489, 391] width 468 height 22
type input "1d"
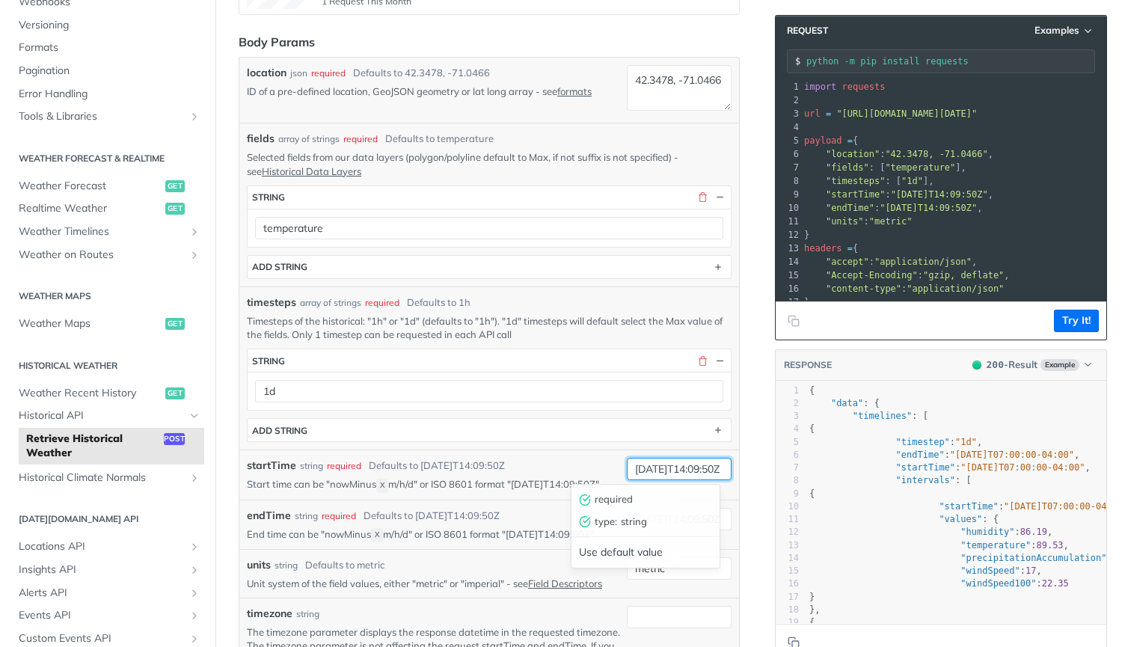
click at [636, 467] on input "2019-03-20T14:09:50Z" at bounding box center [679, 469] width 105 height 22
click at [660, 467] on input "2025-03-20T14:09:50Z" at bounding box center [679, 469] width 105 height 22
click at [663, 469] on input "2025-03-20T14:09:50Z" at bounding box center [679, 469] width 105 height 22
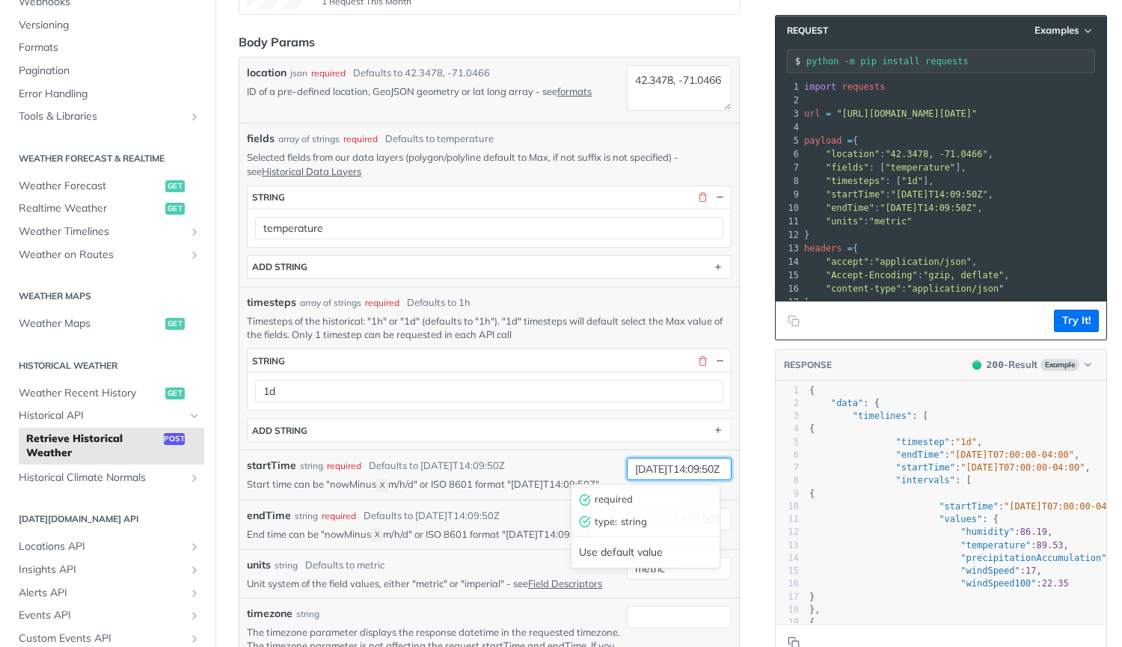
click at [674, 468] on input "2025-09-26T14:09:50Z" at bounding box center [679, 469] width 105 height 22
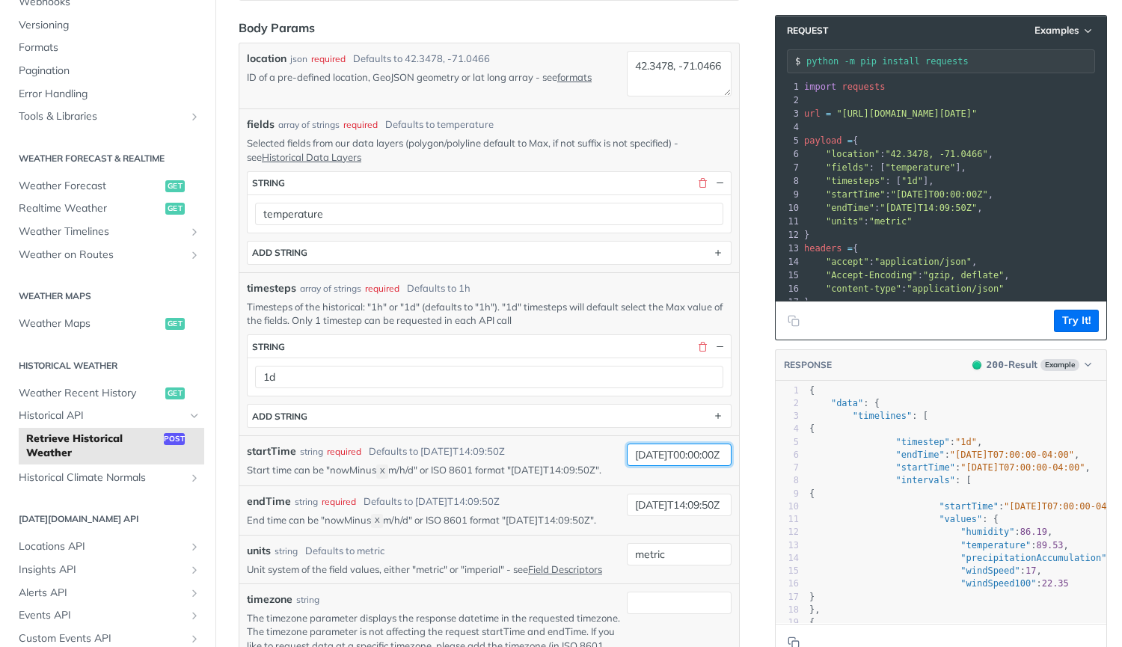
scroll to position [305, 0]
click at [629, 452] on input "2025-09-26T00:00:00Z" at bounding box center [679, 454] width 105 height 22
type input "2025-09-26T00:00:00Z"
click at [662, 515] on input "2019-03-28T14:09:50Z" at bounding box center [679, 504] width 105 height 22
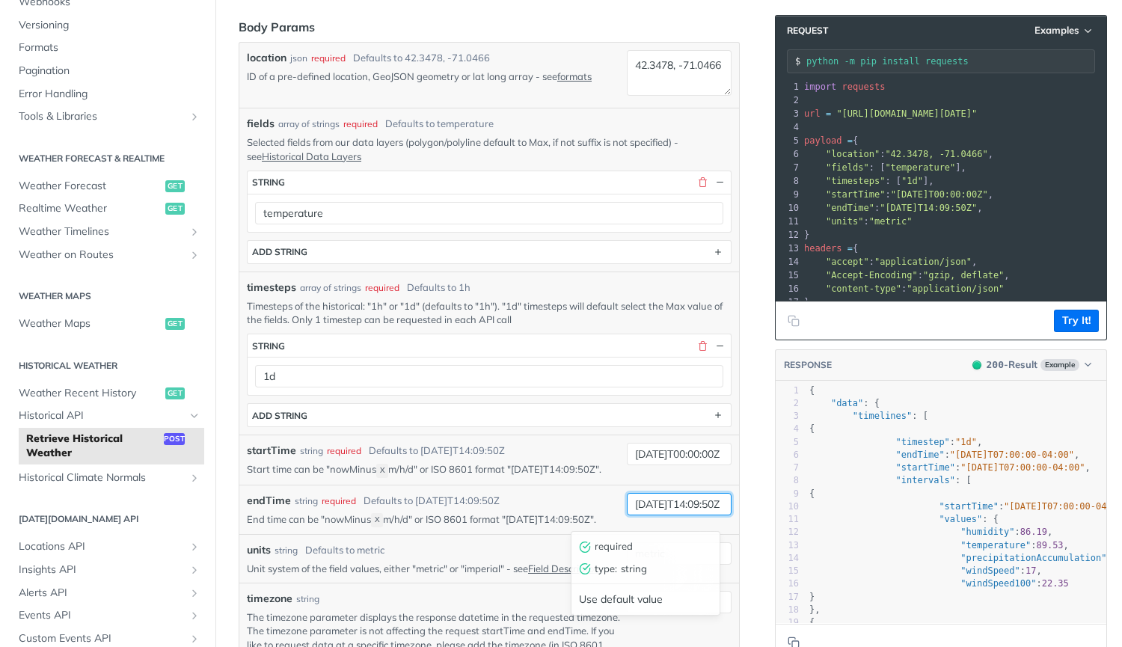
paste input "25-09-26T00:00:0"
click at [643, 515] on input "2025-09-26T00:00:00Z" at bounding box center [679, 504] width 105 height 22
click at [656, 515] on input "2005-09-26T00:00:00Z" at bounding box center [679, 504] width 105 height 22
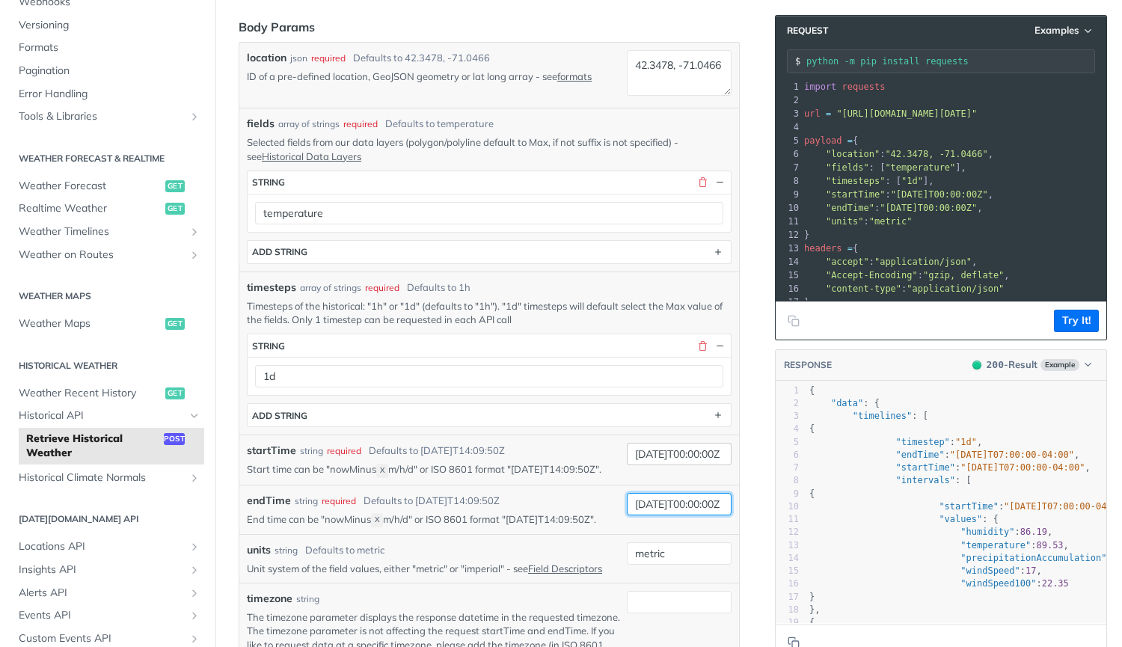
type input "2005-09-30T00:00:00Z"
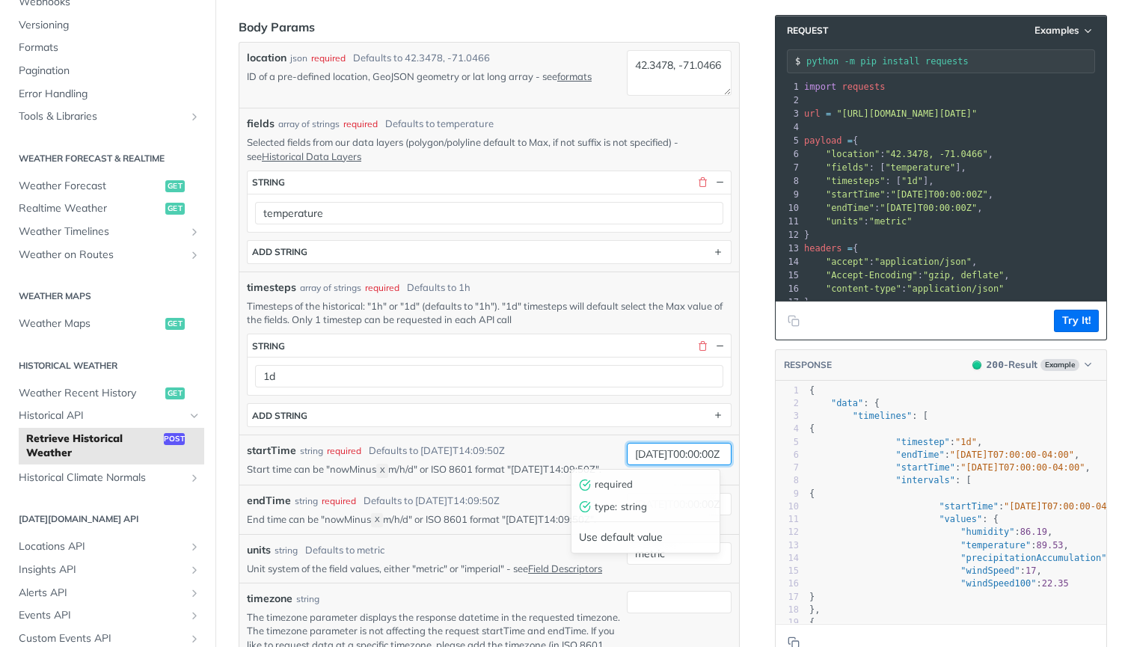
click at [642, 455] on input "2025-09-26T00:00:00Z" at bounding box center [679, 454] width 105 height 22
type input "2005-09-26T00:00:00Z"
click at [588, 455] on div "startTime string required Defaults to 2019-03-20T14:09:50Z" at bounding box center [434, 451] width 374 height 16
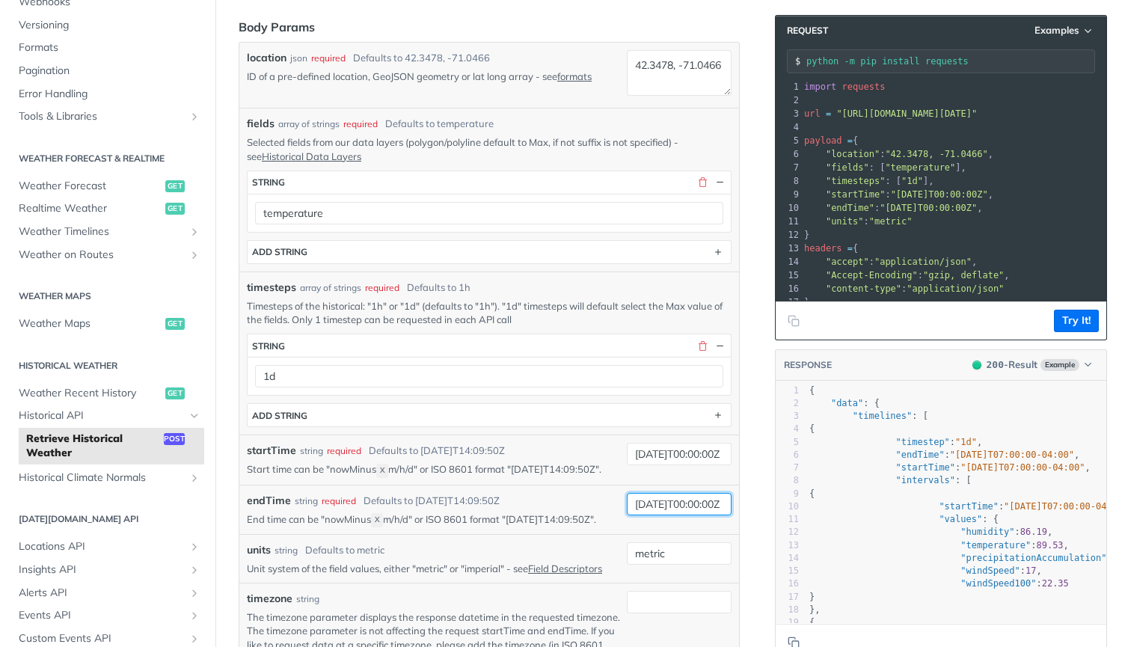
click at [641, 515] on input "2005-09-30T00:00:00Z" at bounding box center [679, 504] width 105 height 22
click at [679, 514] on input "2025-09-30T00:00:00Z" at bounding box center [679, 504] width 105 height 22
click at [671, 476] on div "2005-09-26T00:00:00Z" at bounding box center [679, 460] width 105 height 34
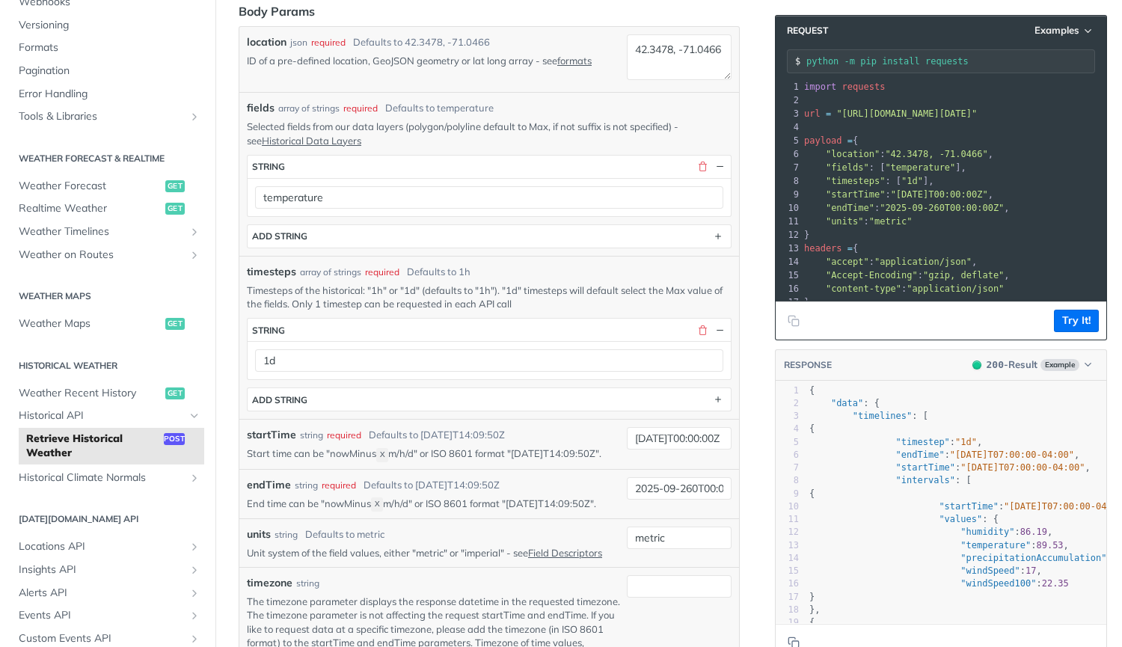
scroll to position [322, 0]
click at [687, 499] on input "2025-09-260T00:00:00Z" at bounding box center [679, 487] width 105 height 22
type input "2025-09-26T00:00:00Z"
click at [553, 467] on div "startTime string required Defaults to 2019-03-20T14:09:50Z Start time can be "n…" at bounding box center [488, 442] width 499 height 49
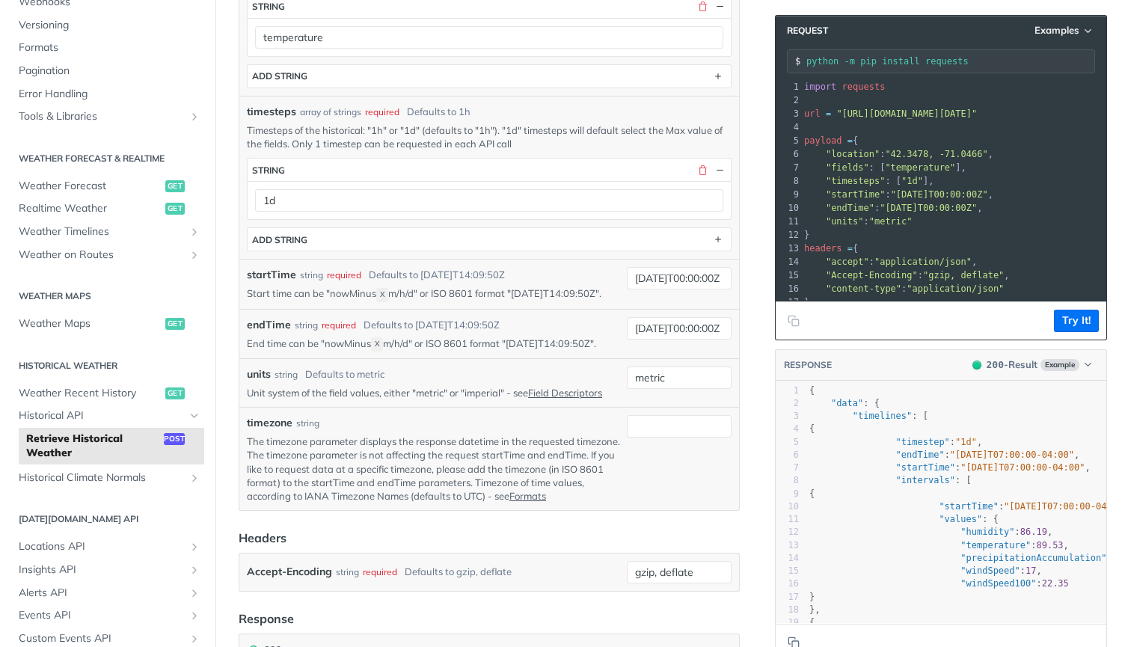
scroll to position [495, 0]
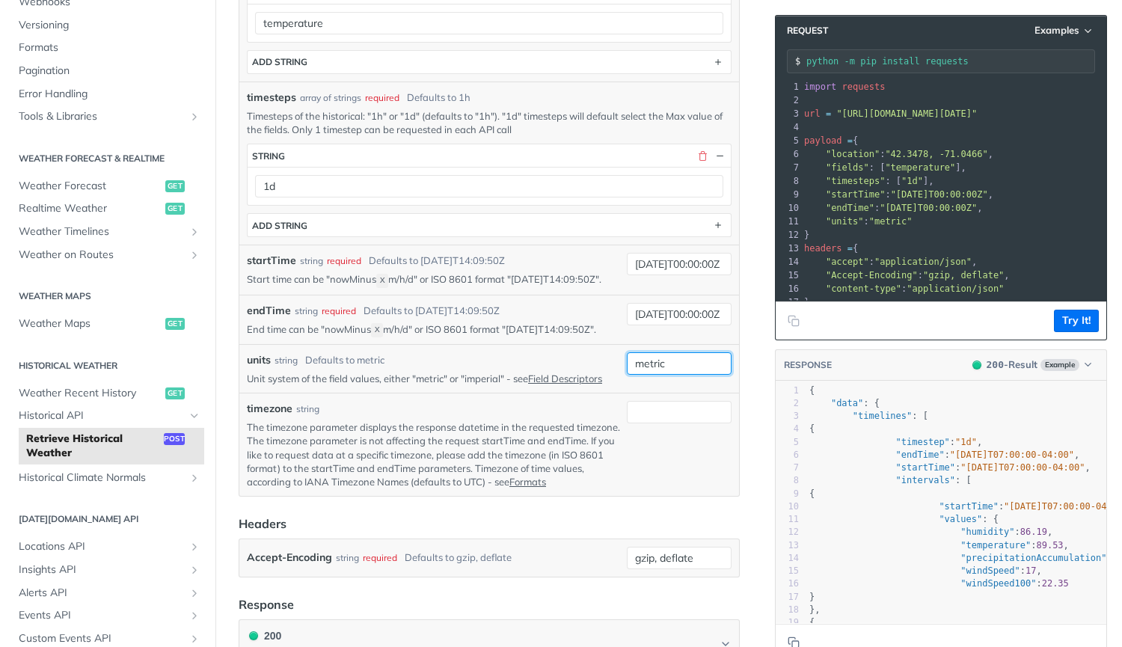
click at [640, 375] on input "metric" at bounding box center [679, 363] width 105 height 22
type input "imperial"
click at [479, 488] on p "The timezone parameter displays the response datetime in the requested timezone…" at bounding box center [434, 454] width 374 height 68
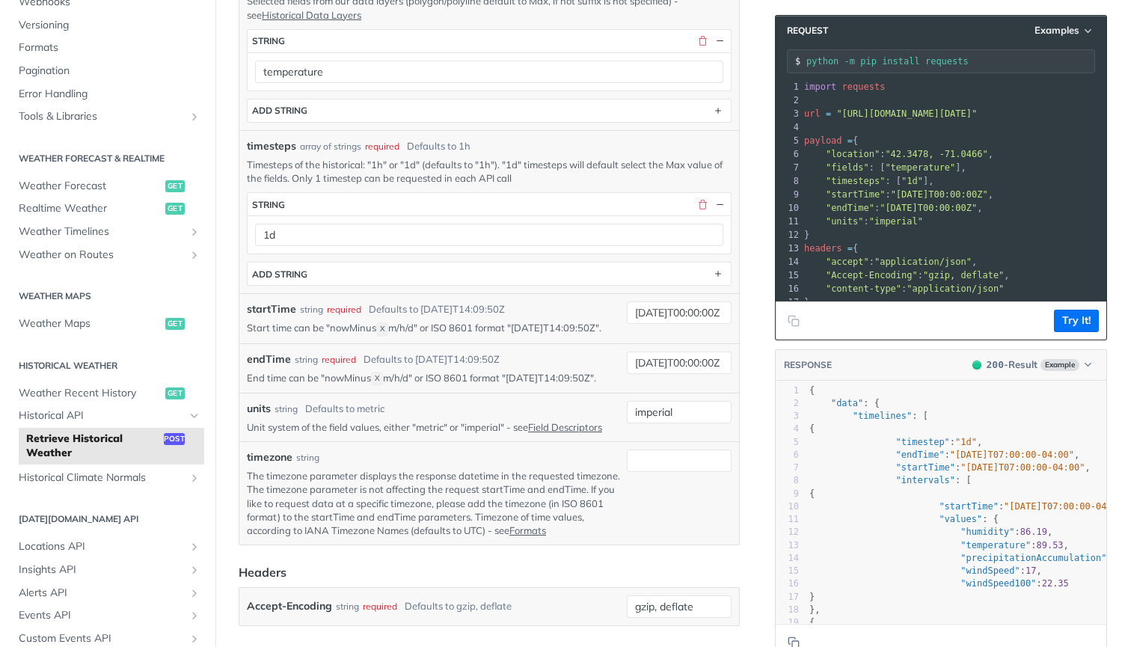
scroll to position [446, 0]
click at [1065, 312] on button "Try It!" at bounding box center [1075, 321] width 45 height 22
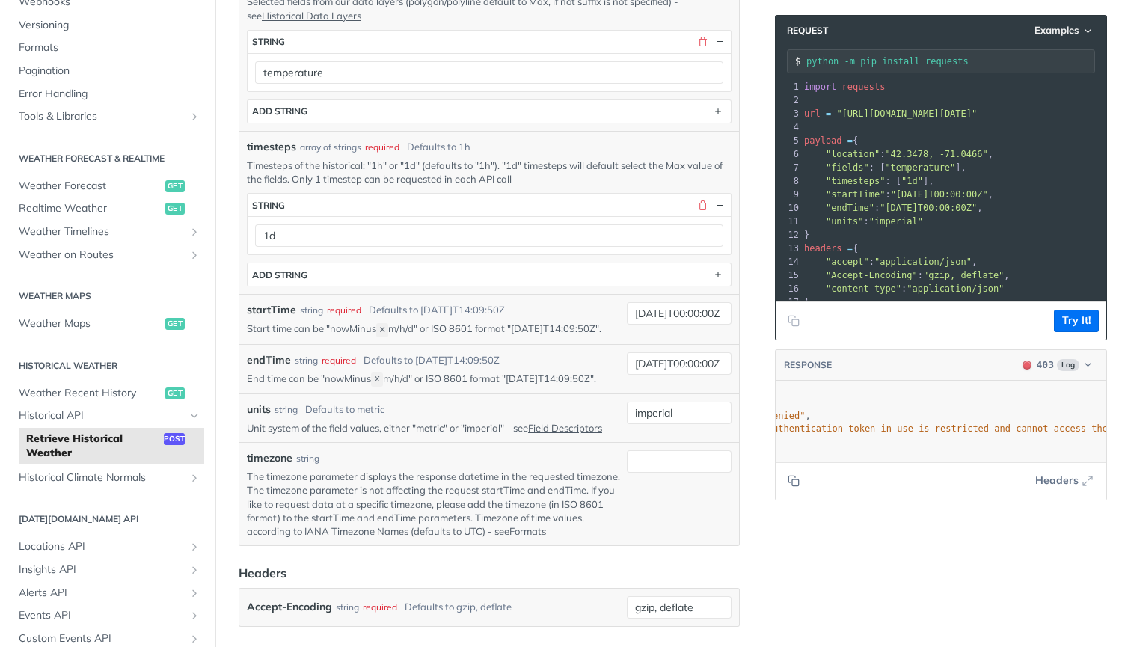
scroll to position [0, 208]
click at [1082, 362] on icon "button" at bounding box center [1087, 364] width 11 height 11
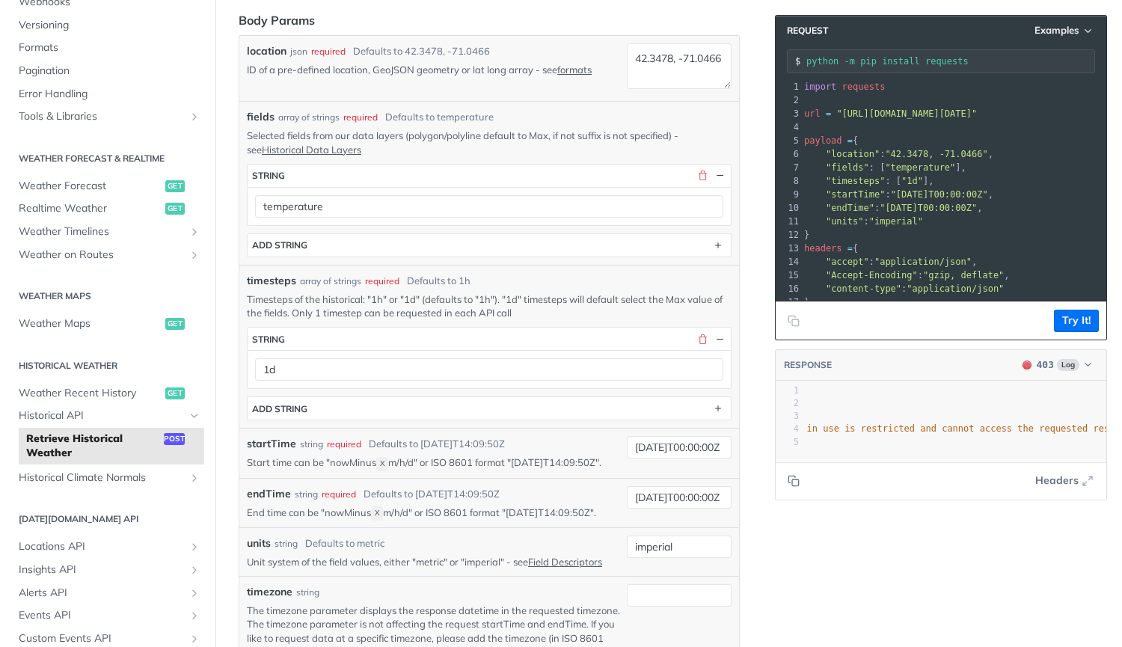
scroll to position [437, 0]
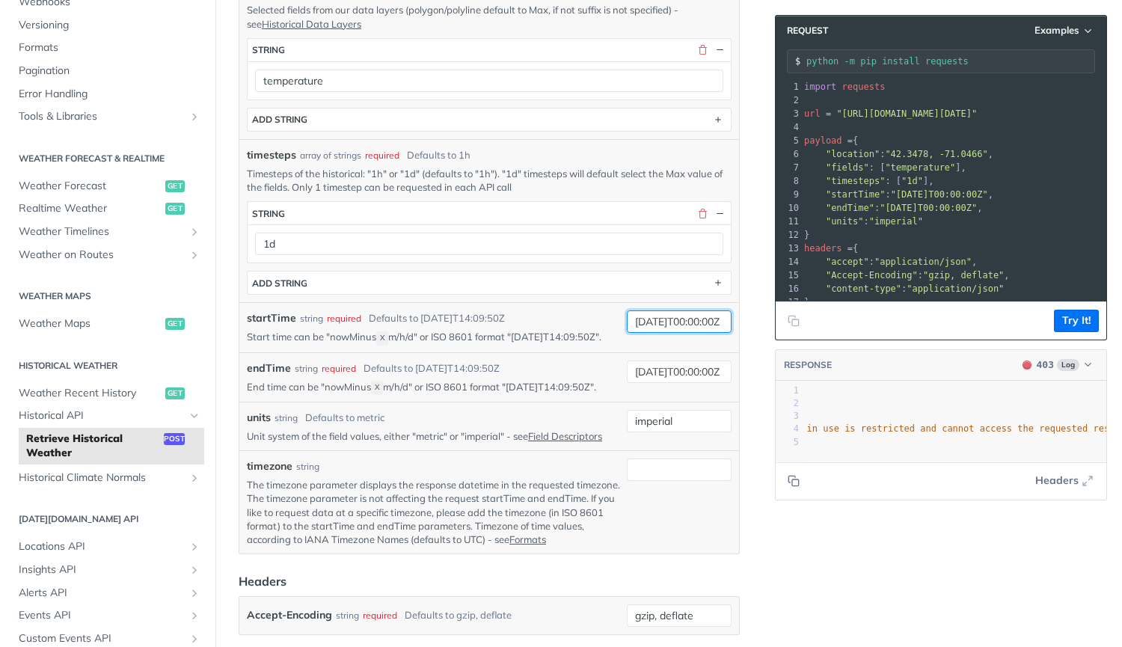
click at [641, 316] on input "2005-09-26T00:00:00Z" at bounding box center [679, 321] width 105 height 22
type input "2015-09-26T00:00:00Z"
click at [1060, 312] on button "Try It!" at bounding box center [1075, 321] width 45 height 22
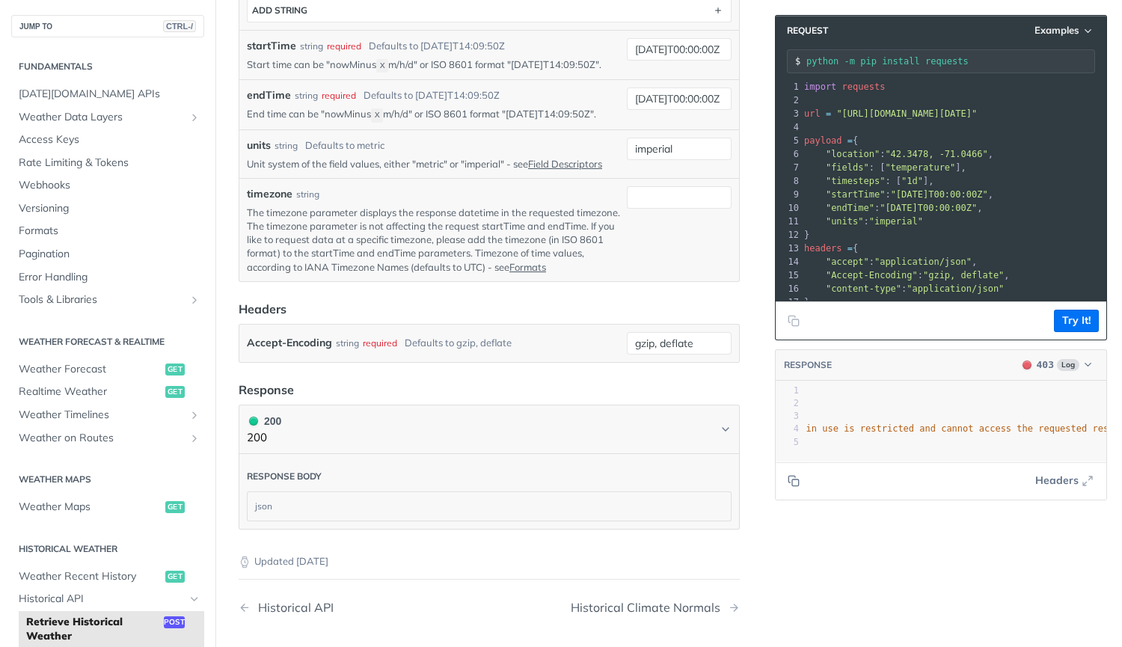
scroll to position [386, 0]
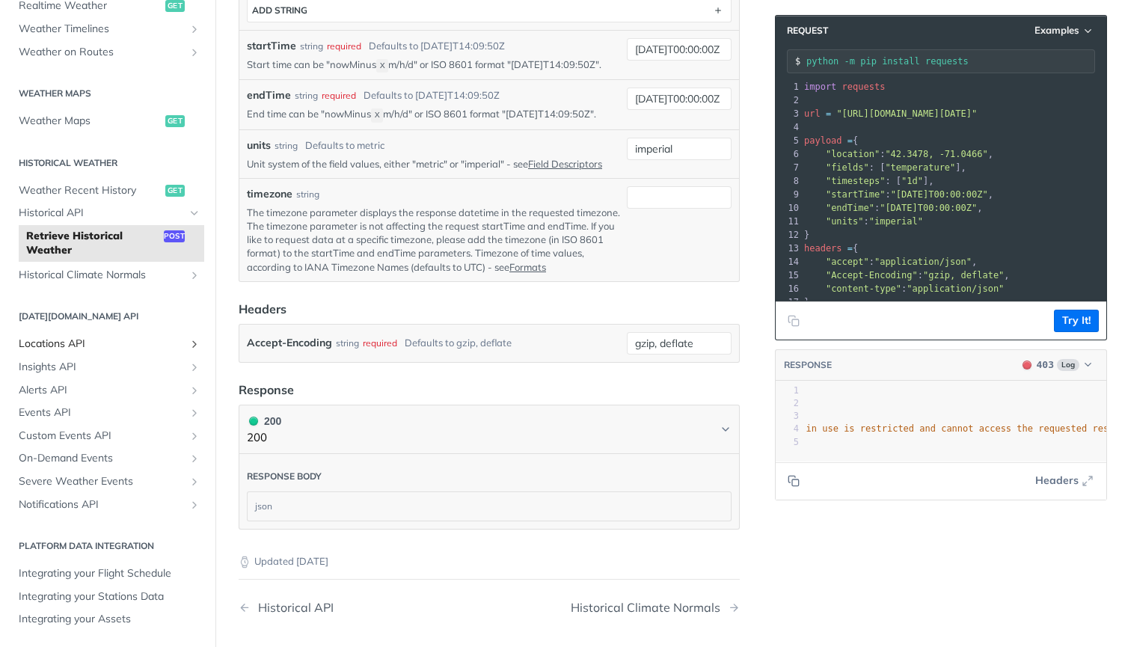
click at [97, 339] on span "Locations API" at bounding box center [102, 343] width 166 height 15
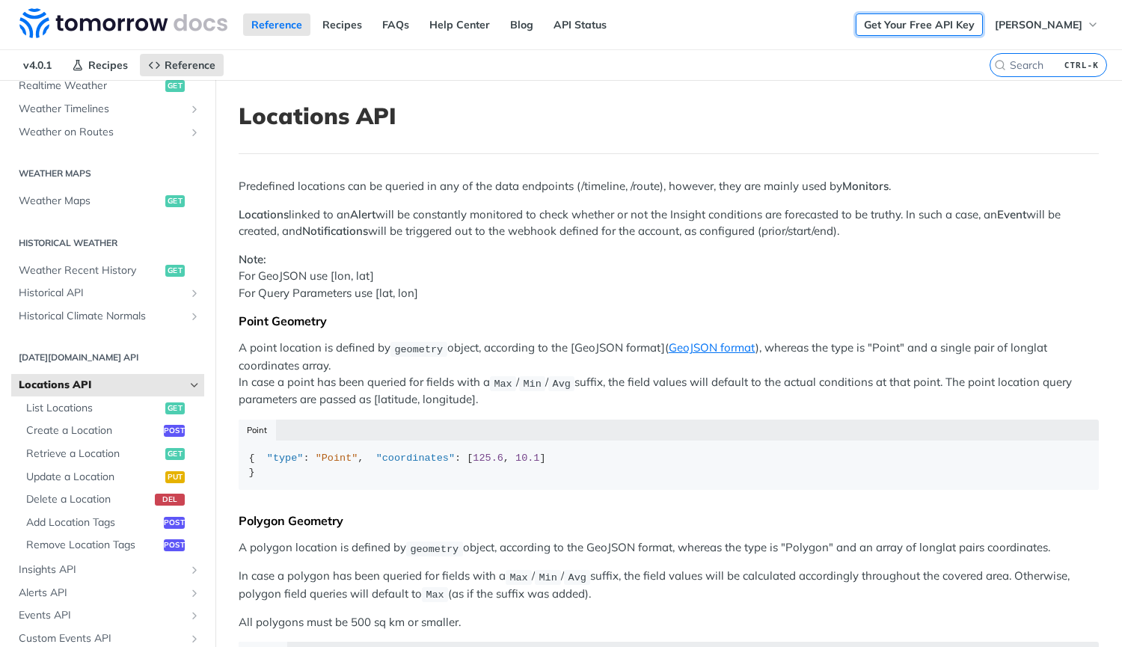
click at [911, 30] on link "Get Your Free API Key" at bounding box center [918, 24] width 127 height 22
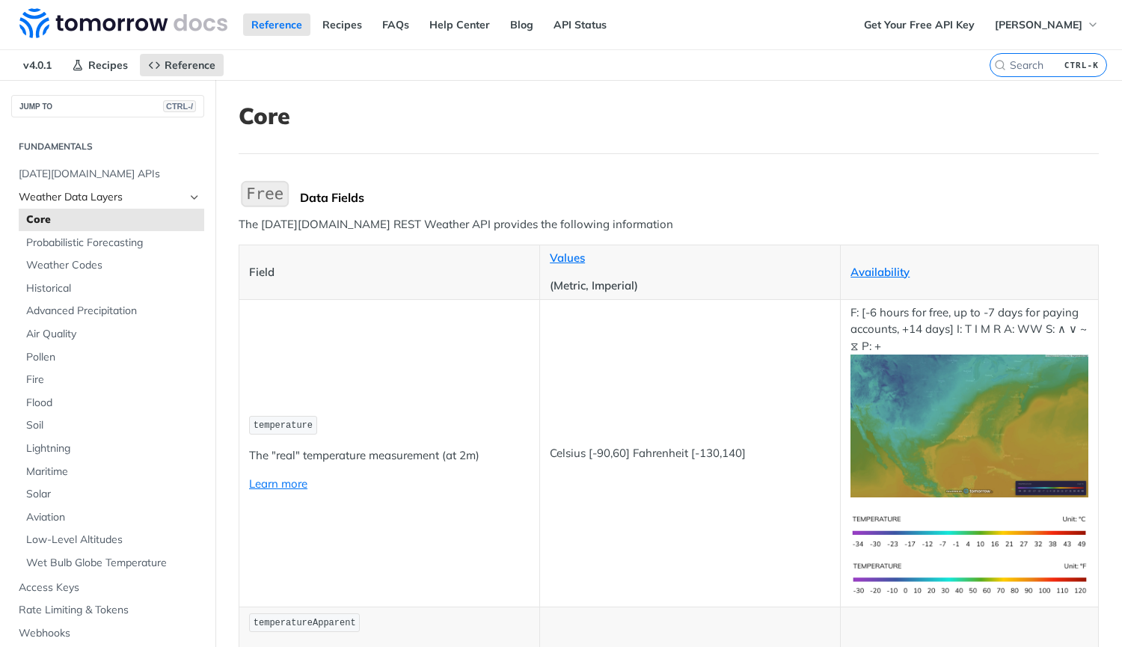
click at [125, 195] on span "Weather Data Layers" at bounding box center [102, 197] width 166 height 15
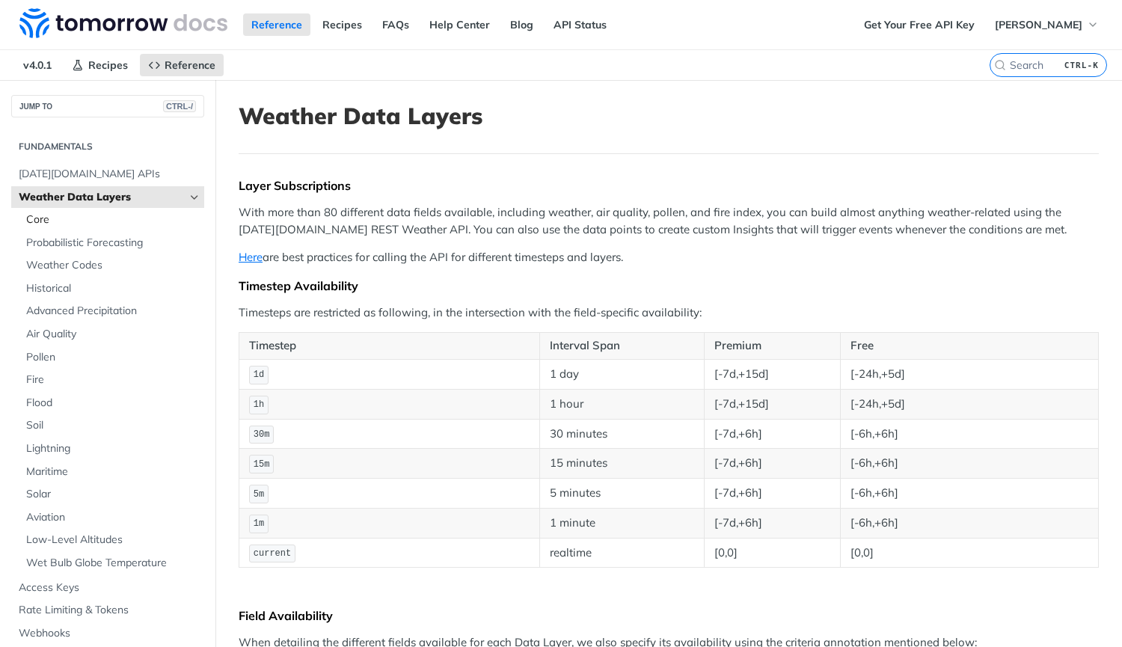
click at [81, 223] on span "Core" at bounding box center [113, 219] width 174 height 15
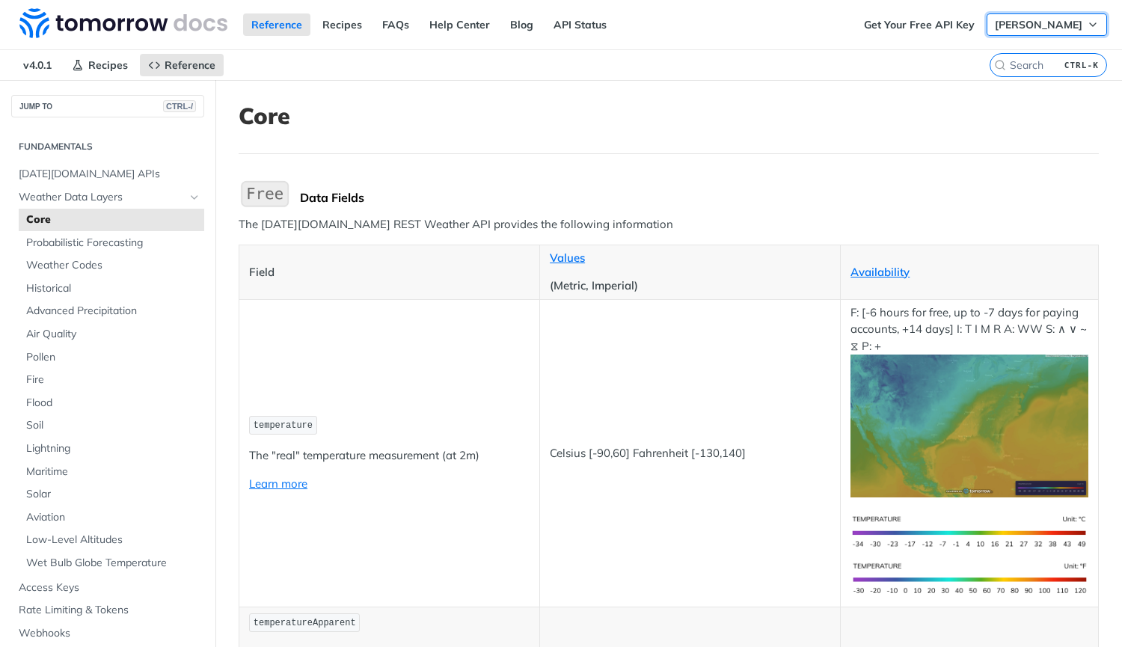
click at [1041, 17] on button "[PERSON_NAME]" at bounding box center [1046, 24] width 120 height 22
click at [798, 79] on nav "v4.0.1 Recipes Reference" at bounding box center [494, 65] width 989 height 30
click at [341, 22] on link "Recipes" at bounding box center [342, 24] width 56 height 22
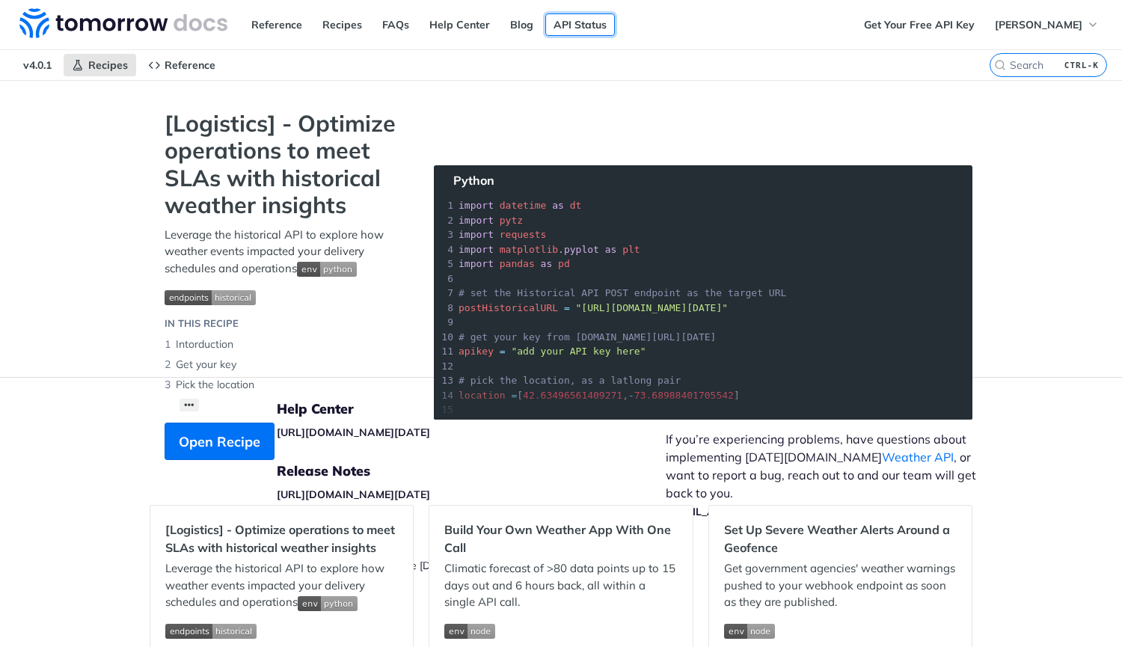
click at [562, 24] on link "API Status" at bounding box center [580, 24] width 70 height 22
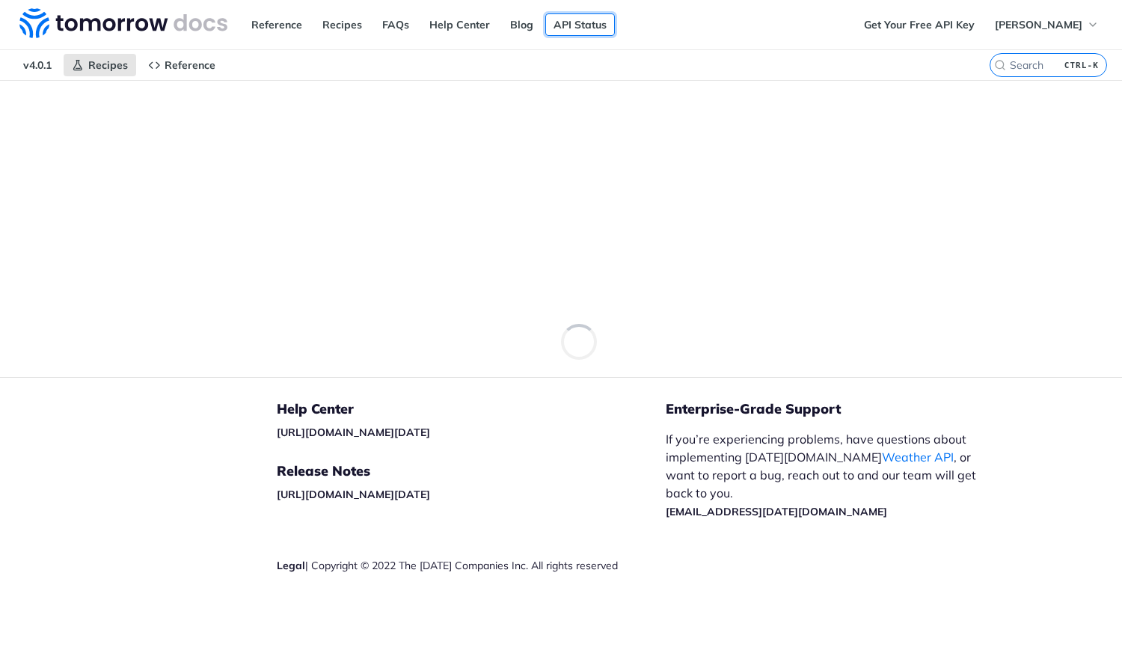
click at [569, 30] on link "API Status" at bounding box center [580, 24] width 70 height 22
